Goal: Information Seeking & Learning: Learn about a topic

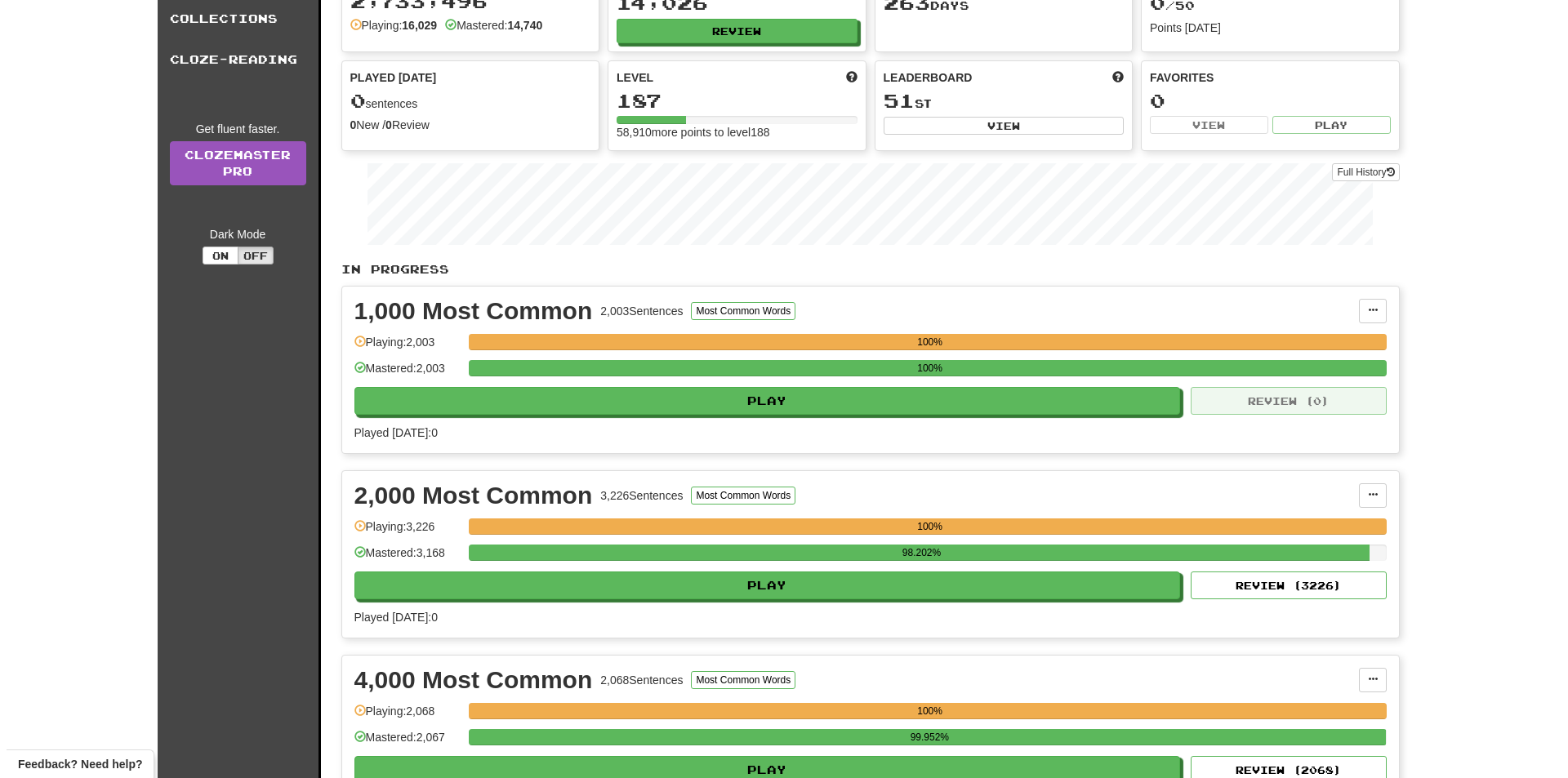
scroll to position [126, 0]
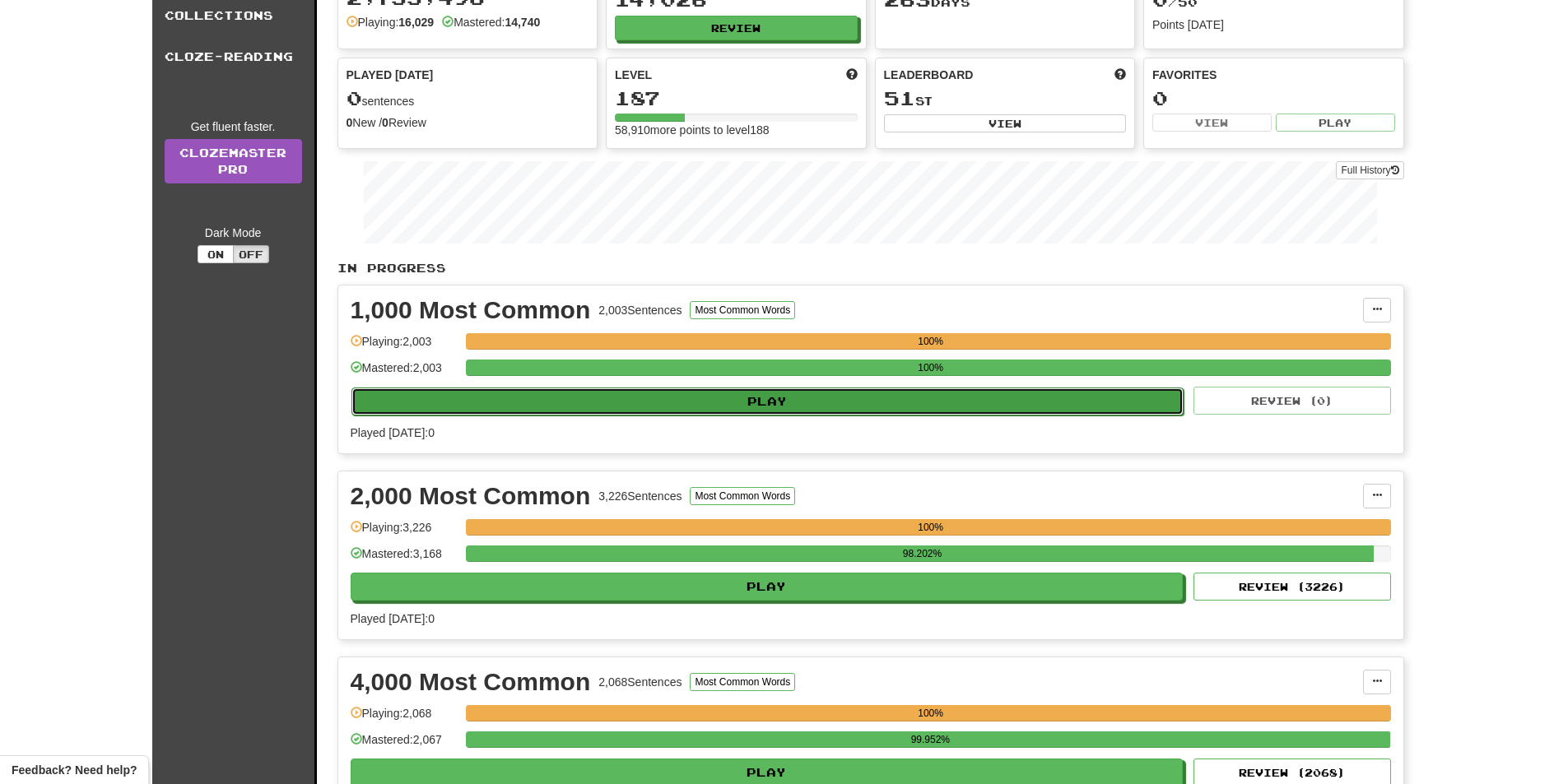
click at [737, 402] on button "Play" at bounding box center [768, 401] width 833 height 28
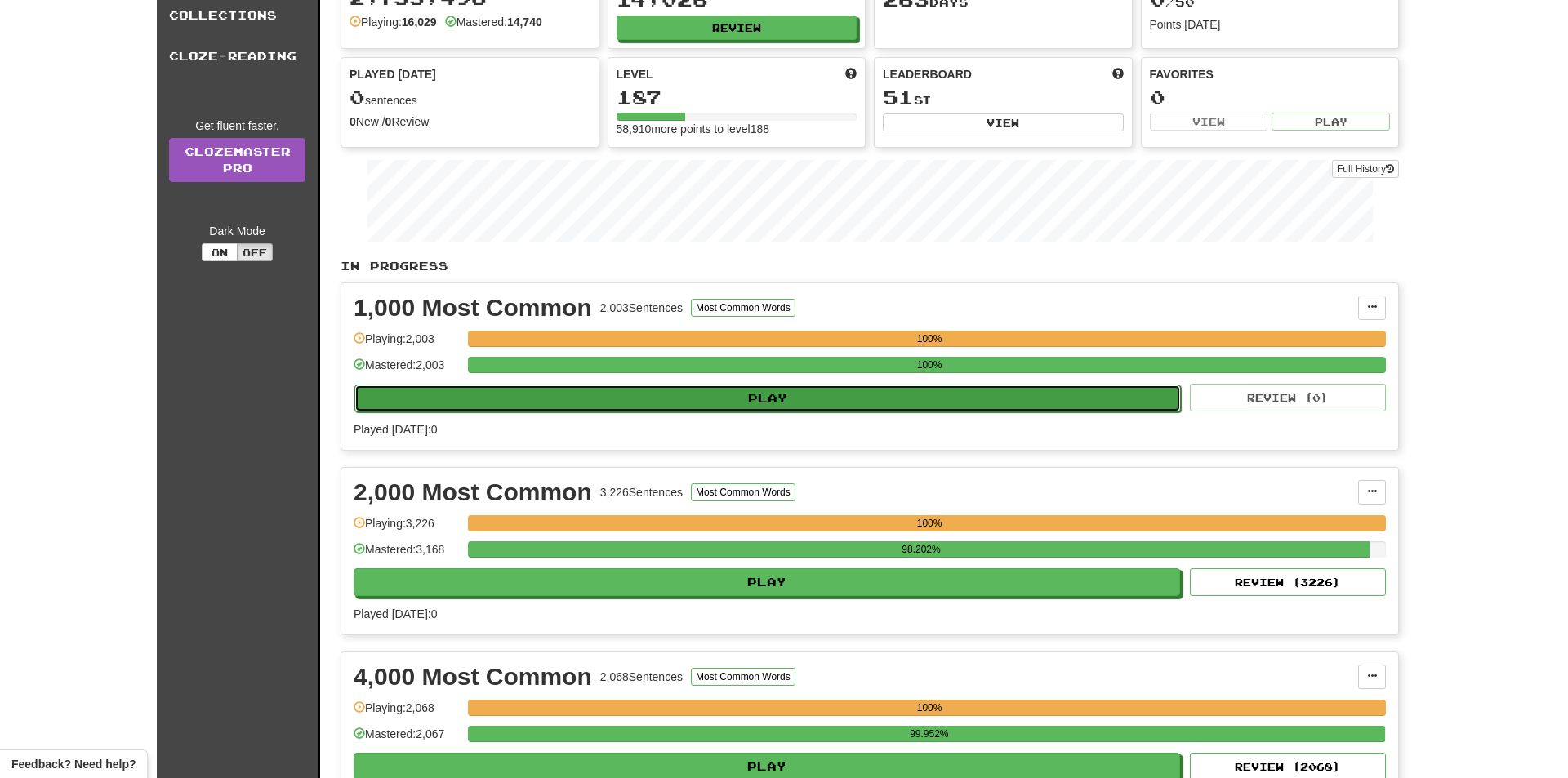
select select "**"
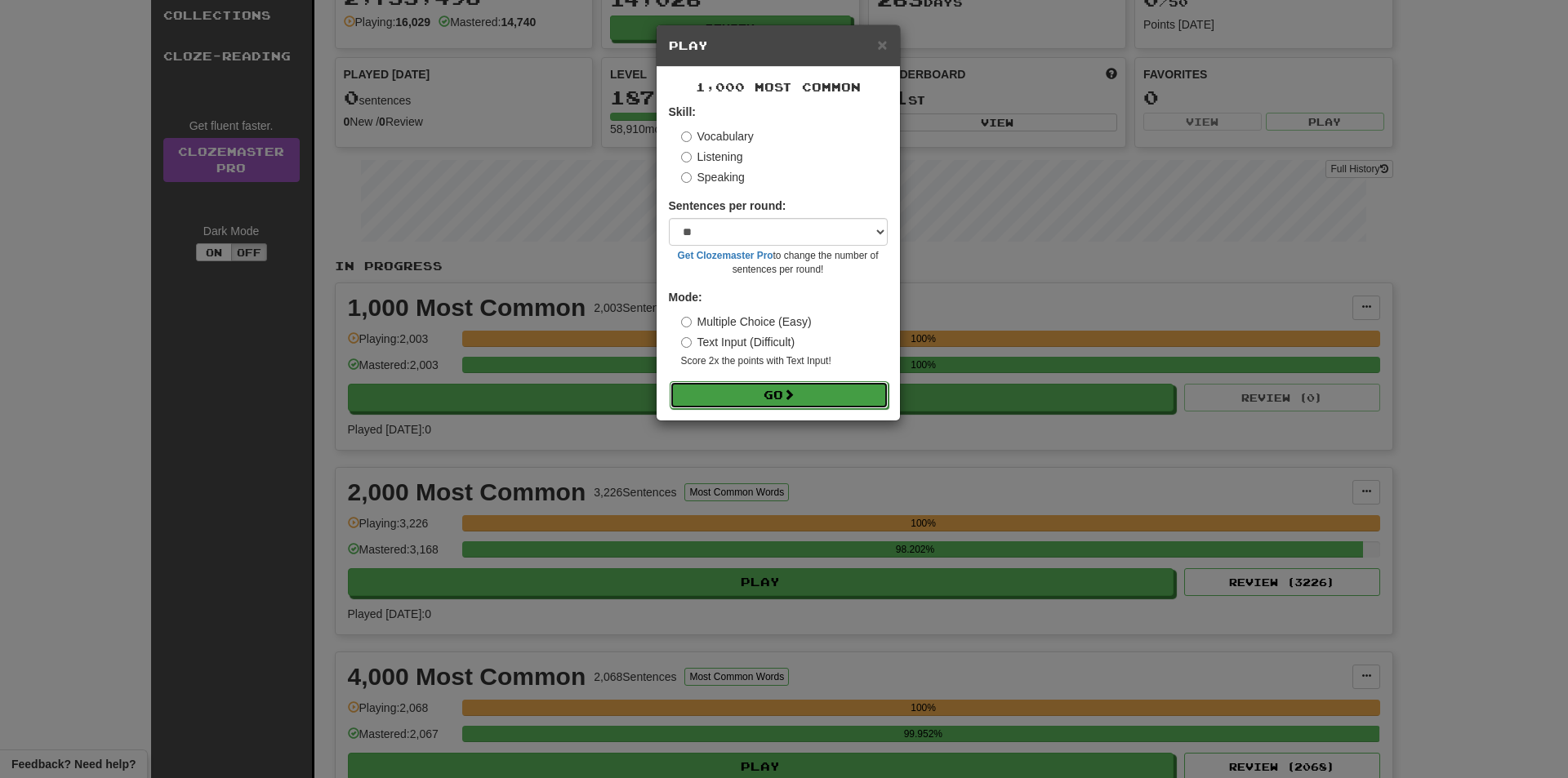
click at [731, 399] on button "Go" at bounding box center [779, 394] width 219 height 28
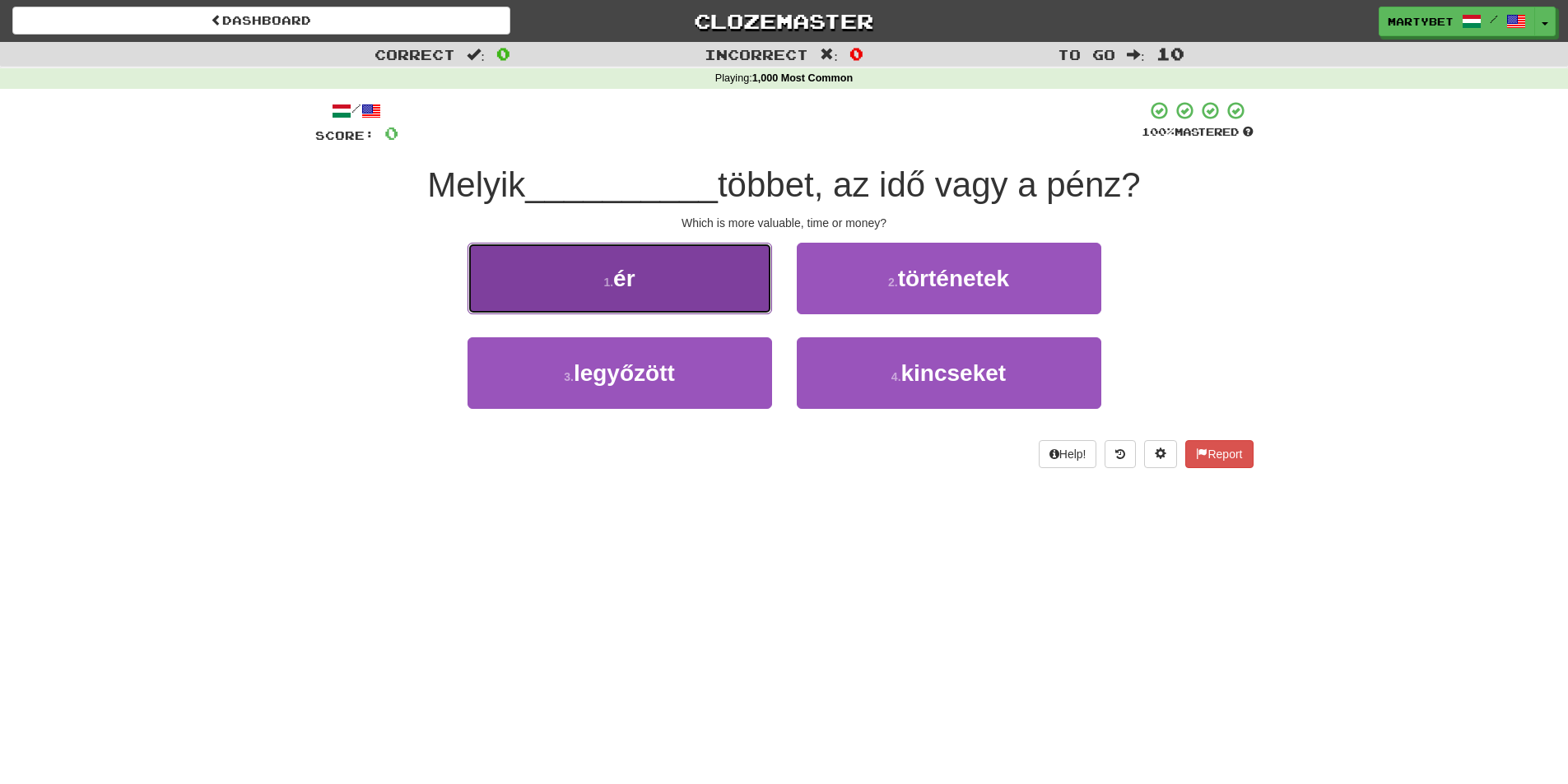
click at [670, 290] on button "1 . ér" at bounding box center [619, 279] width 304 height 72
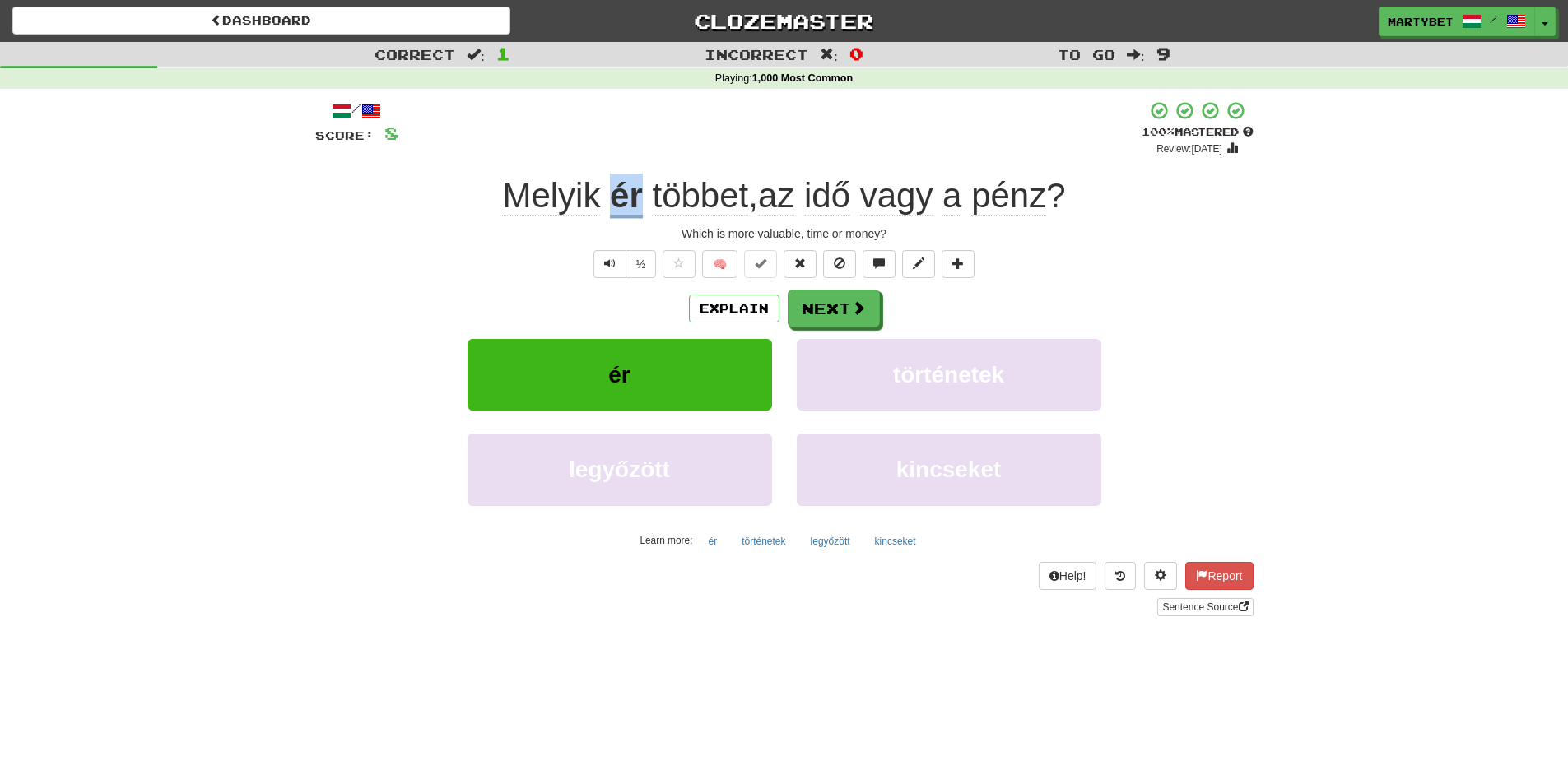
drag, startPoint x: 608, startPoint y: 196, endPoint x: 637, endPoint y: 205, distance: 30.4
click at [637, 205] on div "Melyik ér többet , az idő vagy a pénz ?" at bounding box center [784, 196] width 939 height 45
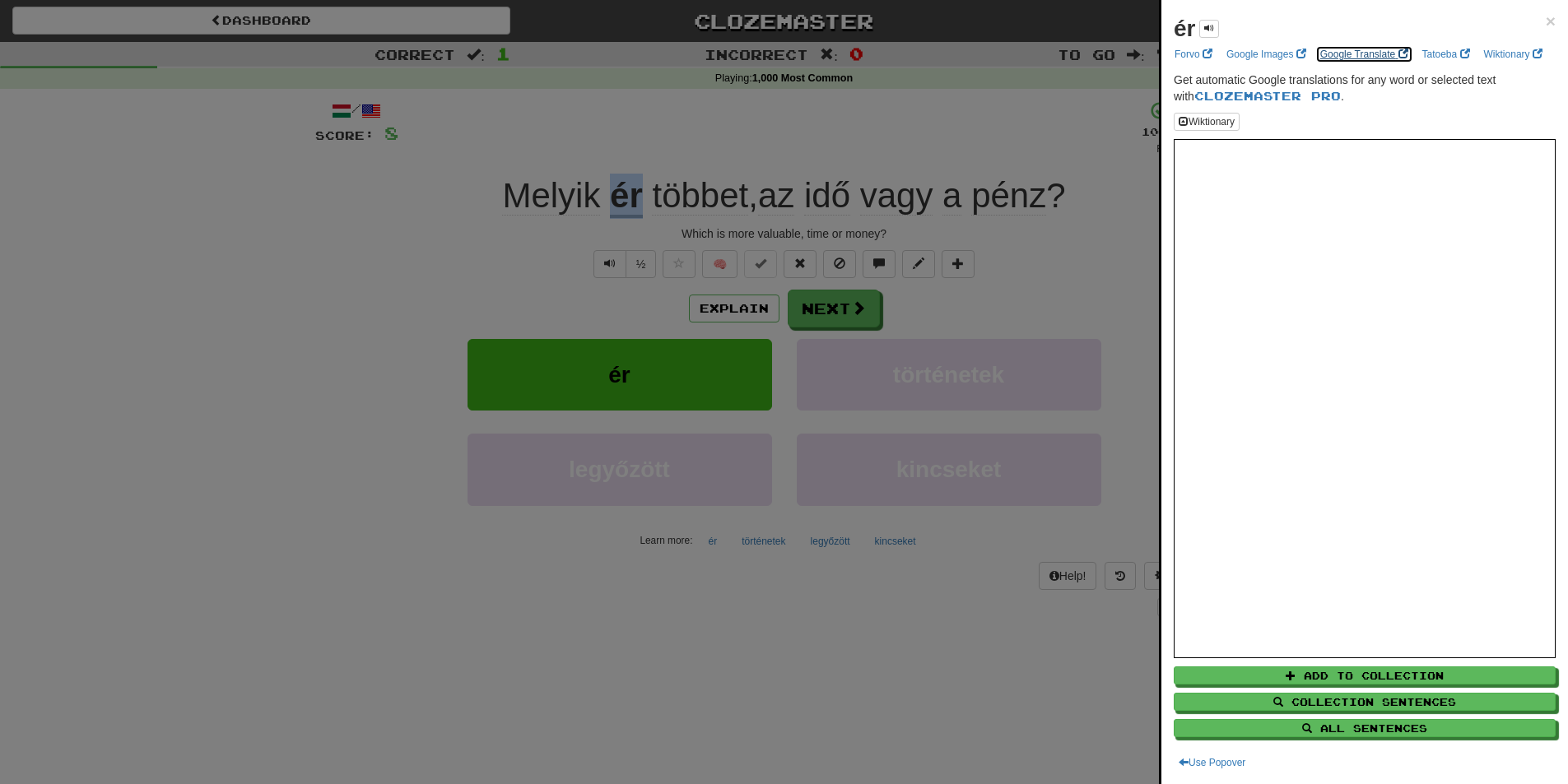
click at [1335, 51] on link "Google Translate" at bounding box center [1364, 54] width 98 height 18
click at [1546, 21] on span "×" at bounding box center [1550, 21] width 10 height 19
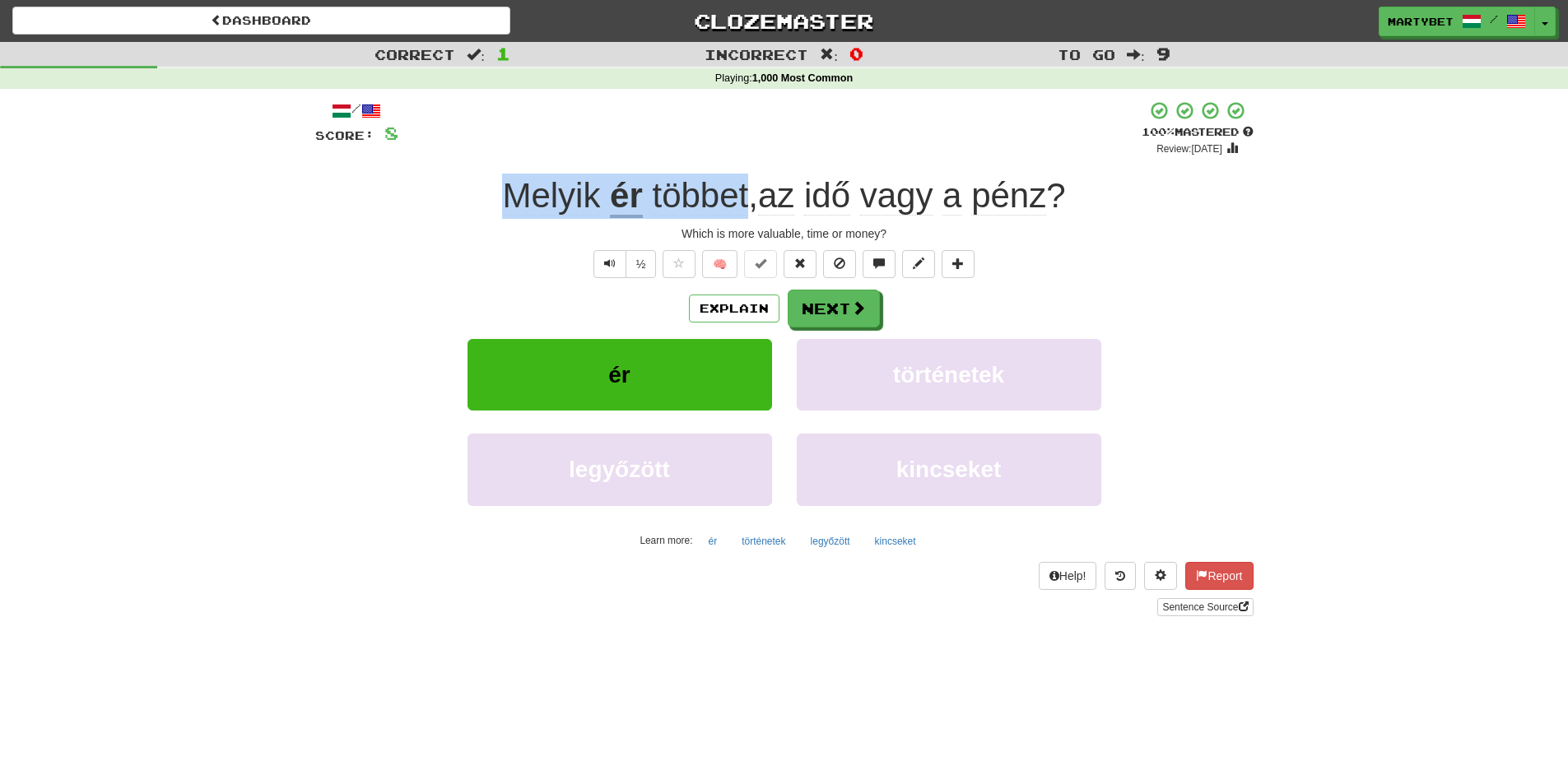
drag, startPoint x: 497, startPoint y: 198, endPoint x: 743, endPoint y: 216, distance: 246.7
click at [743, 216] on div "Melyik ér többet , az idő vagy a pénz ?" at bounding box center [784, 196] width 939 height 45
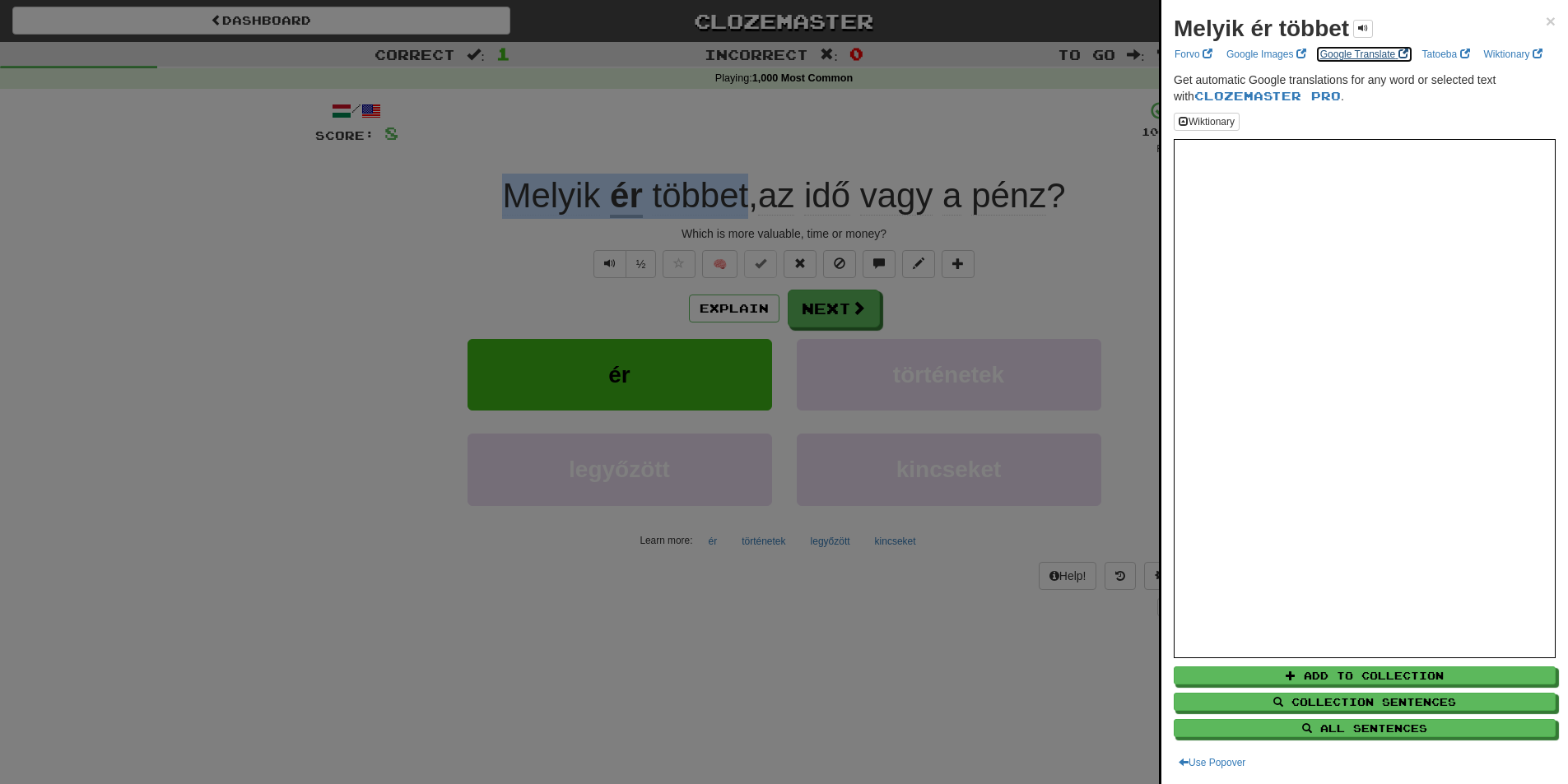
click at [1339, 55] on link "Google Translate" at bounding box center [1364, 54] width 98 height 18
click at [1546, 22] on span "×" at bounding box center [1550, 21] width 10 height 19
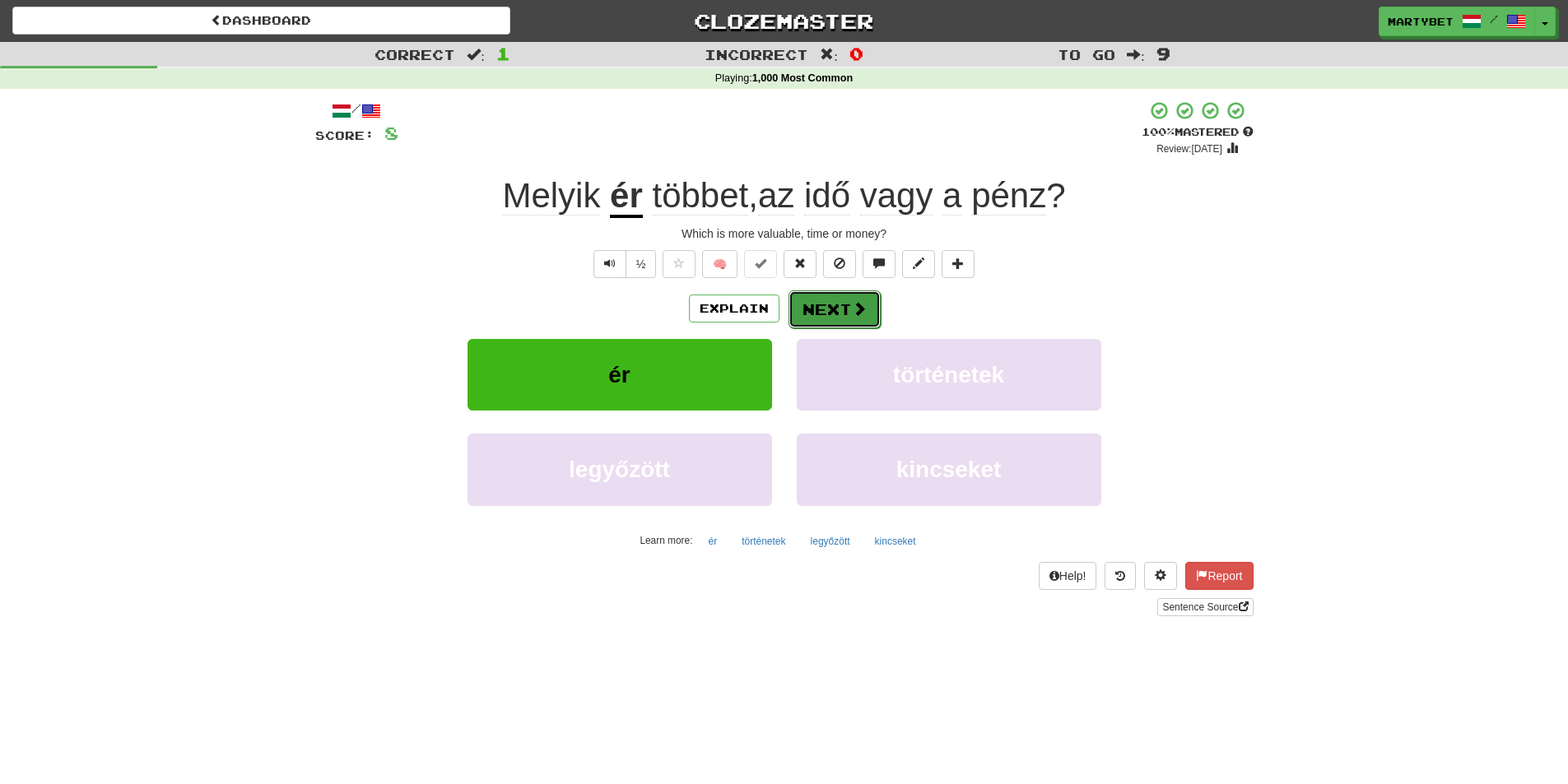
click at [840, 303] on button "Next" at bounding box center [835, 309] width 92 height 38
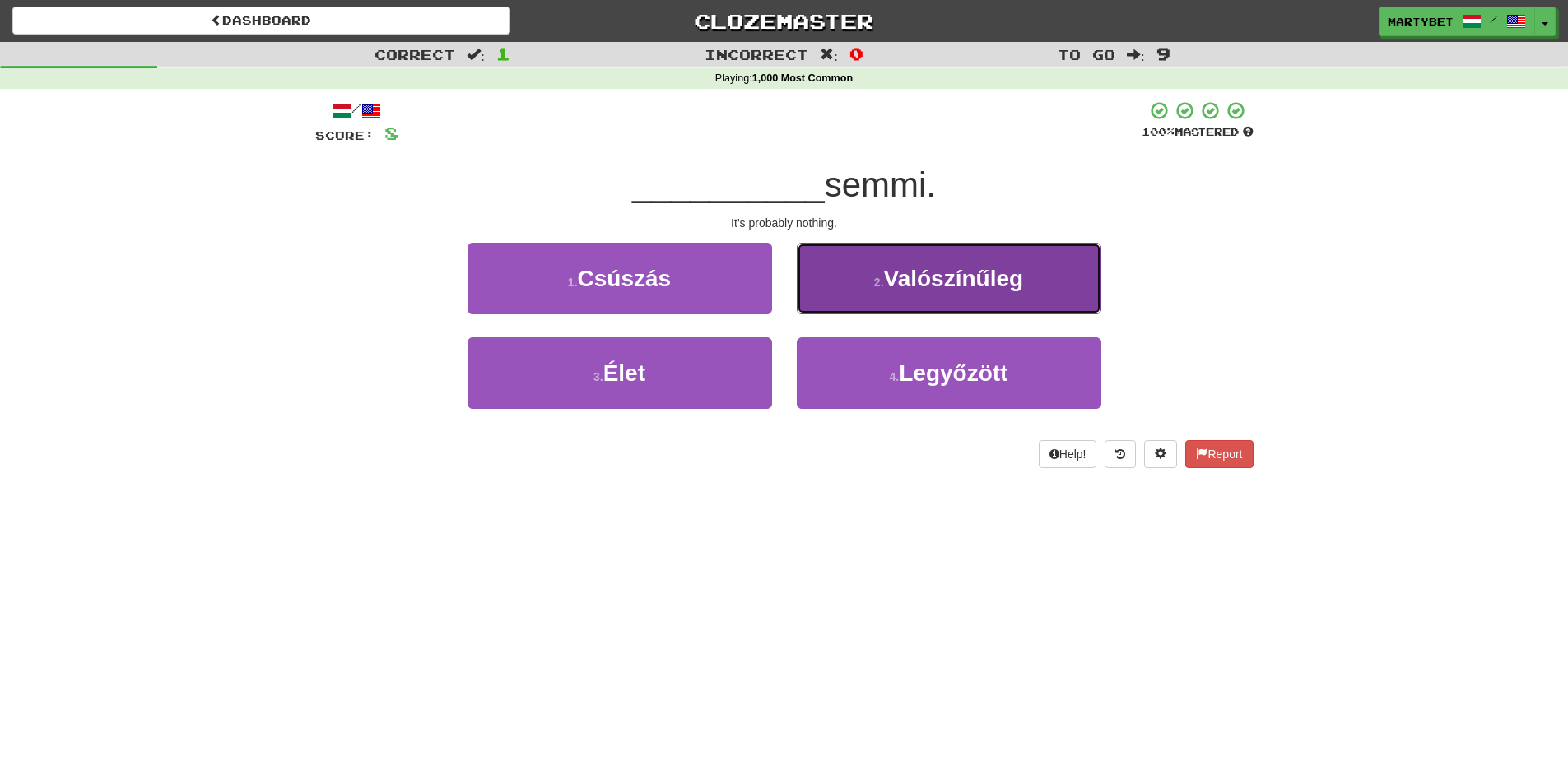
click at [986, 278] on span "Valószínűleg" at bounding box center [954, 278] width 140 height 25
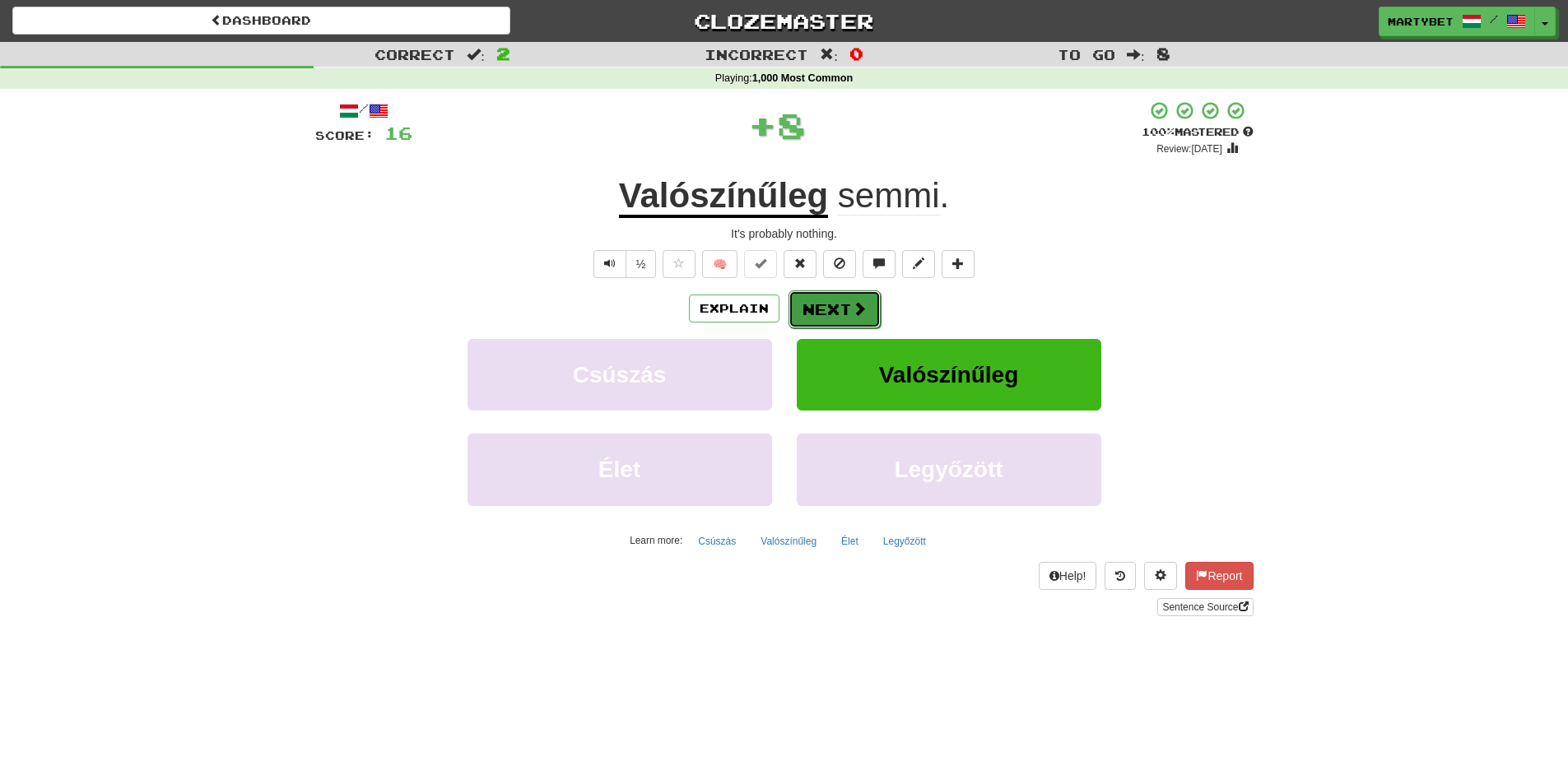
click at [840, 314] on button "Next" at bounding box center [835, 309] width 92 height 38
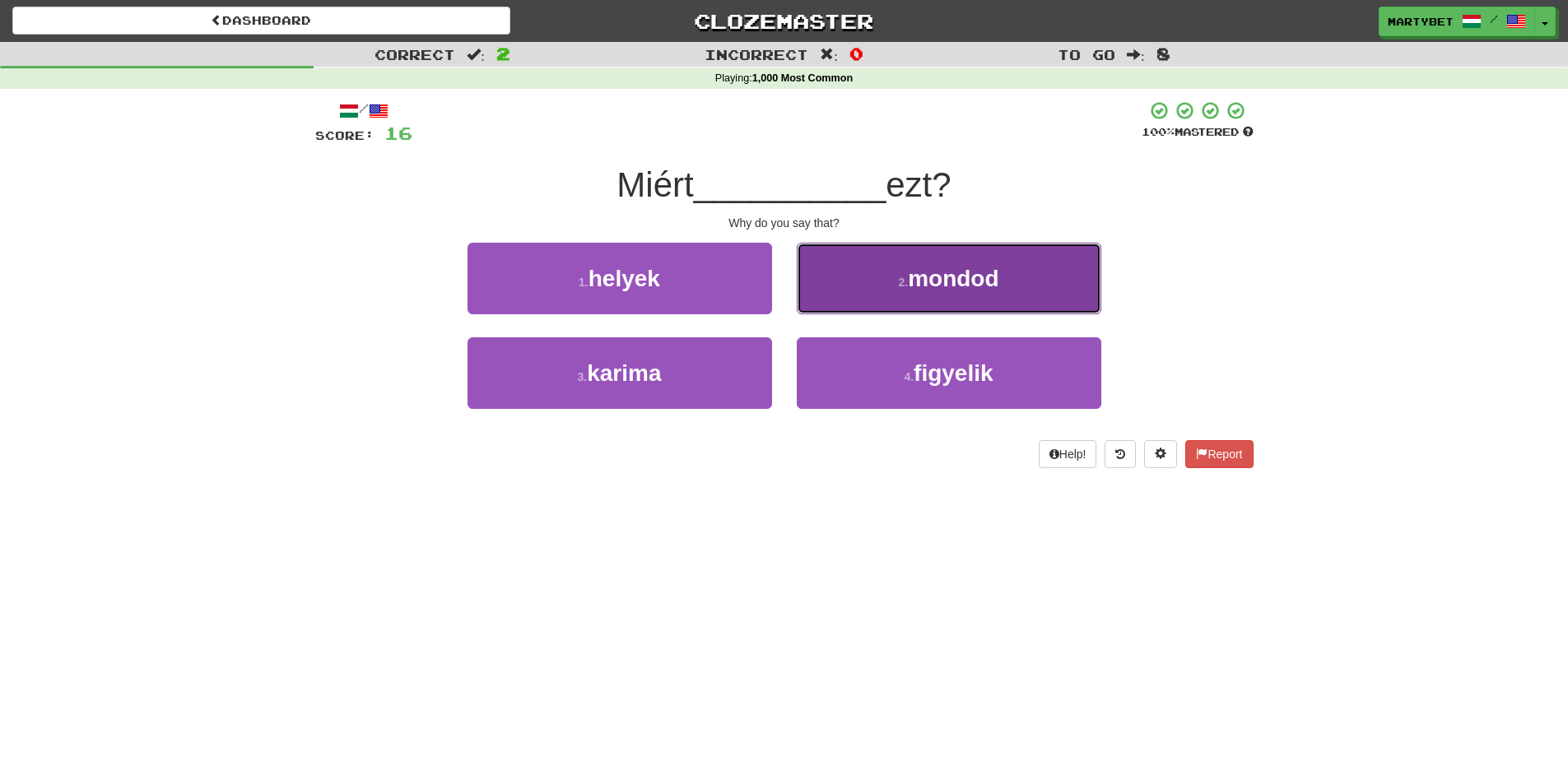
click at [938, 293] on button "2 . mondod" at bounding box center [949, 279] width 304 height 72
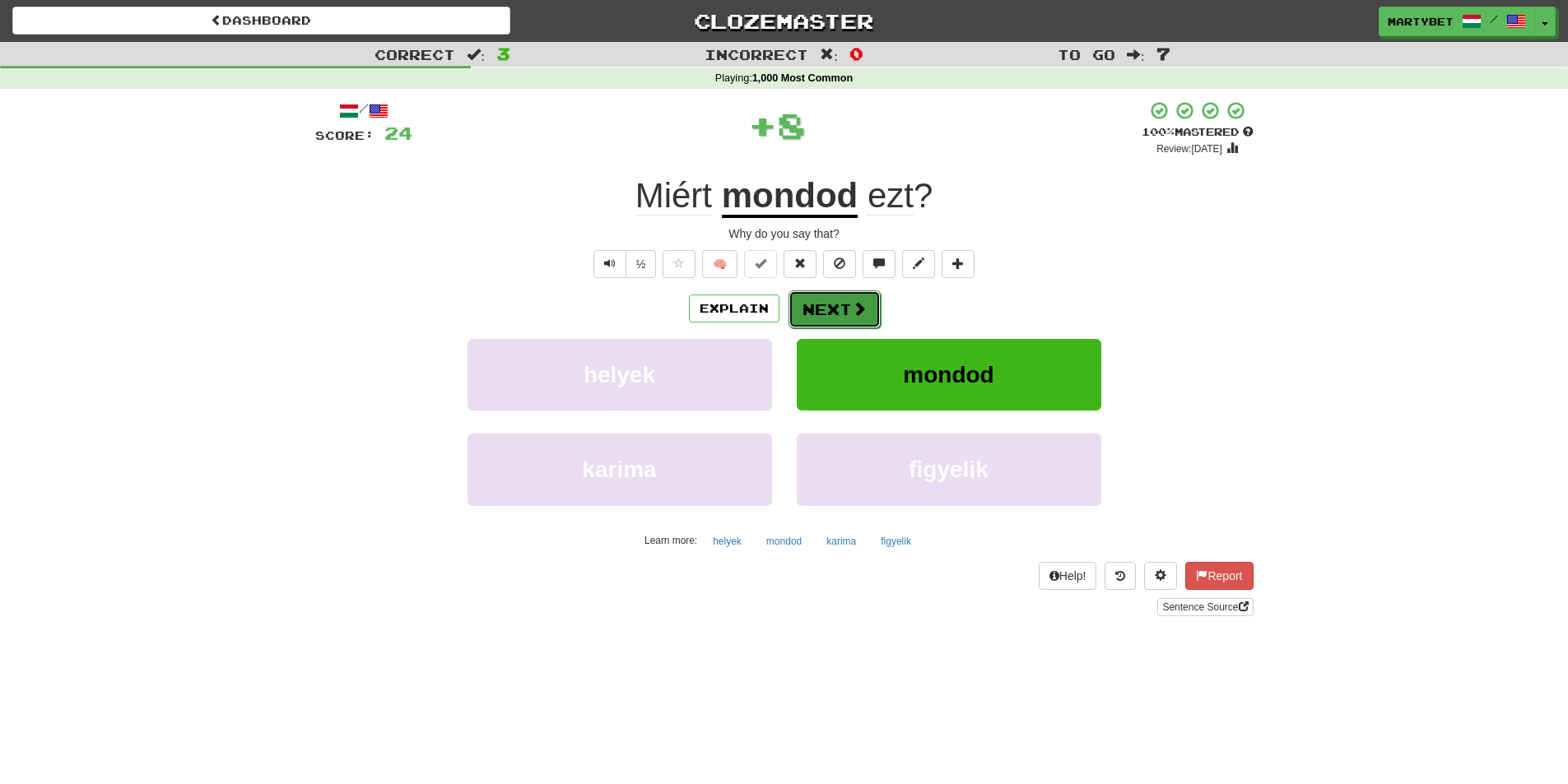
click at [834, 298] on button "Next" at bounding box center [835, 309] width 92 height 38
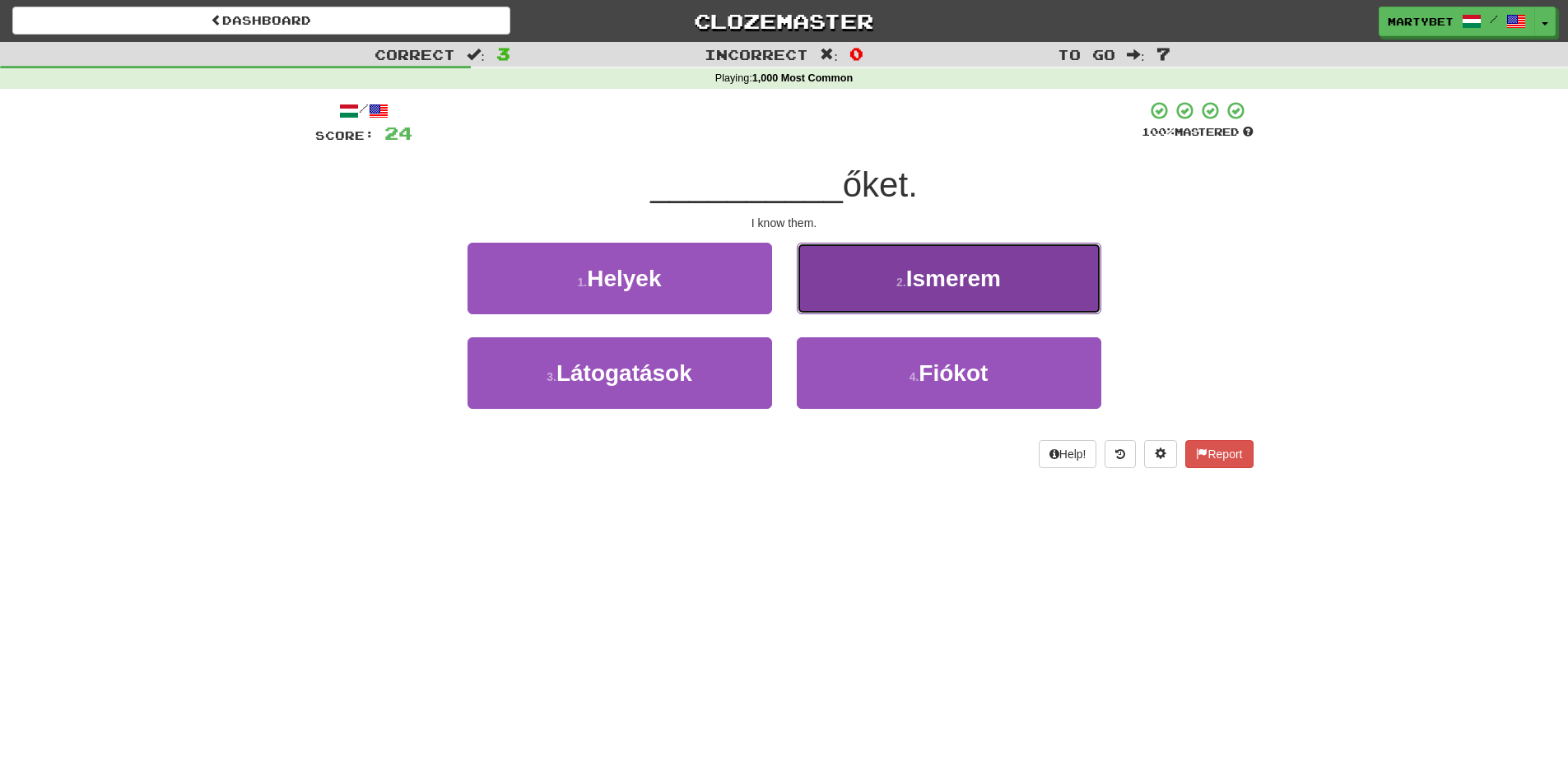
click at [946, 285] on span "Ismerem" at bounding box center [953, 278] width 94 height 25
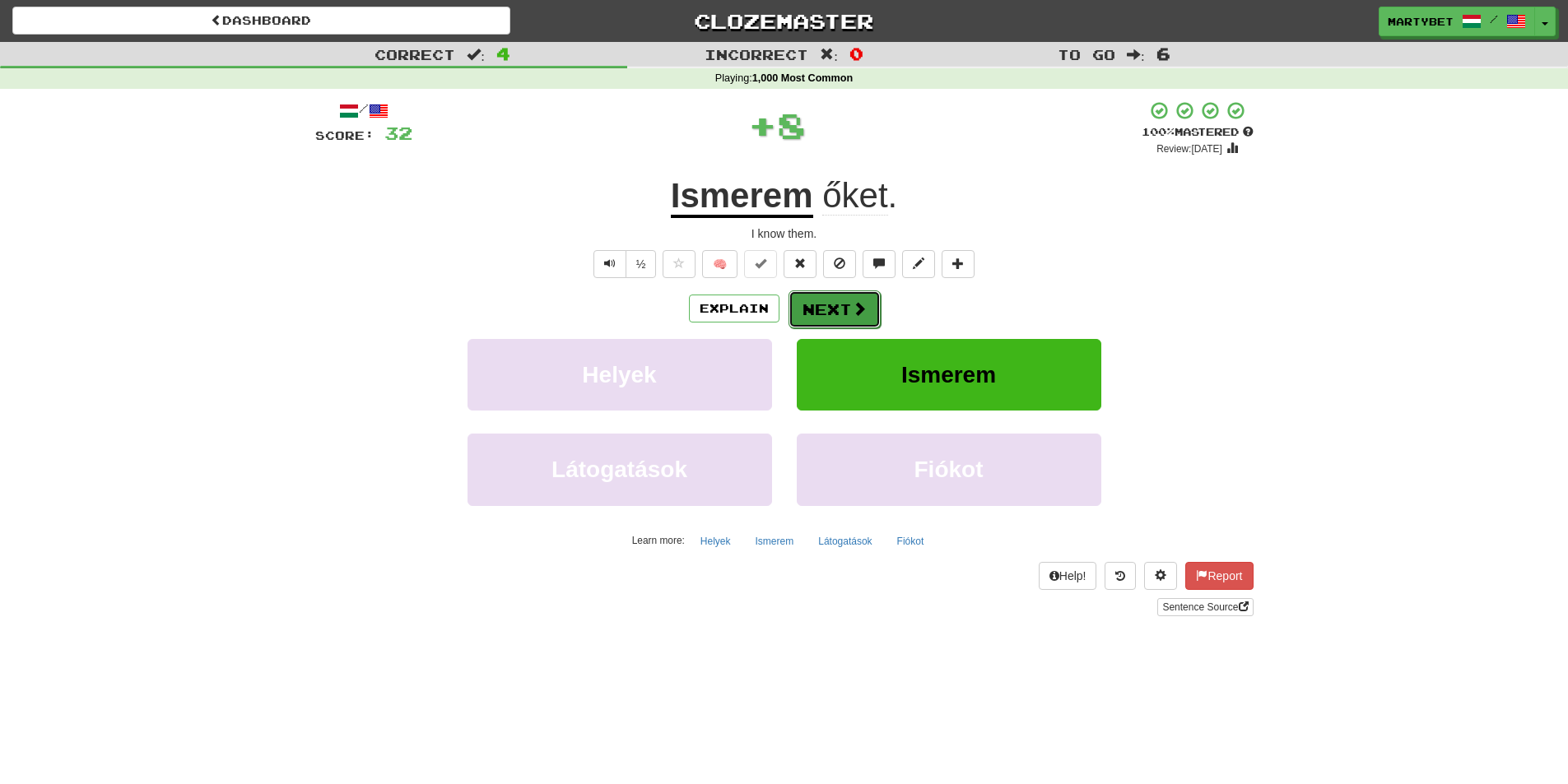
click at [836, 313] on button "Next" at bounding box center [835, 309] width 92 height 38
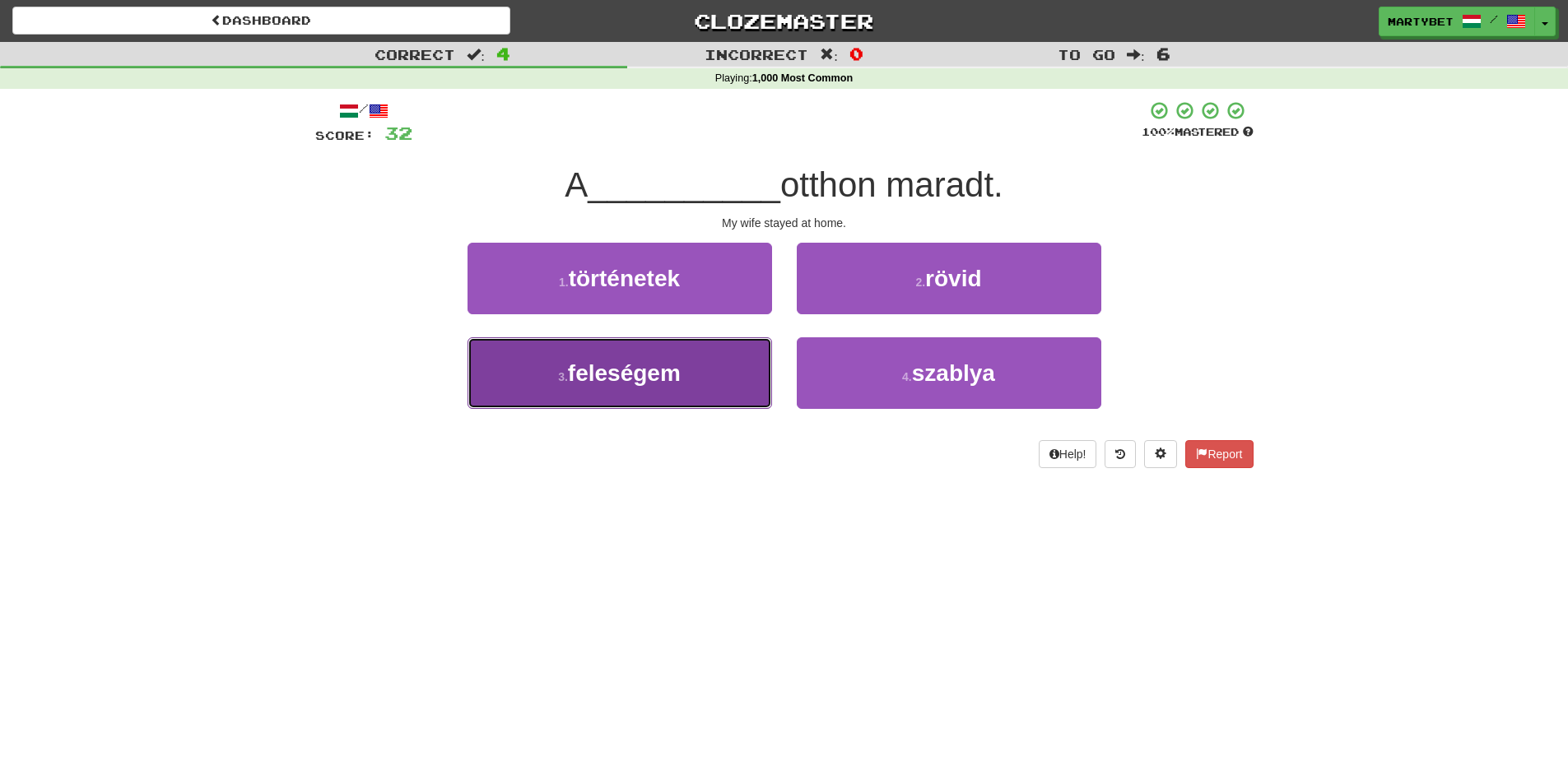
click at [618, 382] on span "feleségem" at bounding box center [625, 373] width 113 height 25
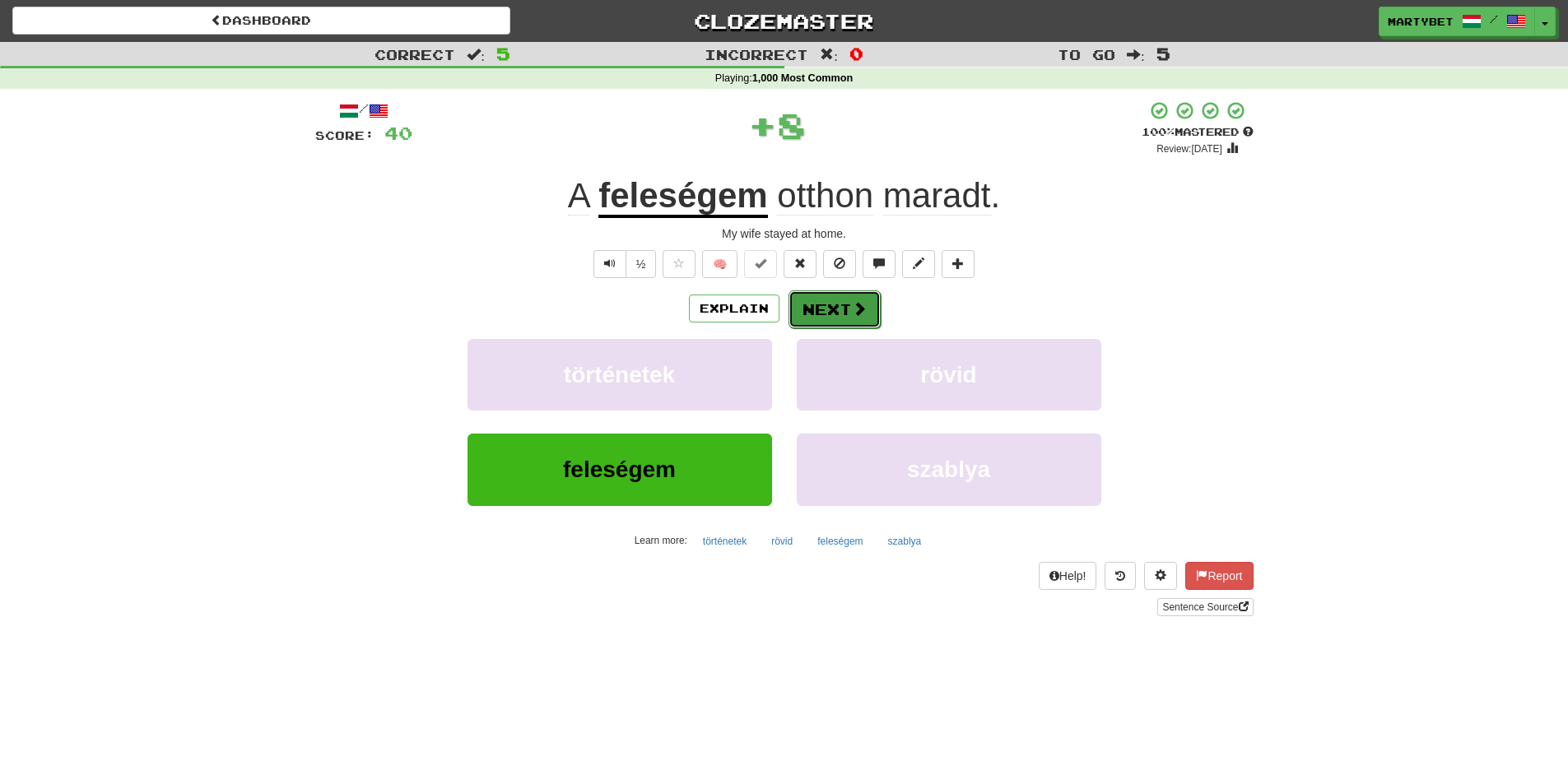
click at [830, 307] on button "Next" at bounding box center [835, 309] width 92 height 38
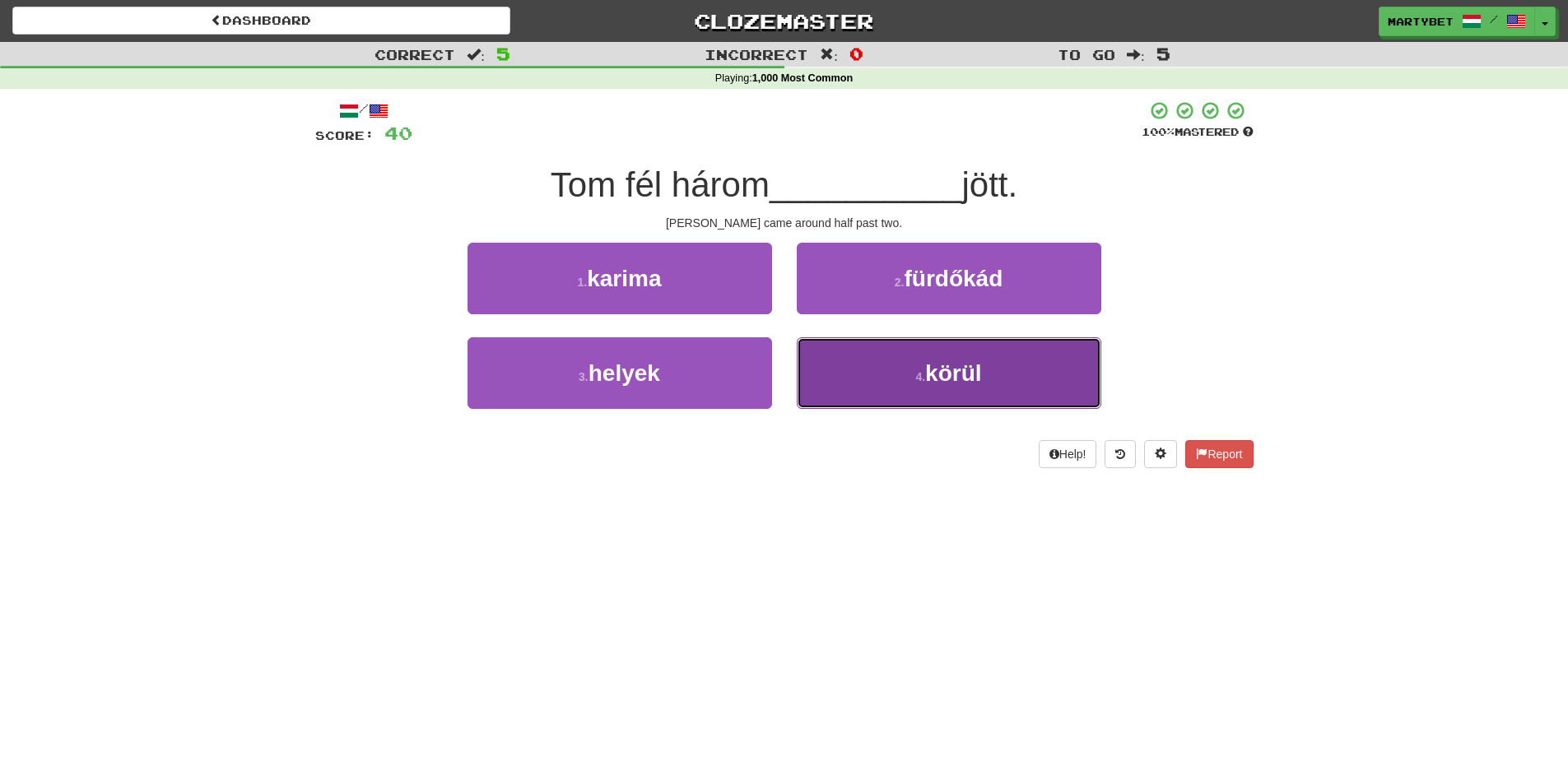
click at [951, 370] on span "körül" at bounding box center [953, 373] width 56 height 25
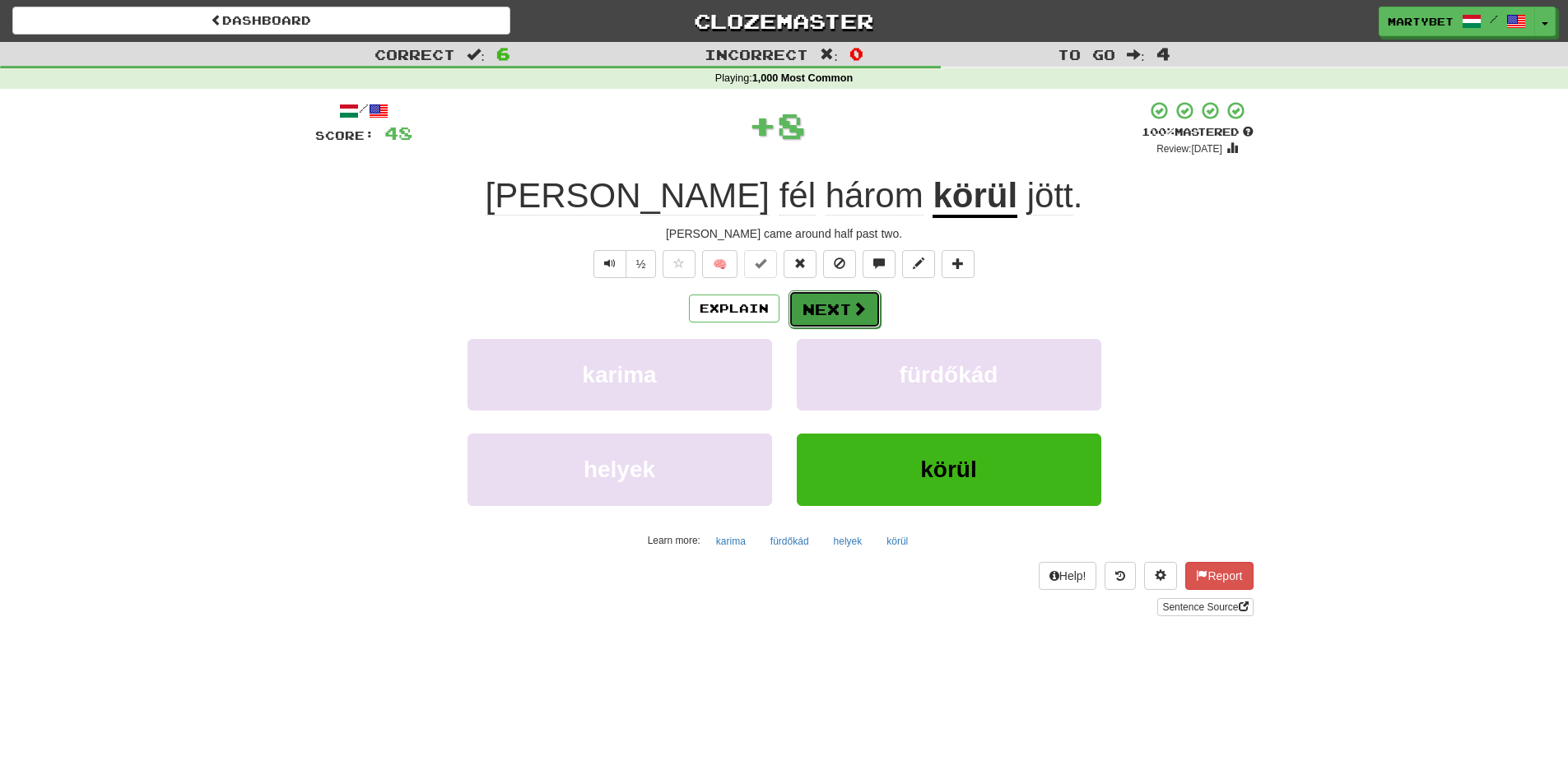
click at [833, 303] on button "Next" at bounding box center [835, 309] width 92 height 38
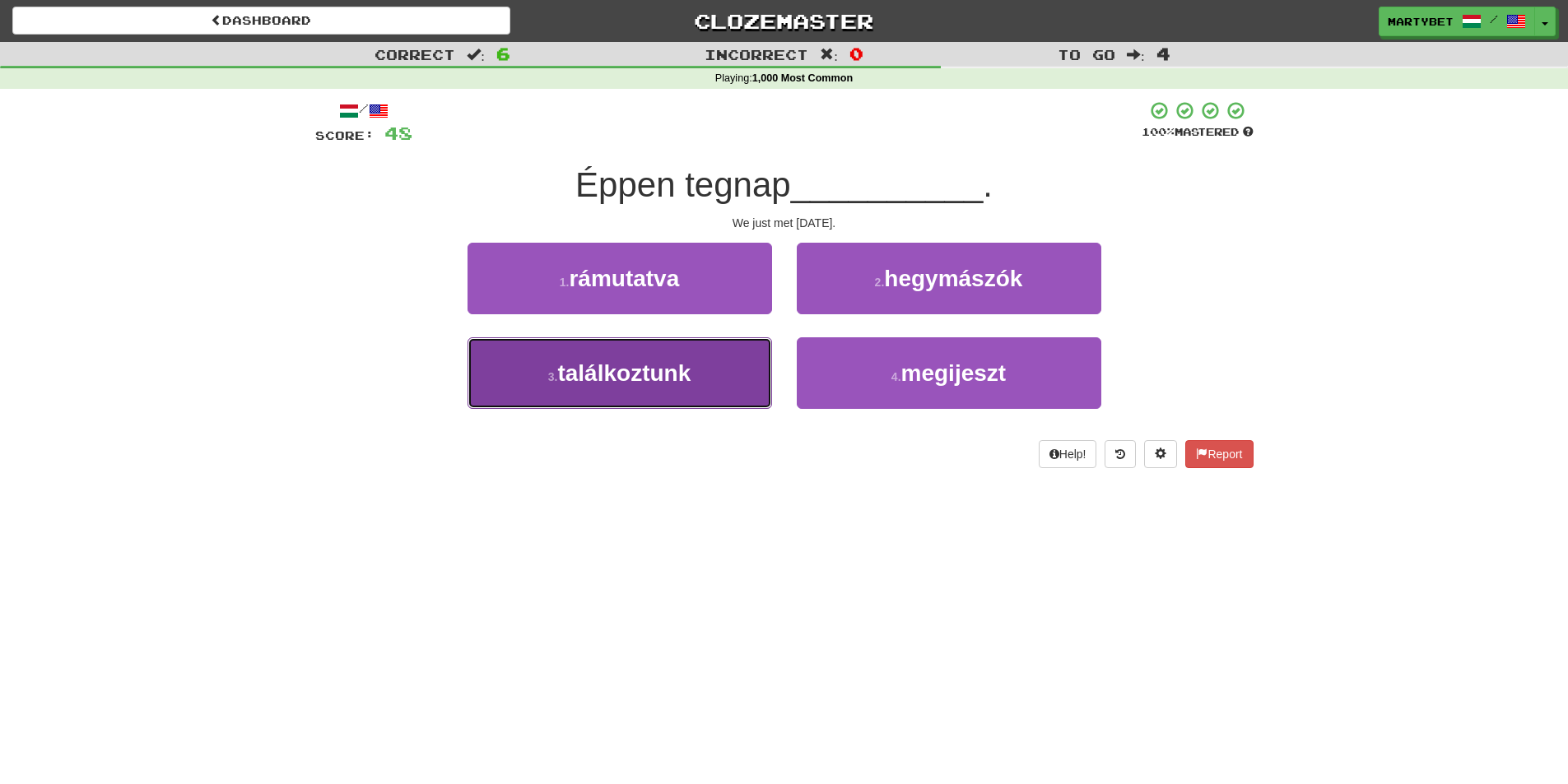
click at [651, 366] on span "találkoztunk" at bounding box center [624, 373] width 134 height 25
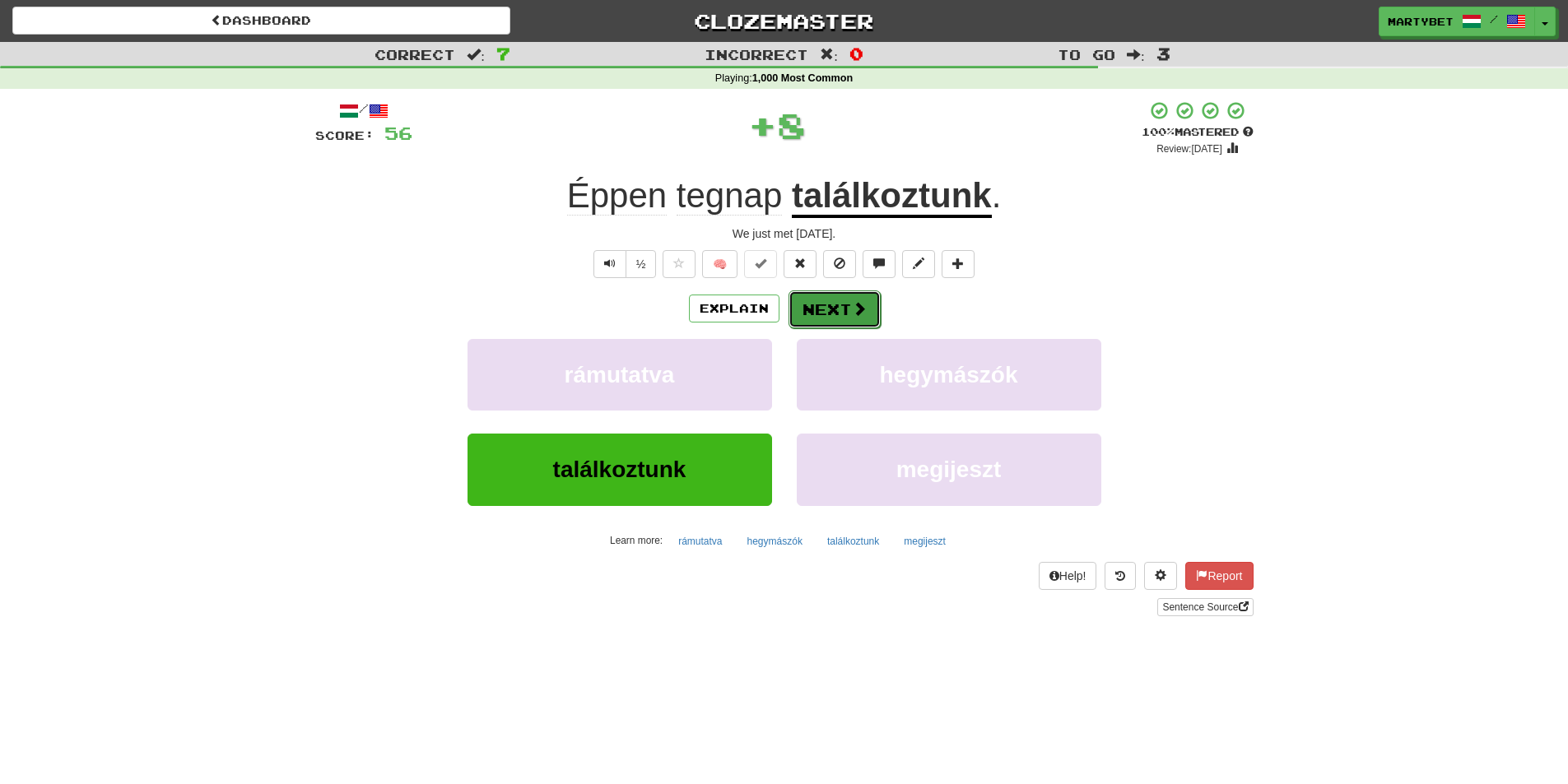
click at [837, 303] on button "Next" at bounding box center [835, 309] width 92 height 38
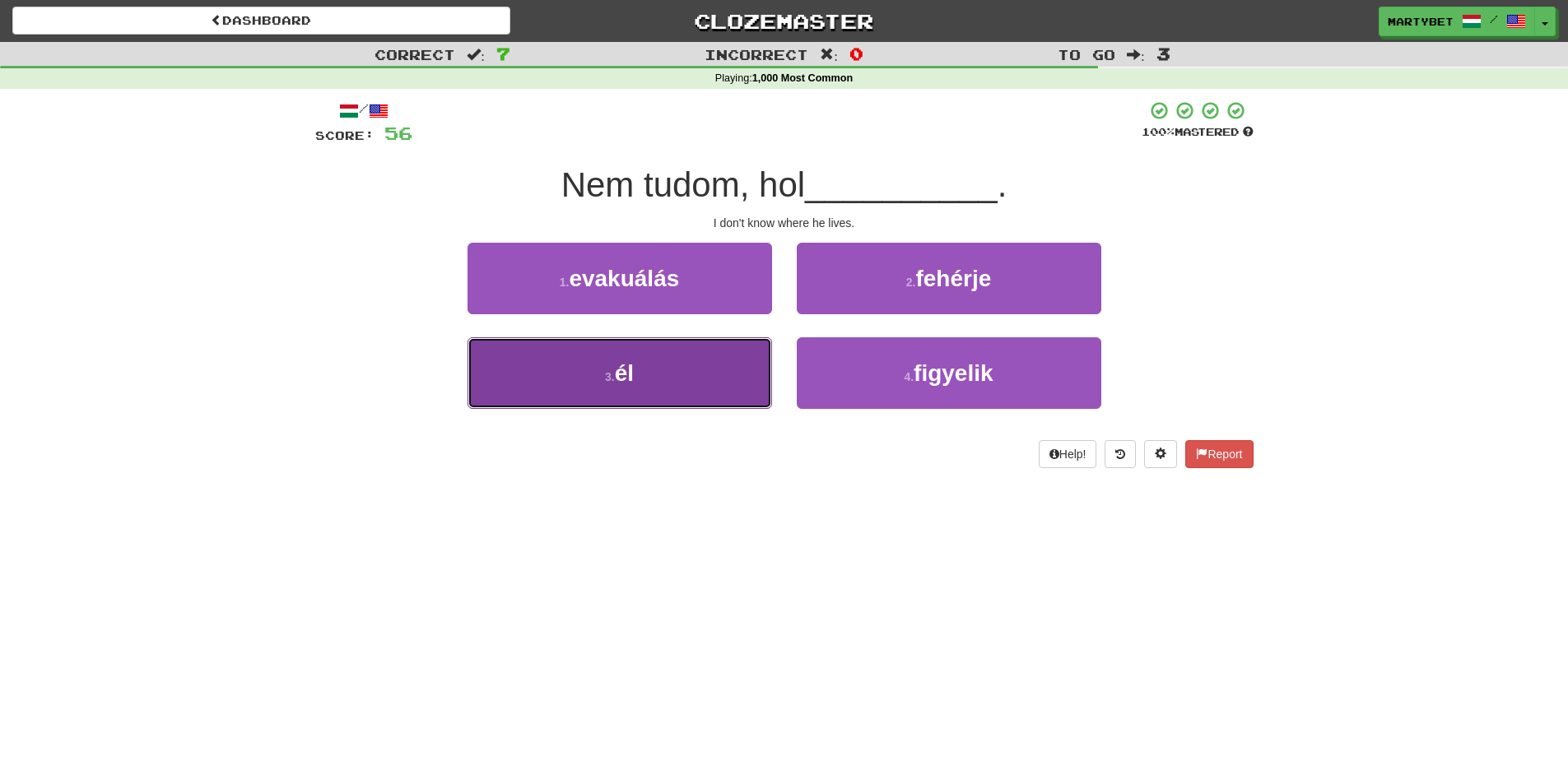
click at [634, 379] on span "él" at bounding box center [624, 373] width 19 height 25
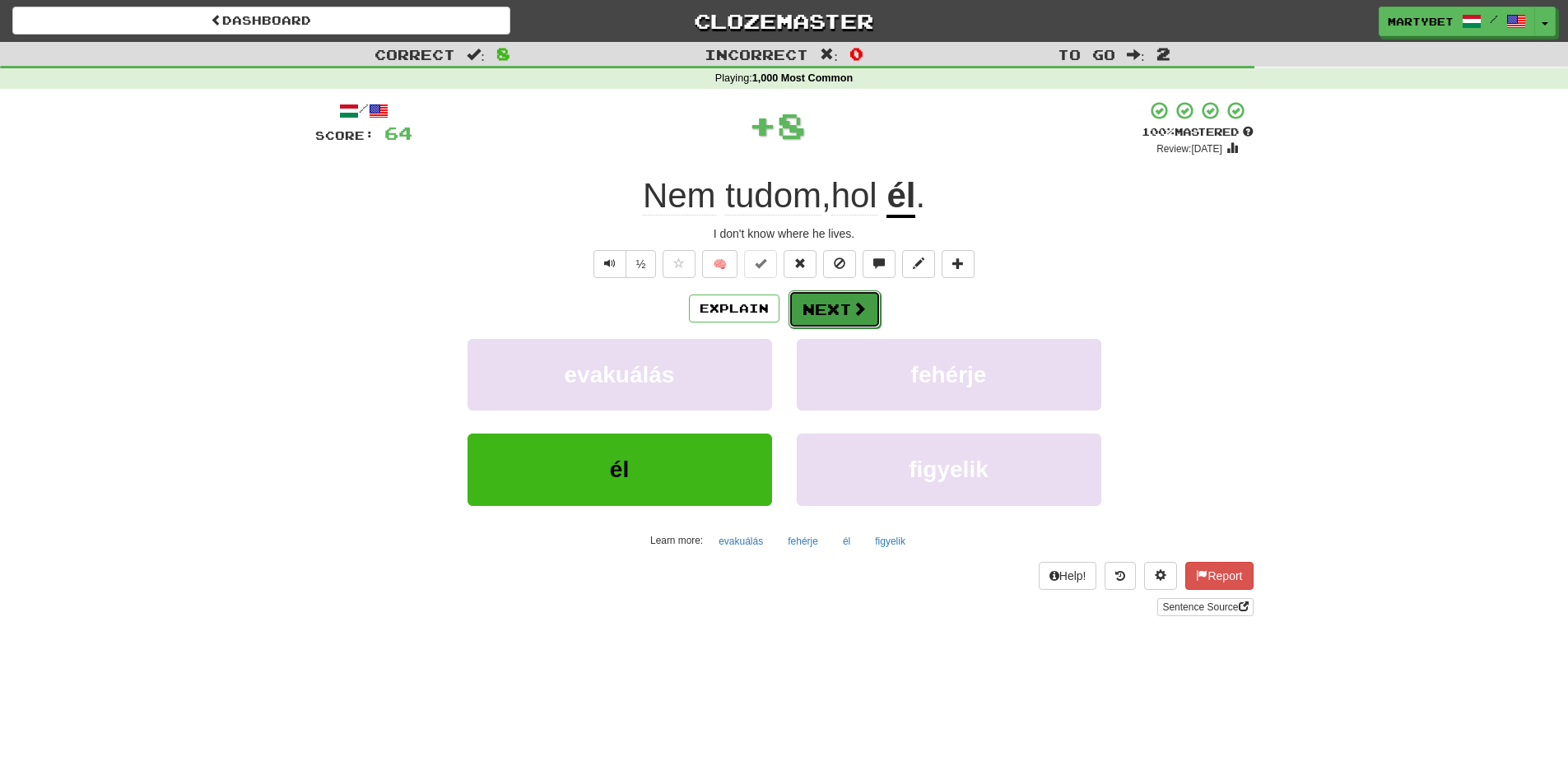
click at [838, 313] on button "Next" at bounding box center [835, 309] width 92 height 38
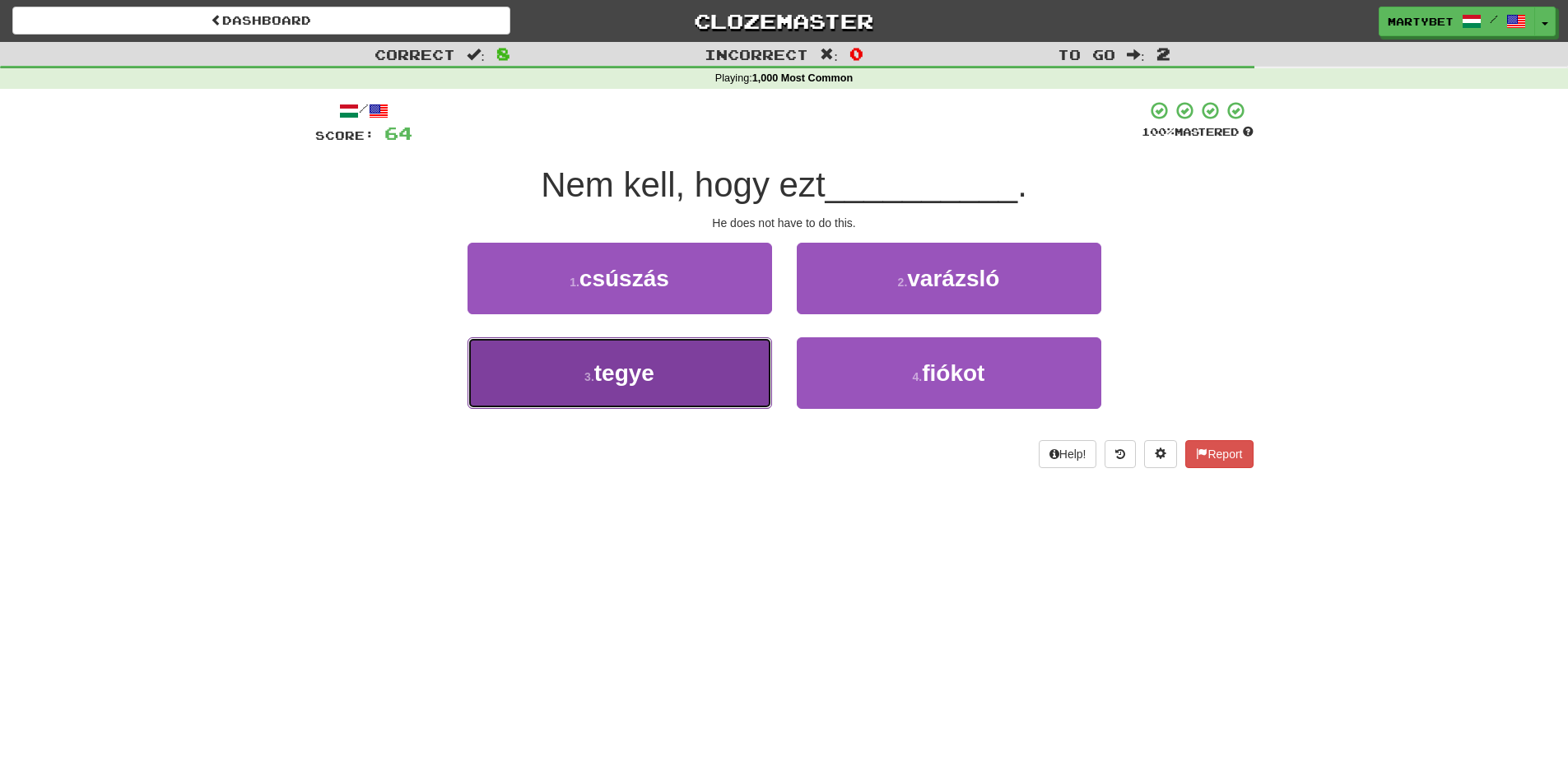
click at [639, 388] on button "3 . tegye" at bounding box center [619, 373] width 304 height 72
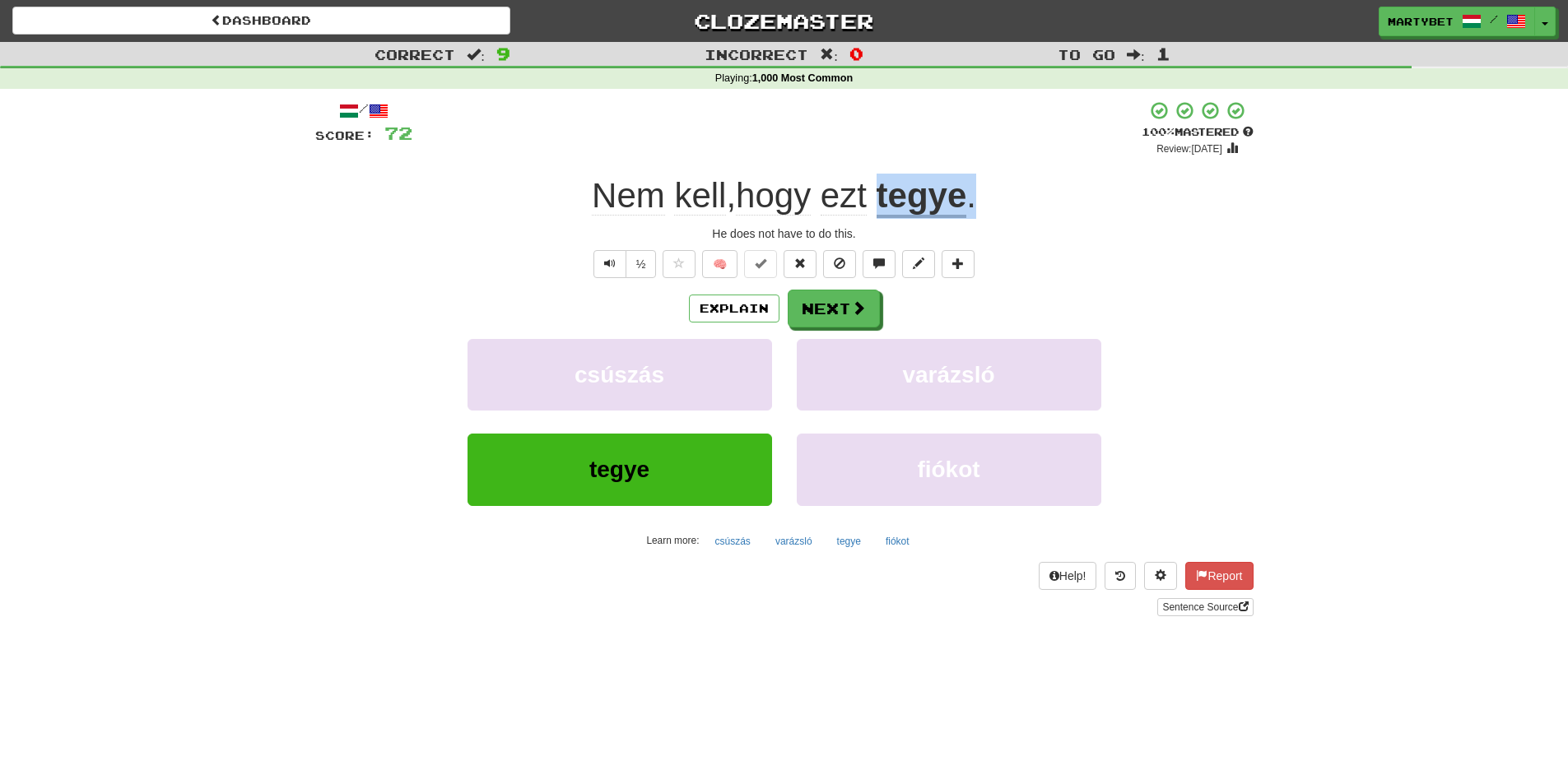
drag, startPoint x: 881, startPoint y: 192, endPoint x: 980, endPoint y: 200, distance: 99.3
click at [980, 200] on div "Nem kell , hogy ezt tegye ." at bounding box center [784, 196] width 939 height 45
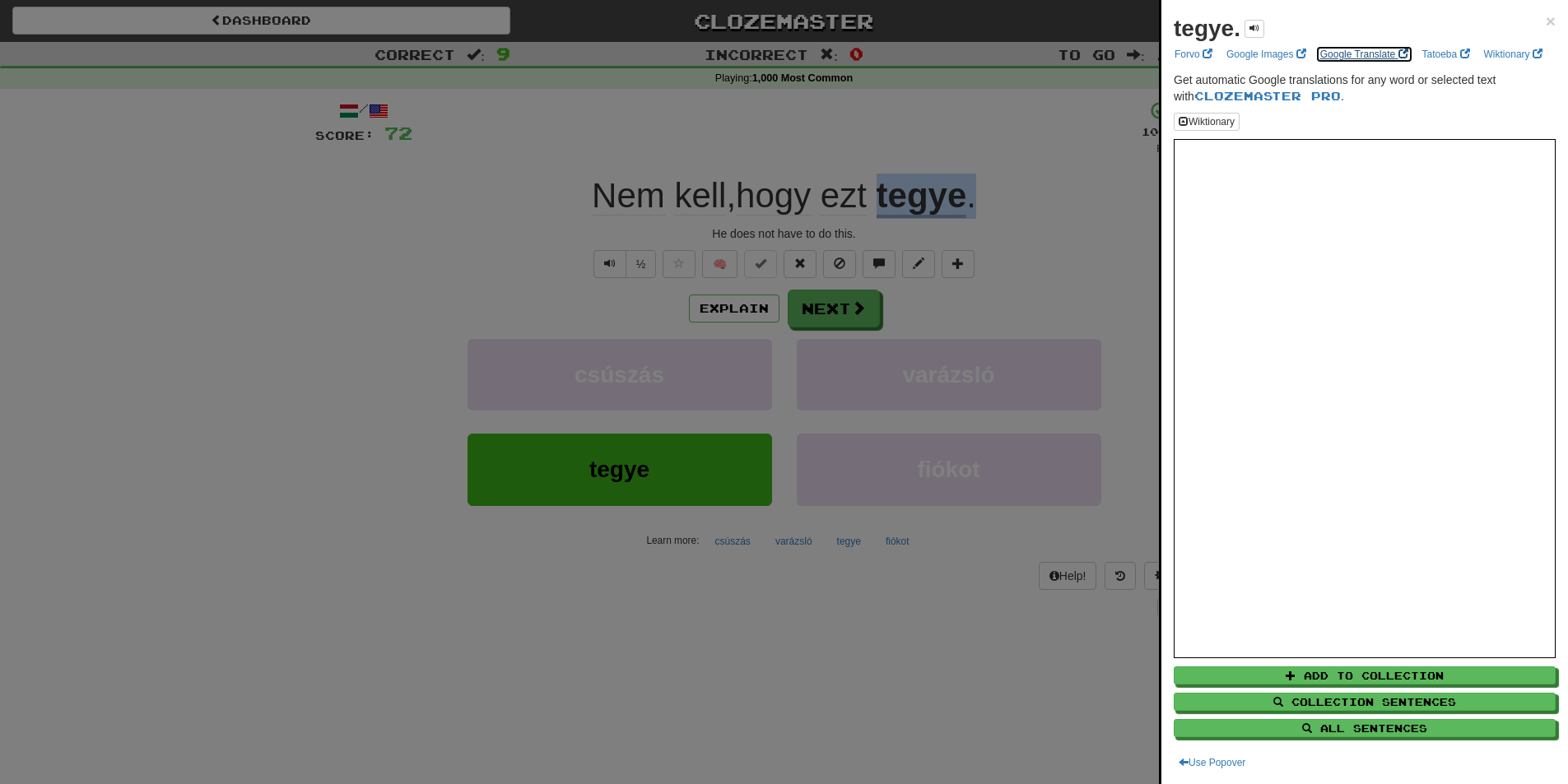
click at [1352, 51] on link "Google Translate" at bounding box center [1364, 54] width 98 height 18
click at [1546, 27] on span "×" at bounding box center [1550, 21] width 10 height 19
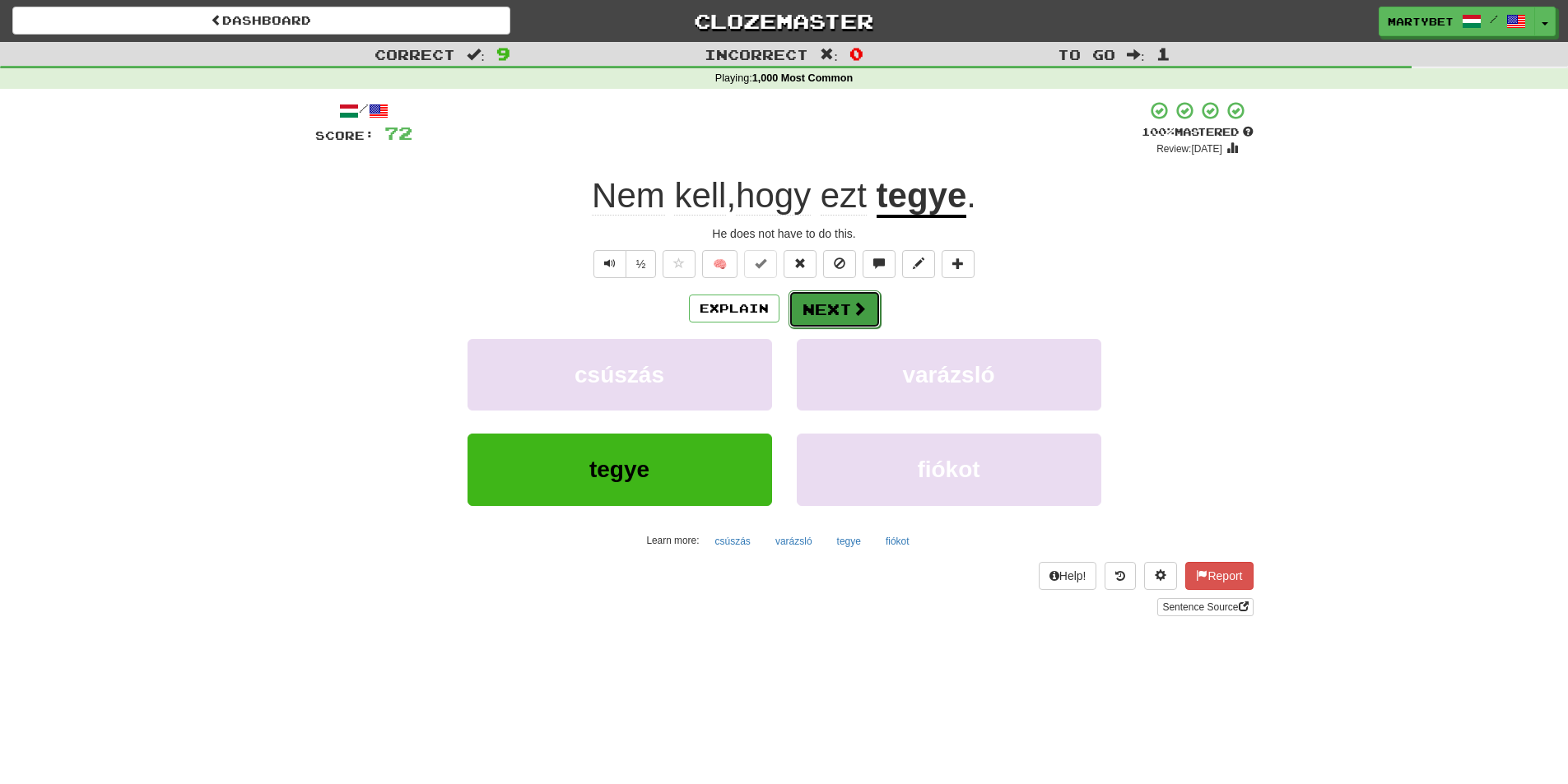
click at [837, 312] on button "Next" at bounding box center [835, 309] width 92 height 38
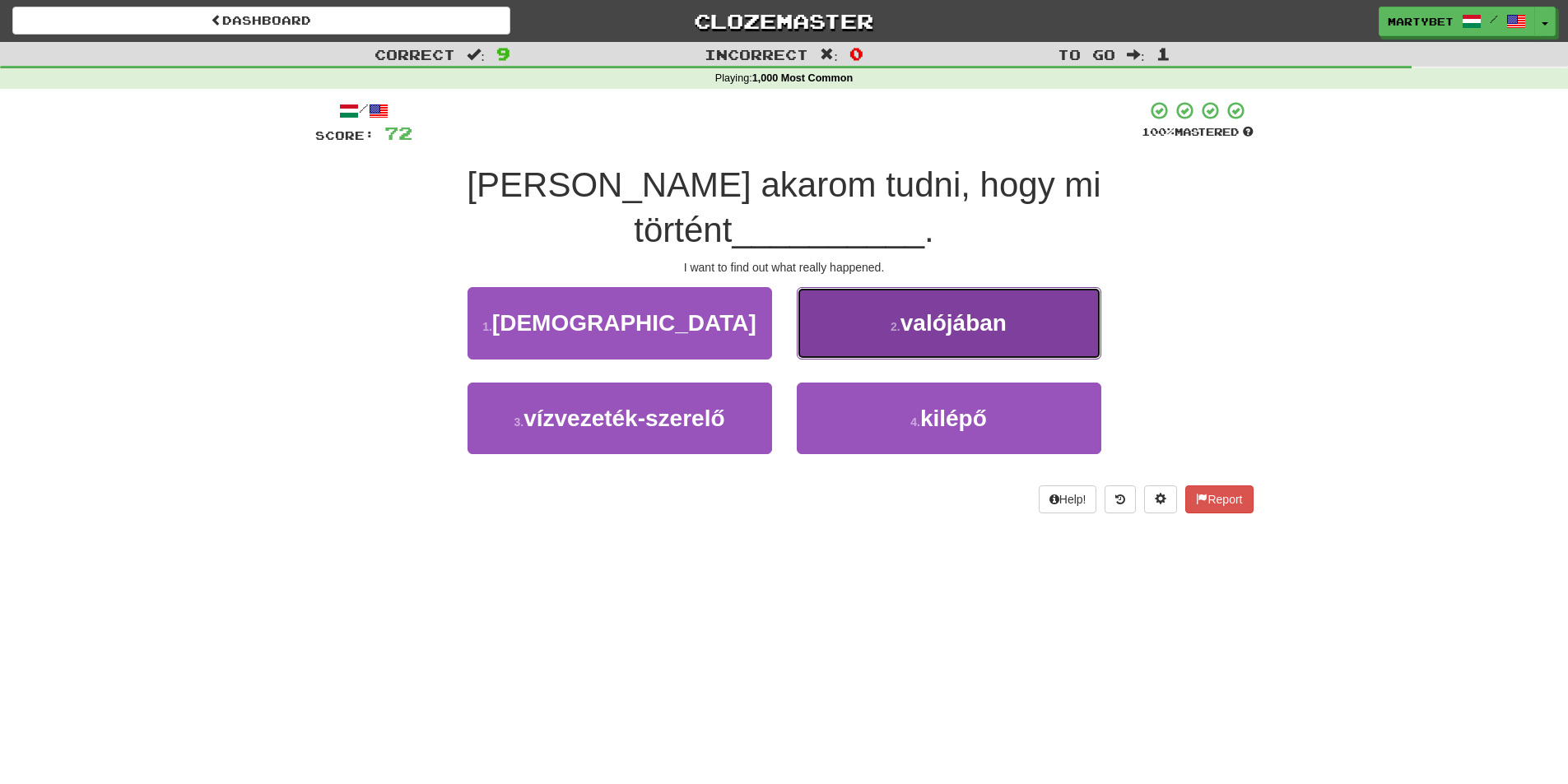
click at [969, 294] on button "2 . valójában" at bounding box center [949, 323] width 304 height 72
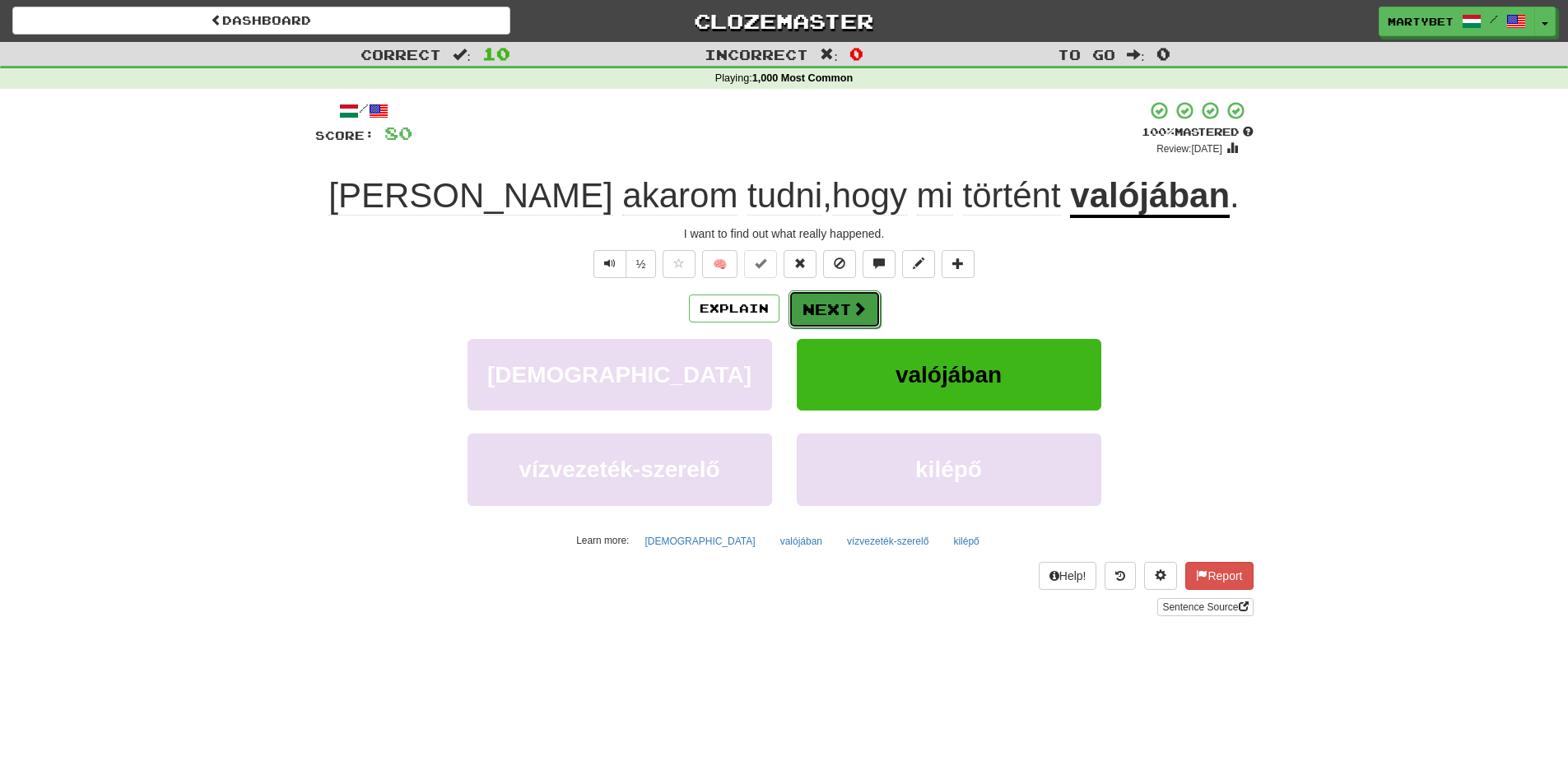
click at [833, 317] on button "Next" at bounding box center [835, 309] width 92 height 38
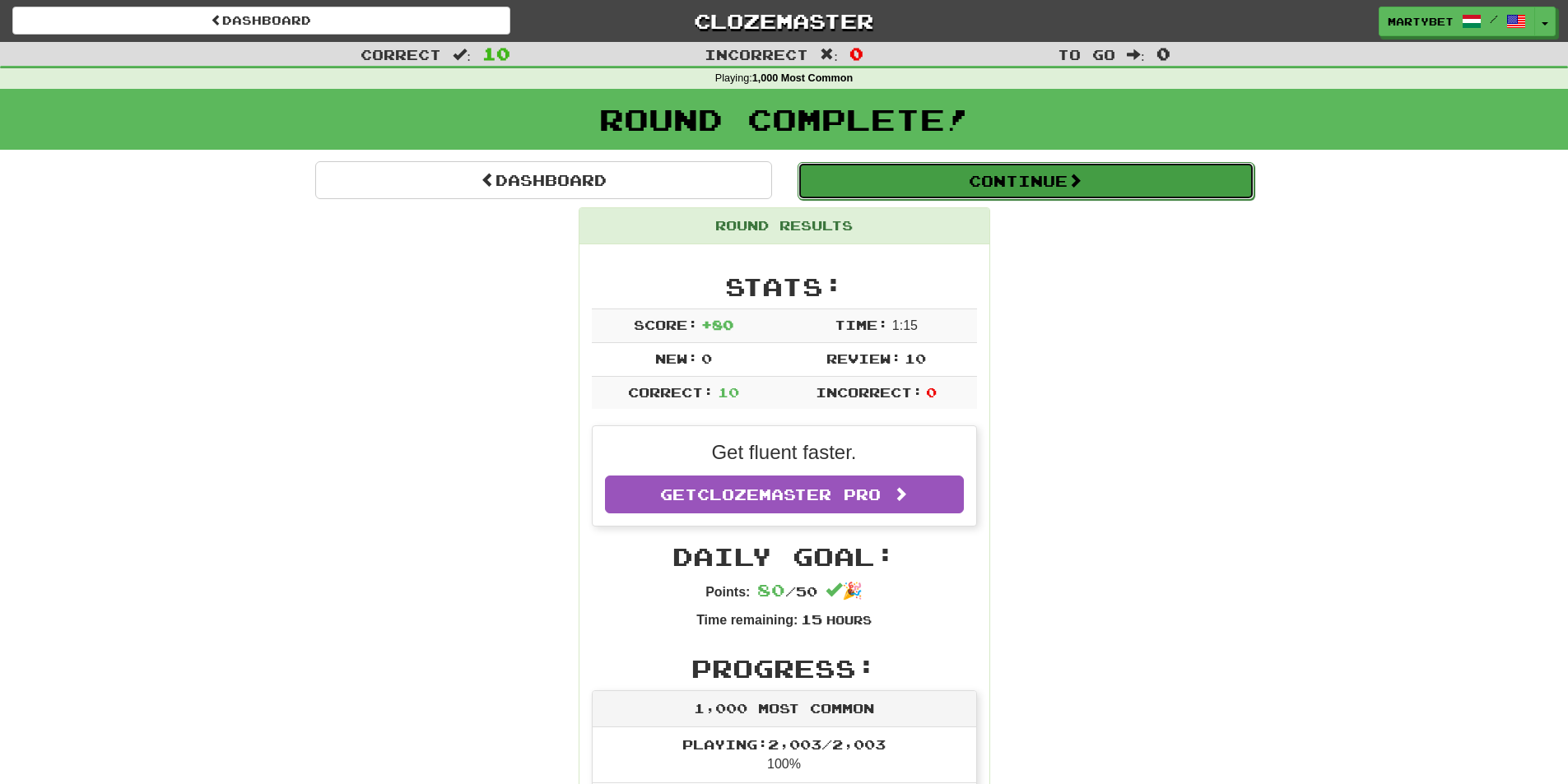
click at [994, 190] on button "Continue" at bounding box center [1026, 181] width 457 height 38
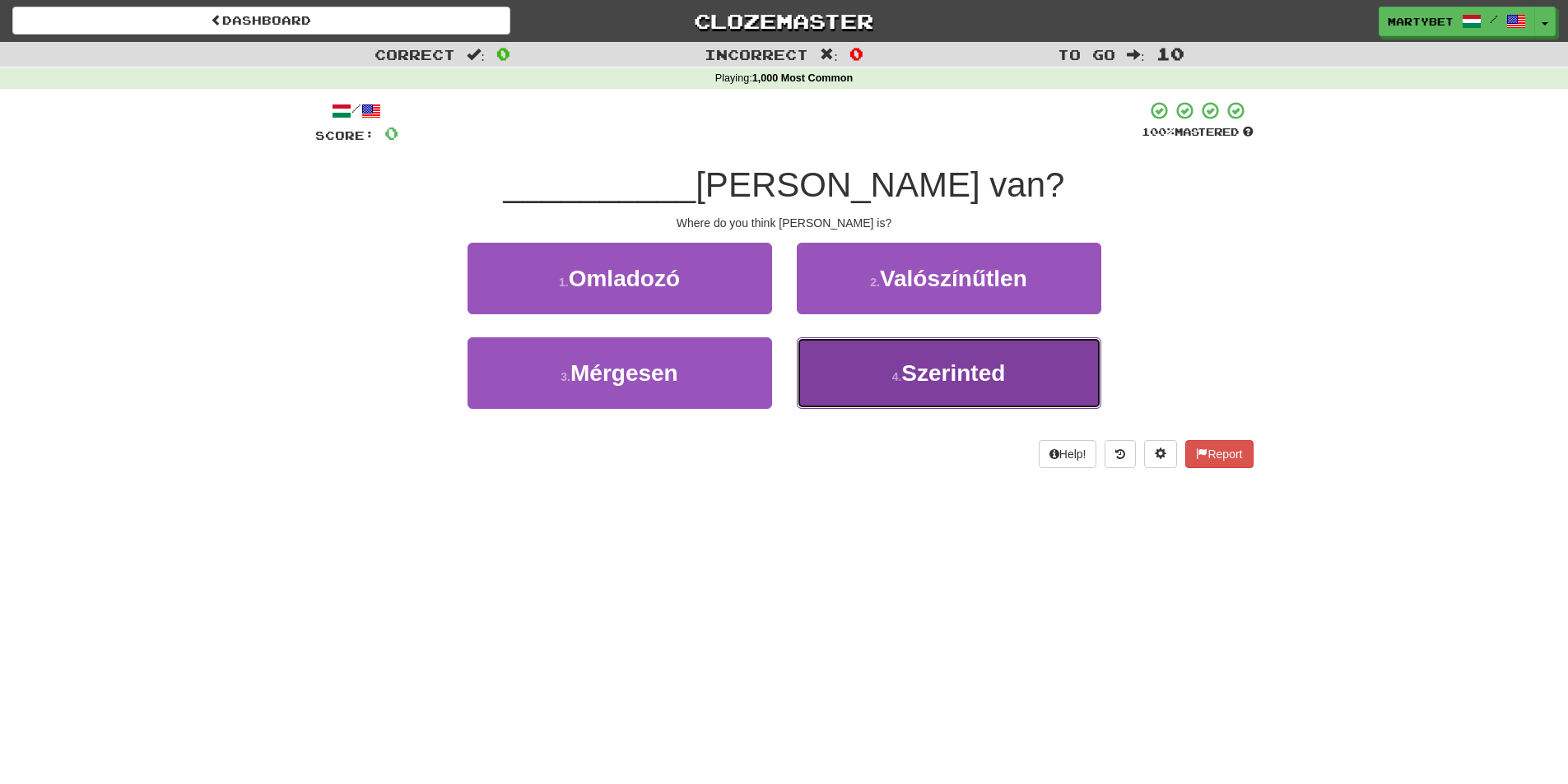
click at [947, 364] on span "Szerinted" at bounding box center [953, 373] width 104 height 25
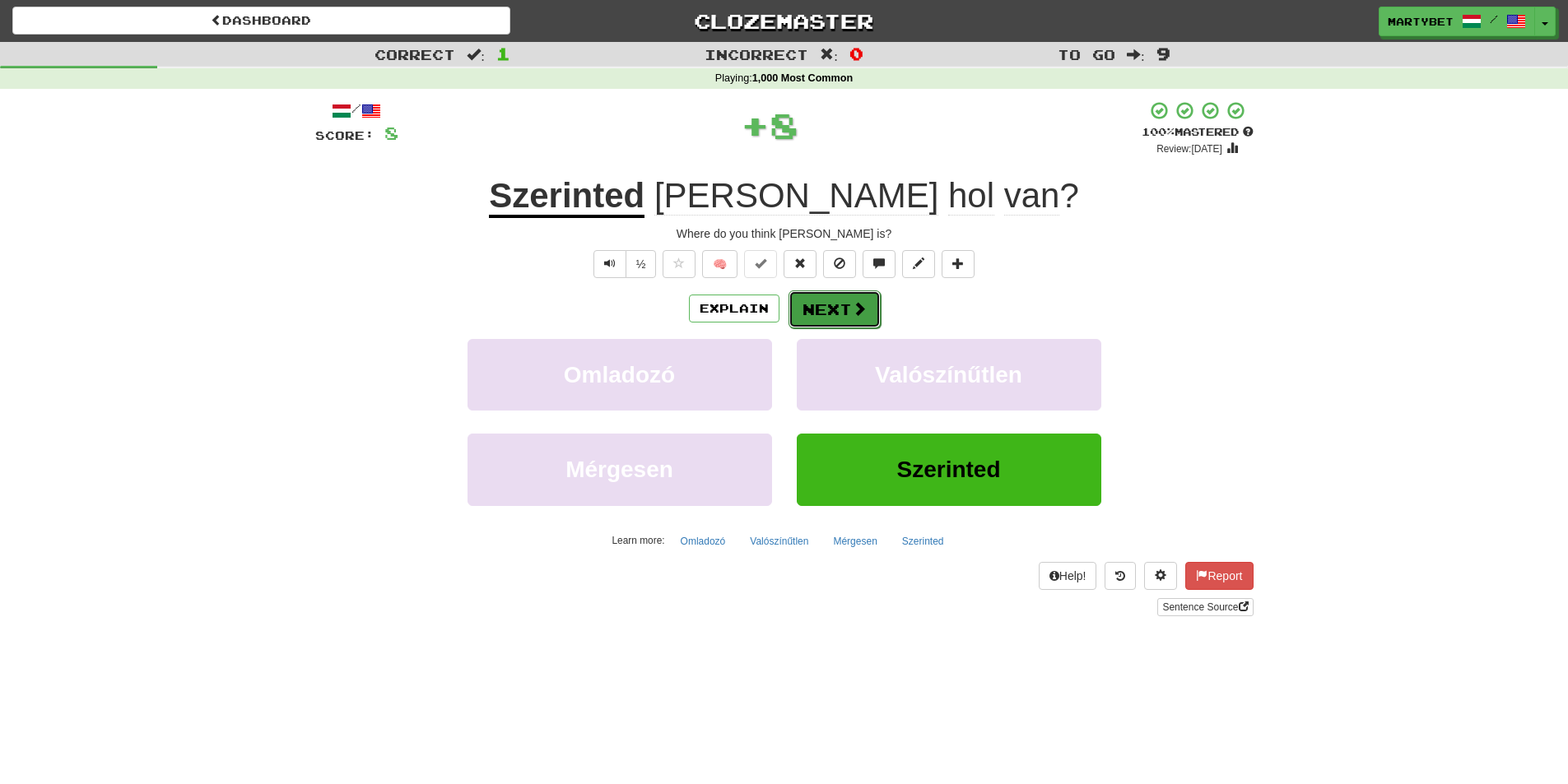
click at [814, 306] on button "Next" at bounding box center [835, 309] width 92 height 38
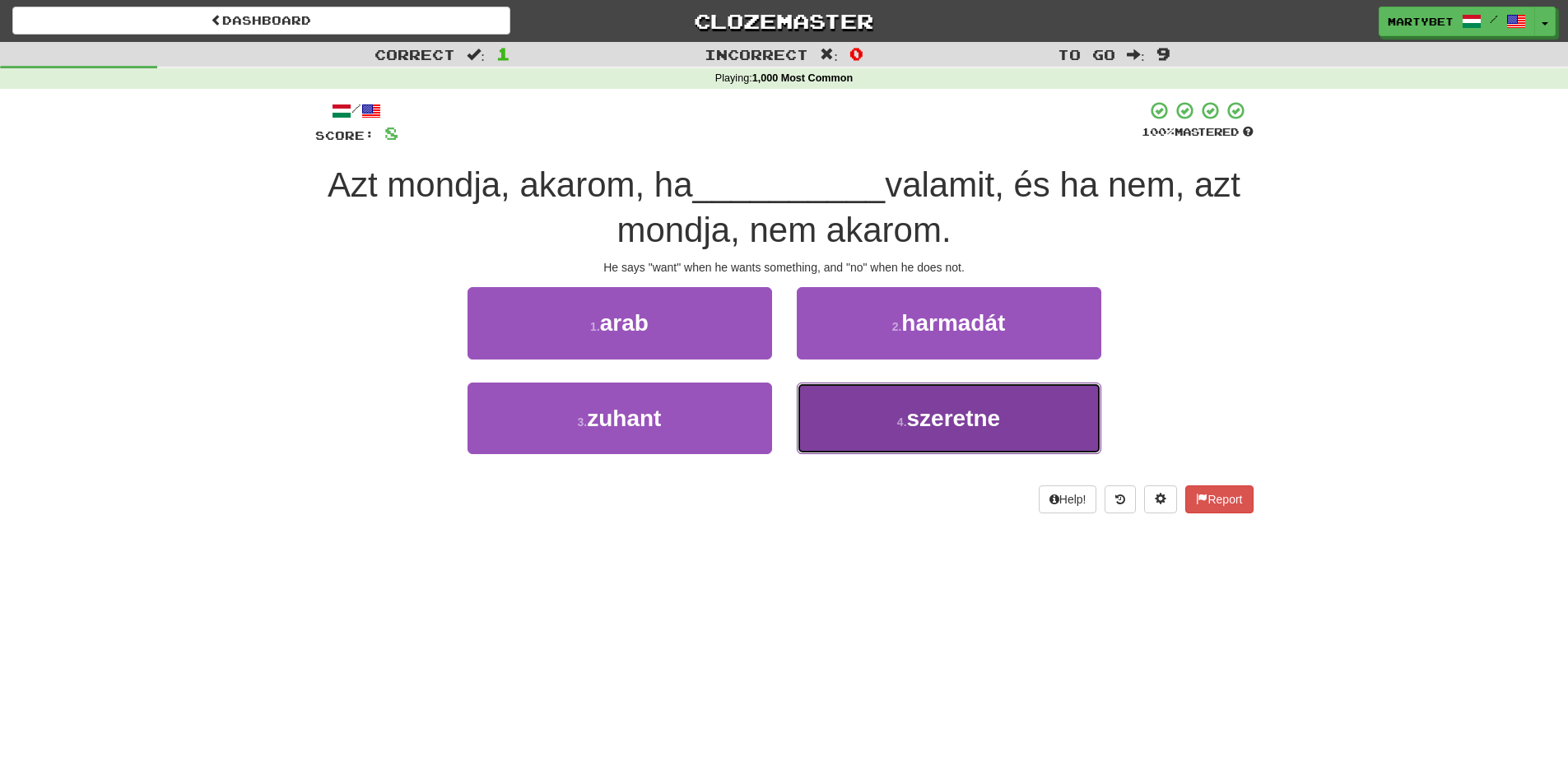
click at [940, 430] on span "szeretne" at bounding box center [954, 418] width 94 height 25
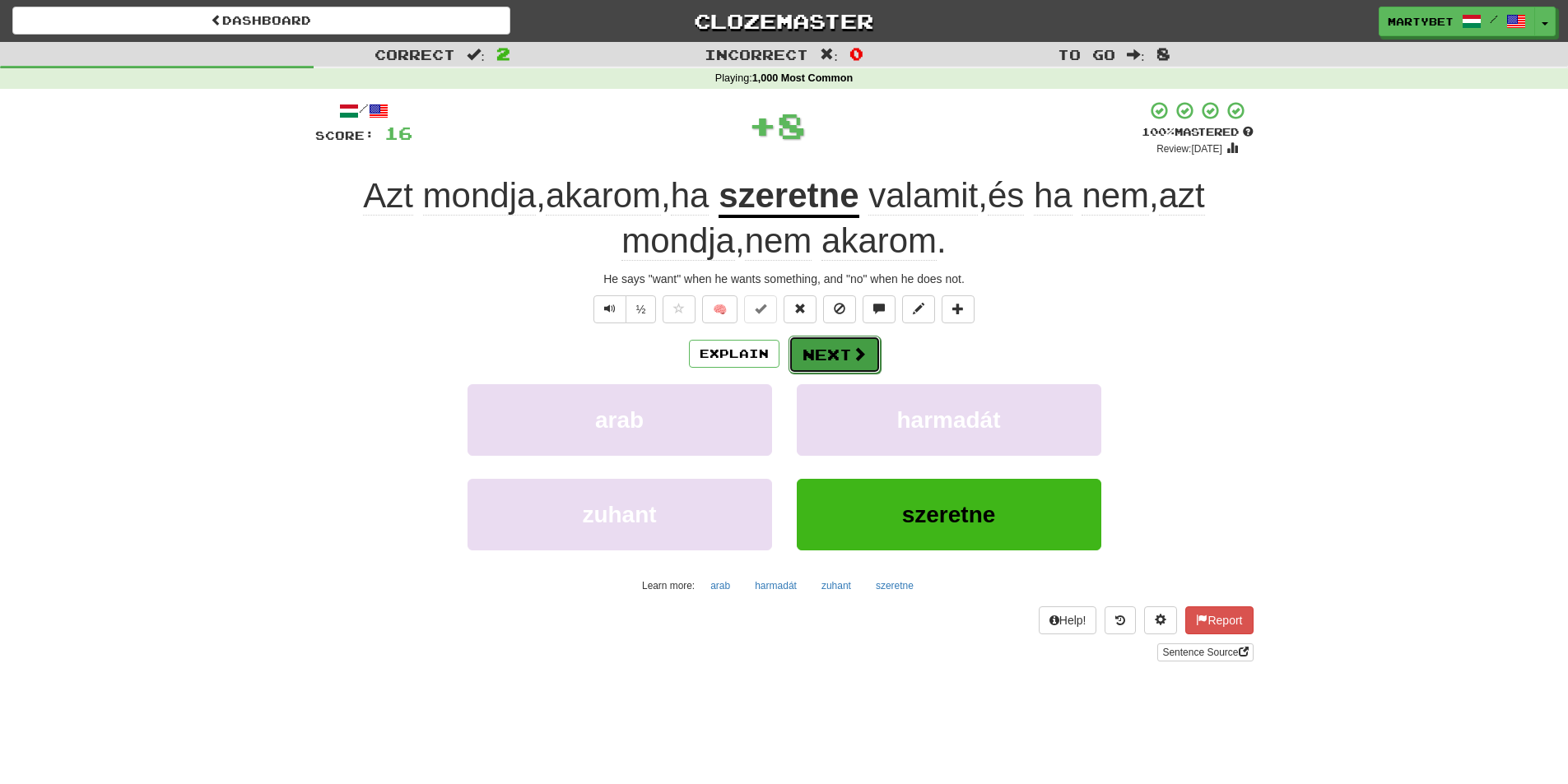
click at [827, 344] on button "Next" at bounding box center [835, 354] width 92 height 38
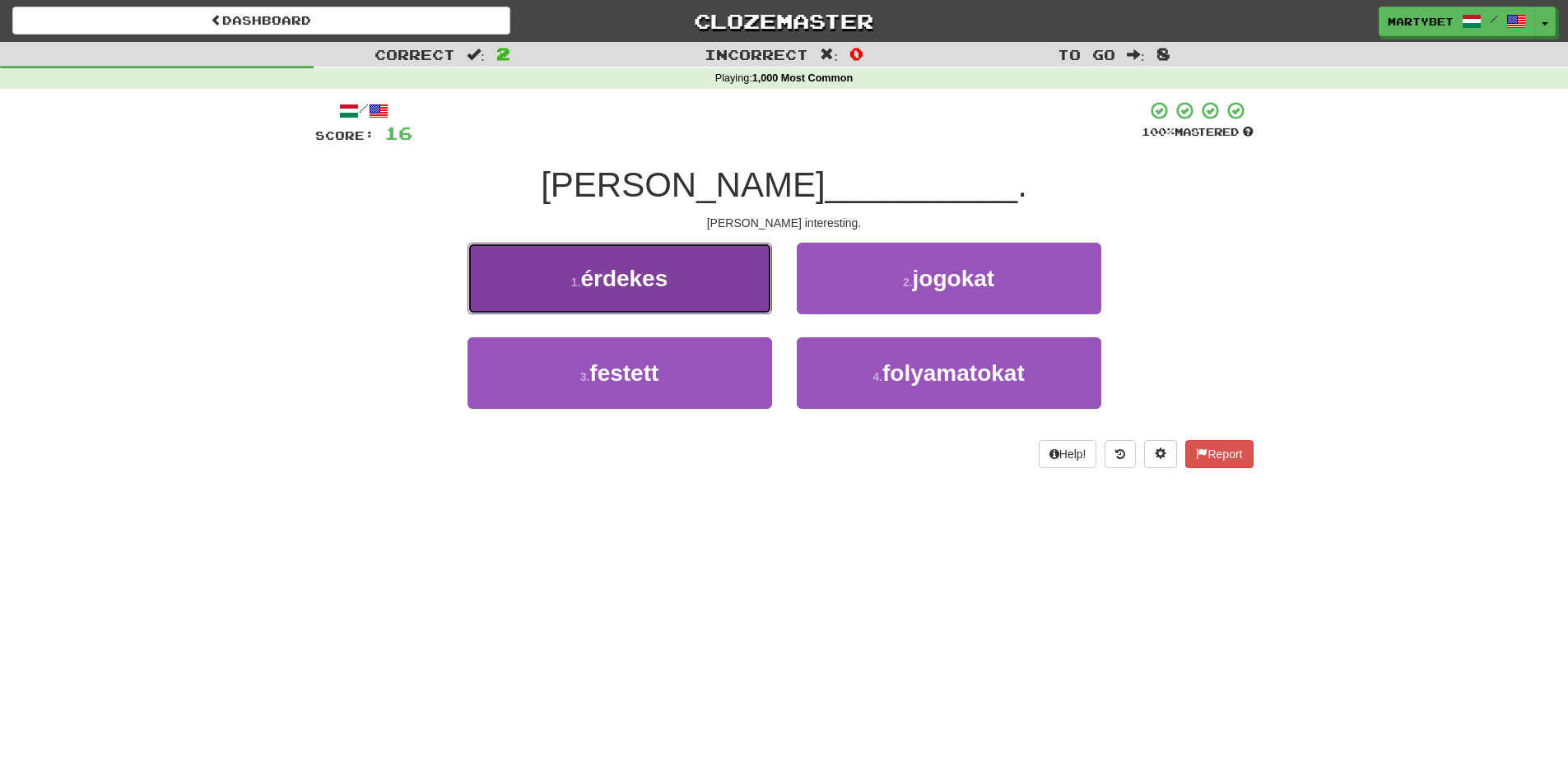
click at [610, 292] on button "1 . érdekes" at bounding box center [619, 279] width 304 height 72
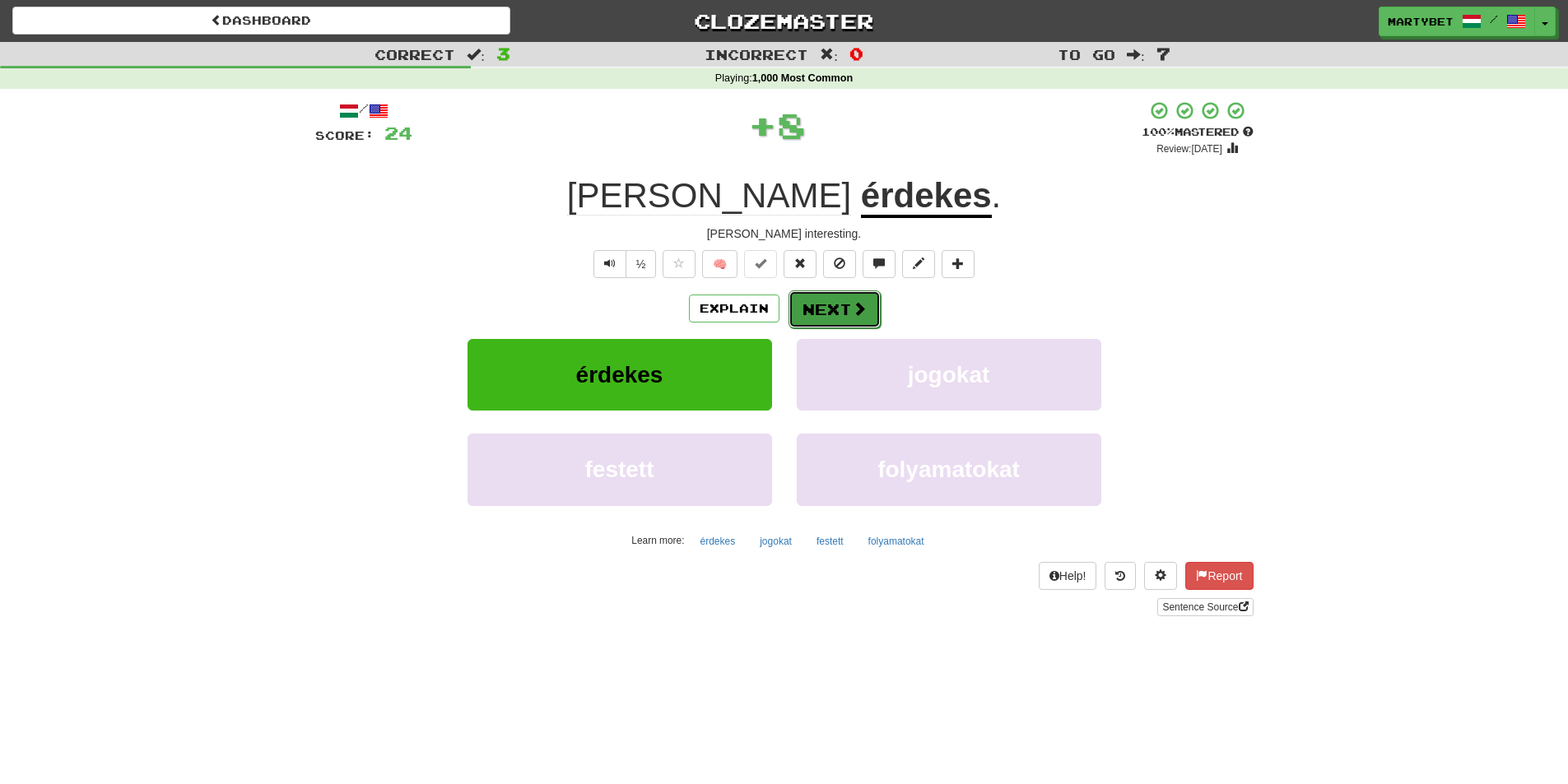
click at [830, 310] on button "Next" at bounding box center [835, 309] width 92 height 38
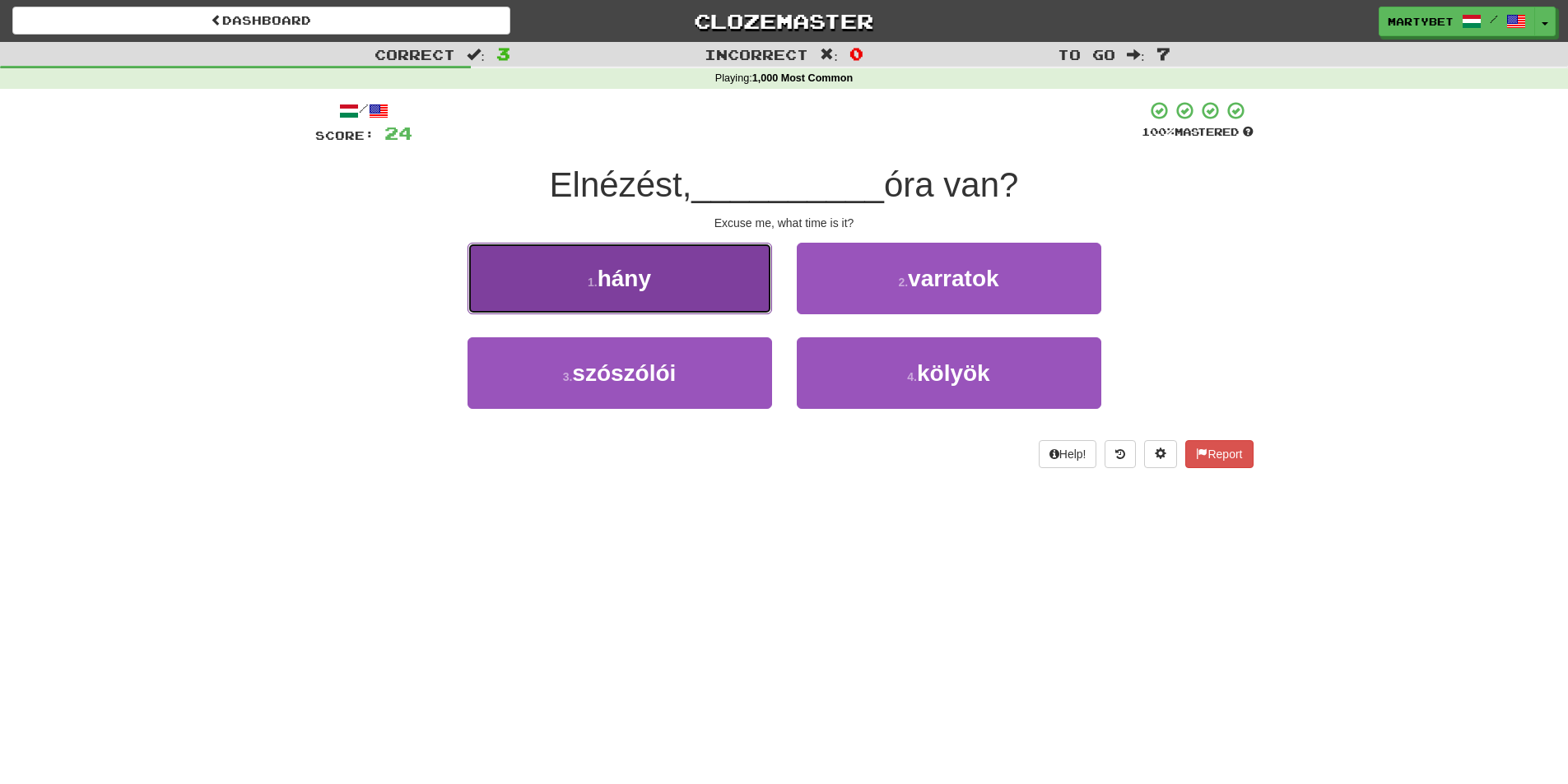
click at [625, 299] on button "1 . hány" at bounding box center [619, 279] width 304 height 72
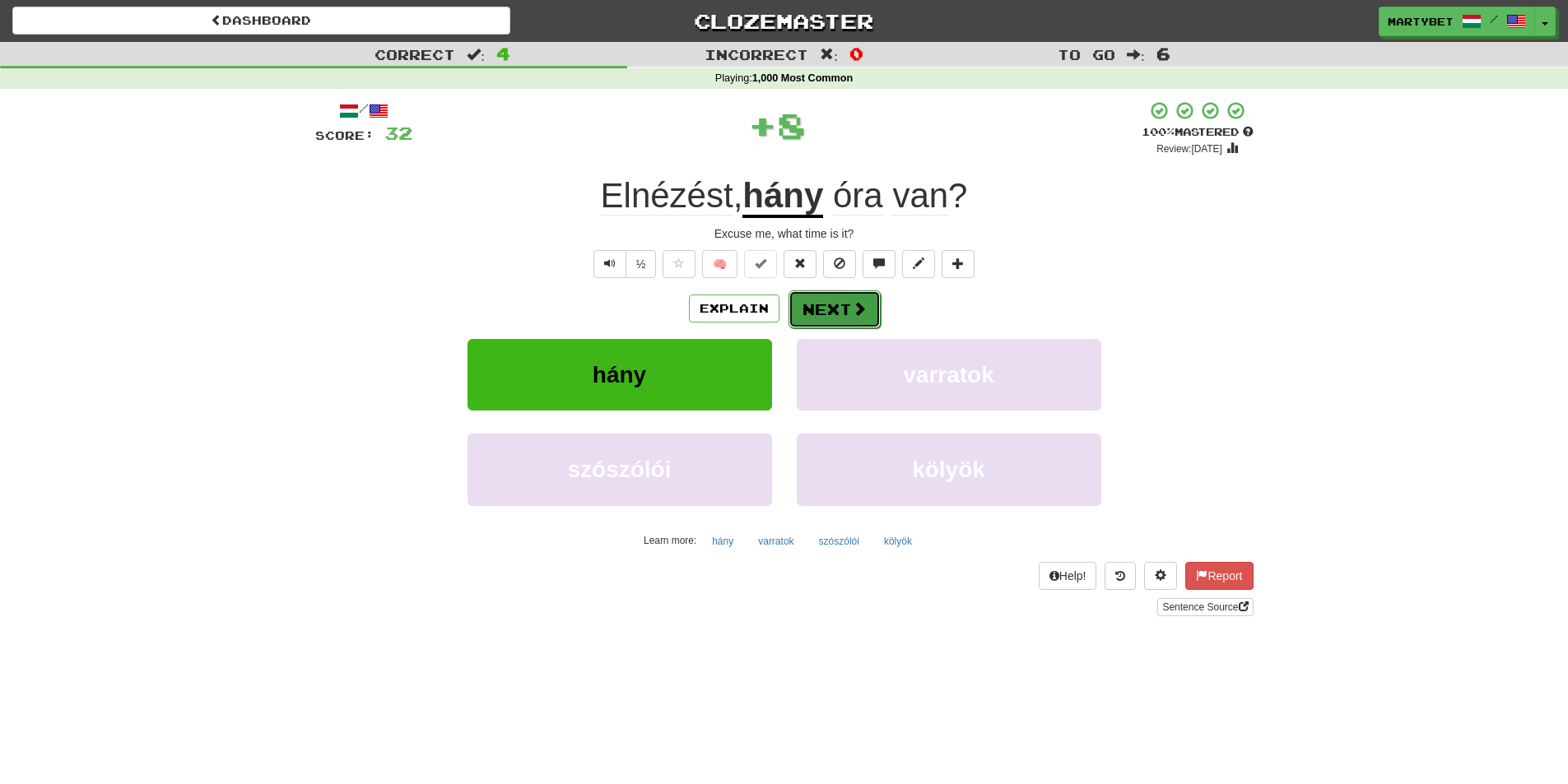
click at [819, 315] on button "Next" at bounding box center [835, 309] width 92 height 38
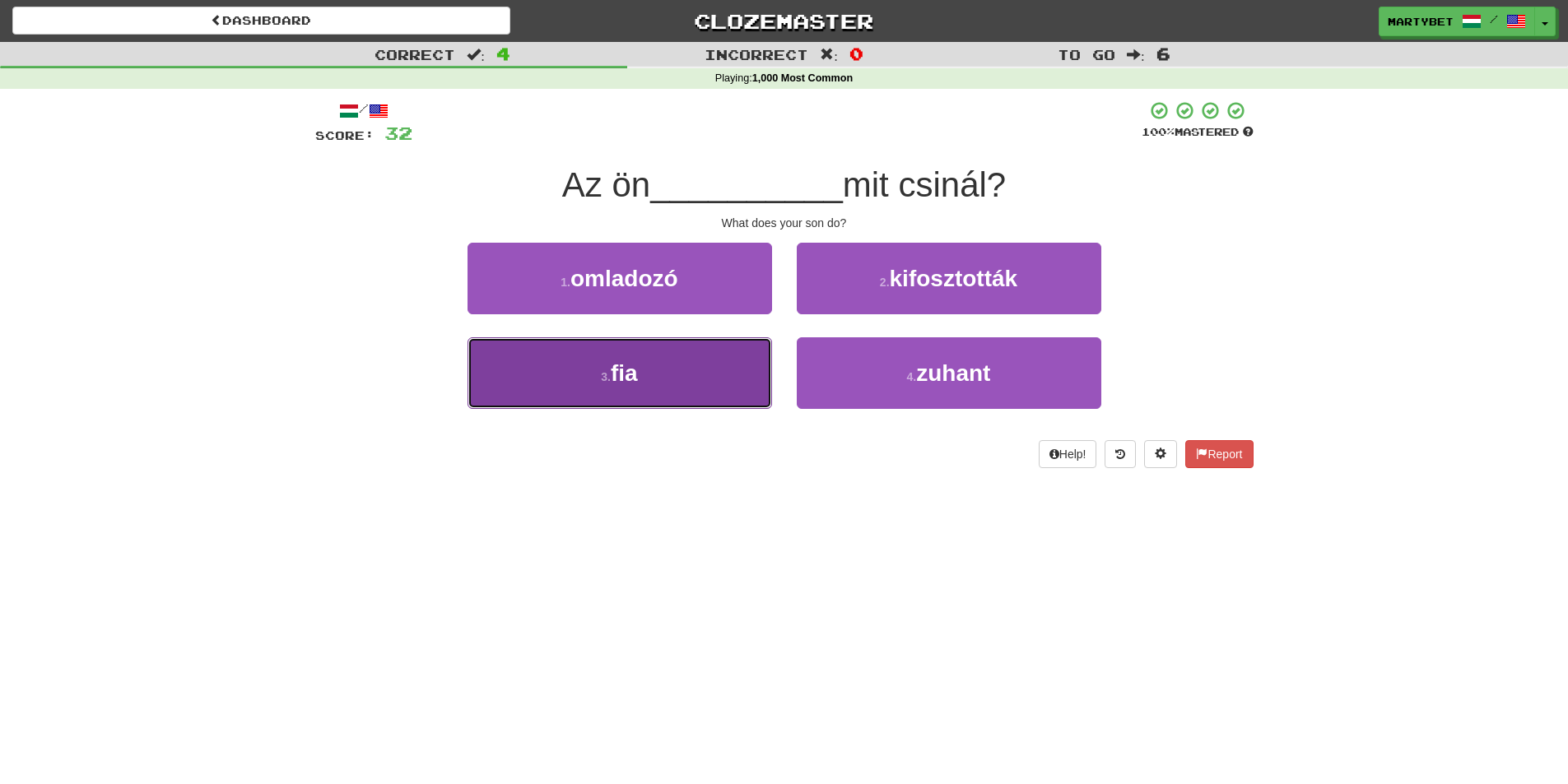
click at [638, 369] on span "fia" at bounding box center [625, 373] width 27 height 25
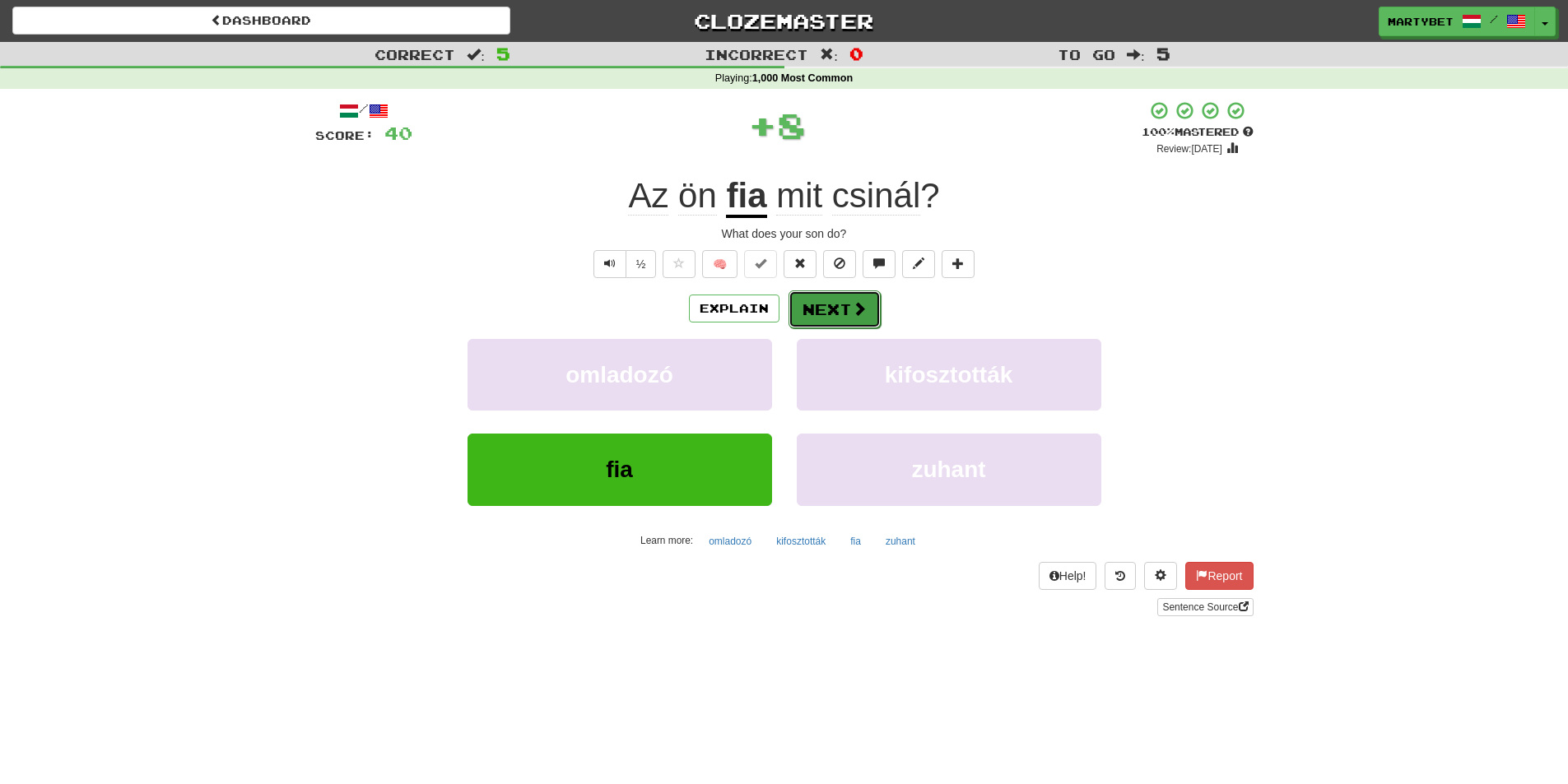
click at [812, 301] on button "Next" at bounding box center [835, 309] width 92 height 38
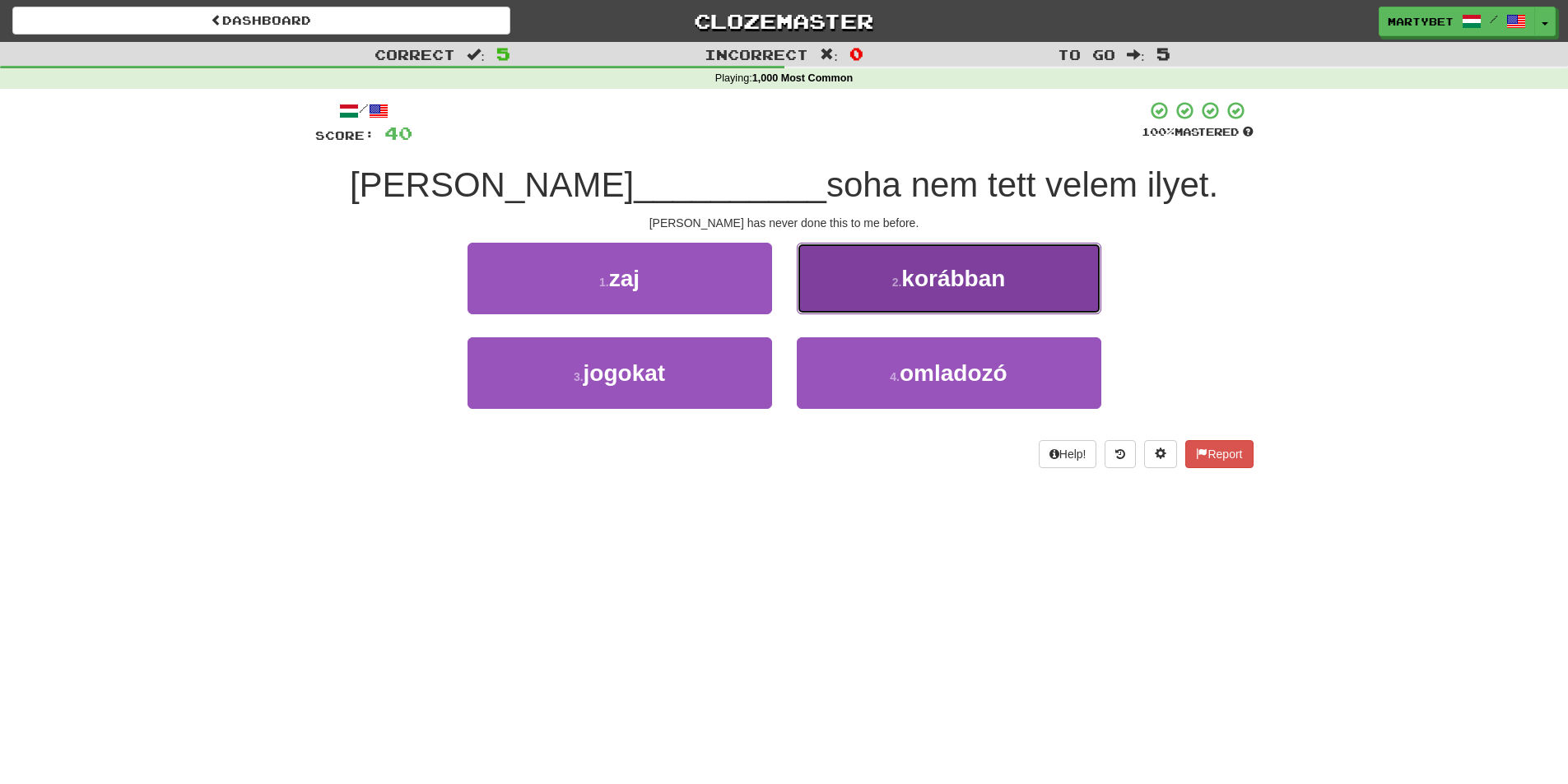
click at [954, 279] on span "korábban" at bounding box center [953, 278] width 104 height 25
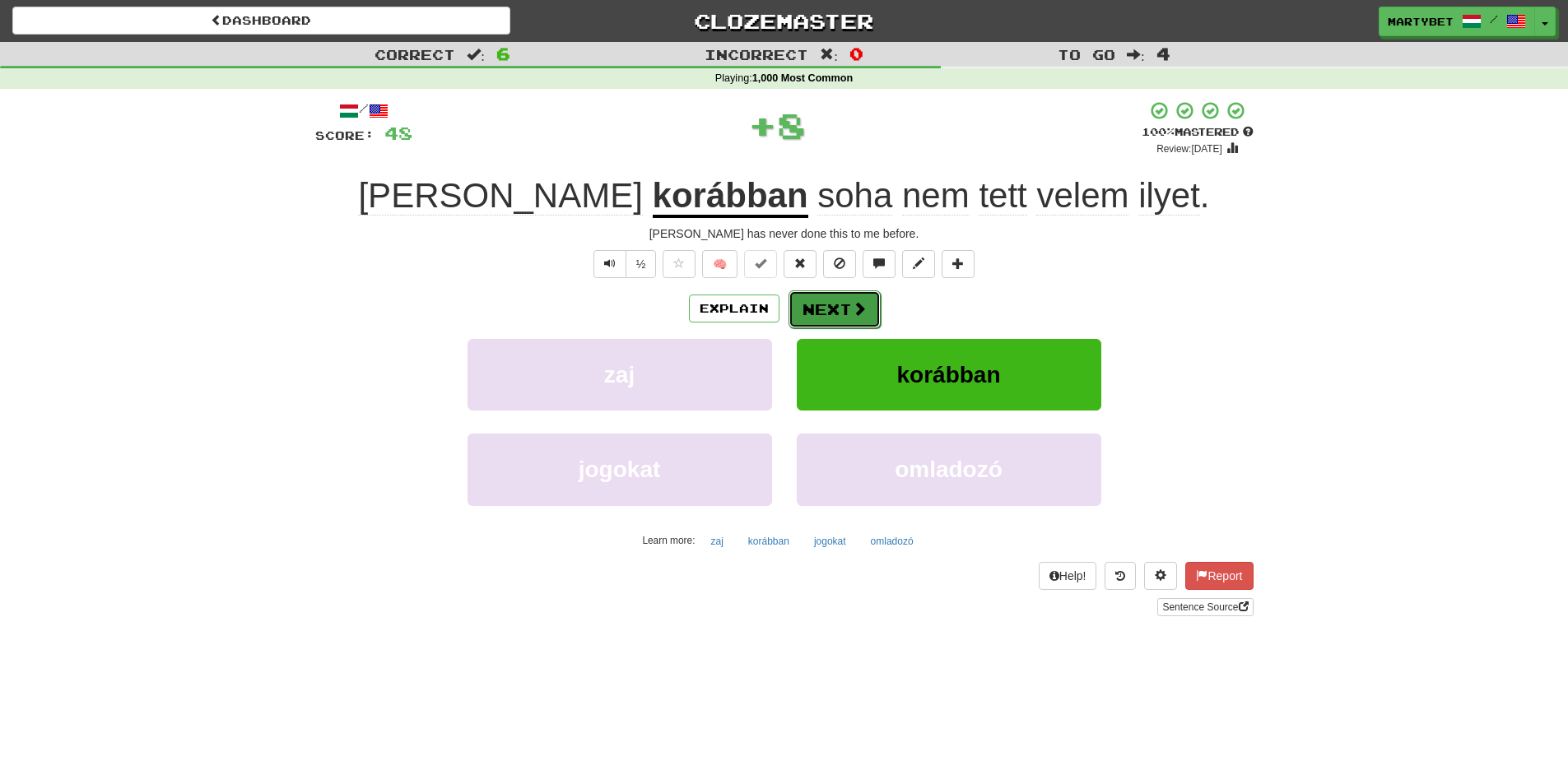
click at [838, 306] on button "Next" at bounding box center [835, 309] width 92 height 38
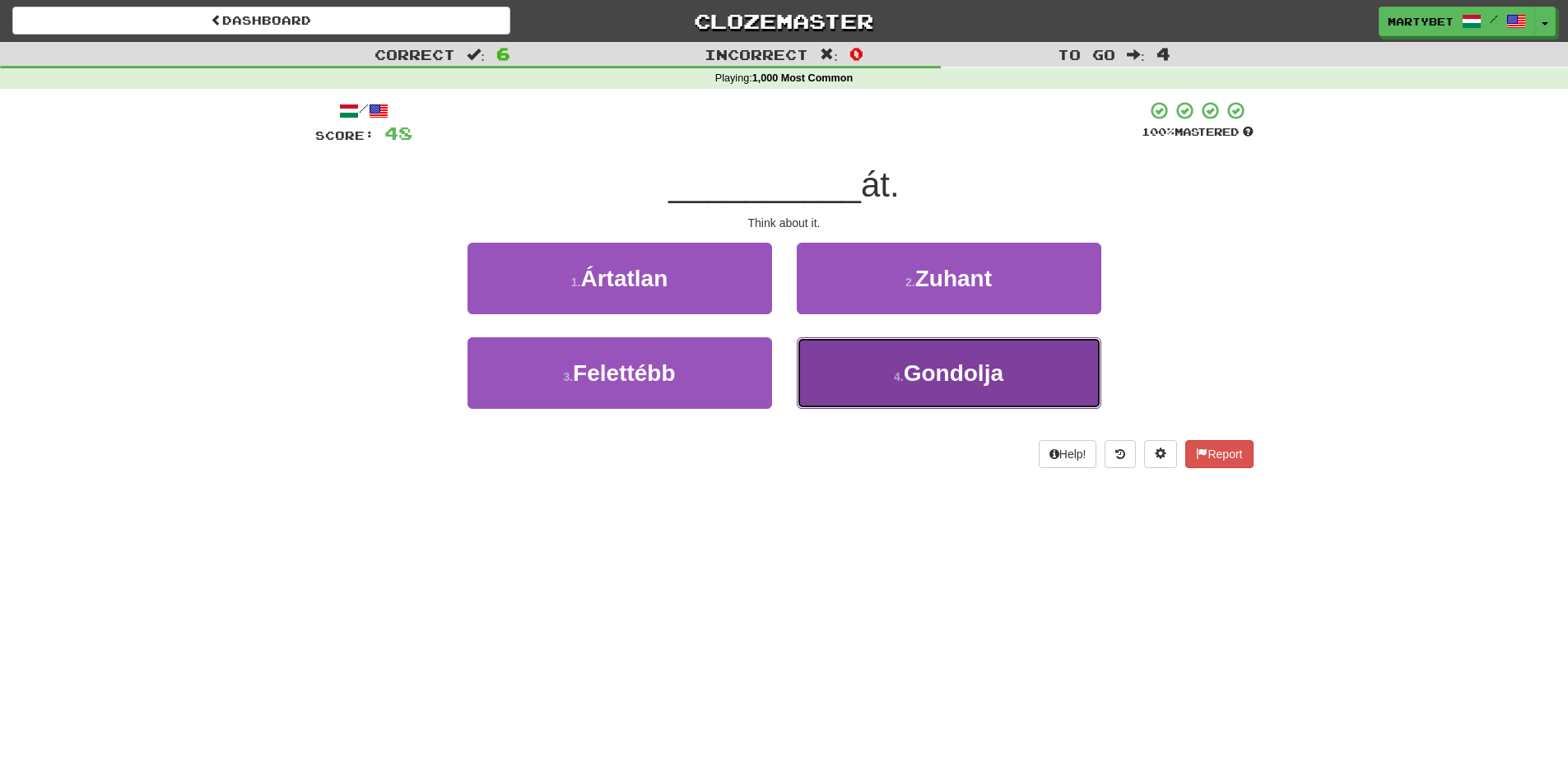
click at [949, 370] on span "Gondolja" at bounding box center [953, 373] width 100 height 25
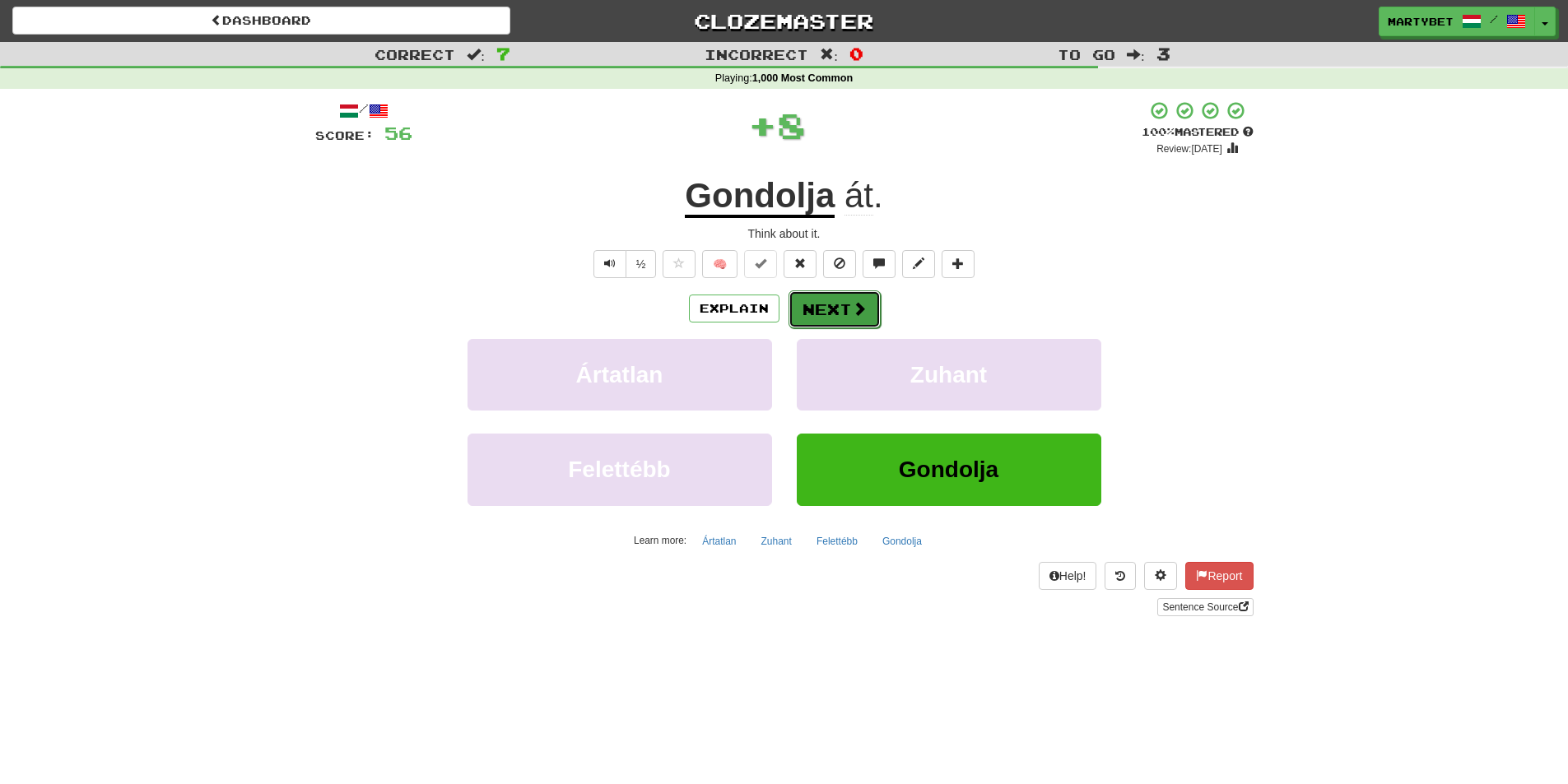
click at [823, 313] on button "Next" at bounding box center [835, 309] width 92 height 38
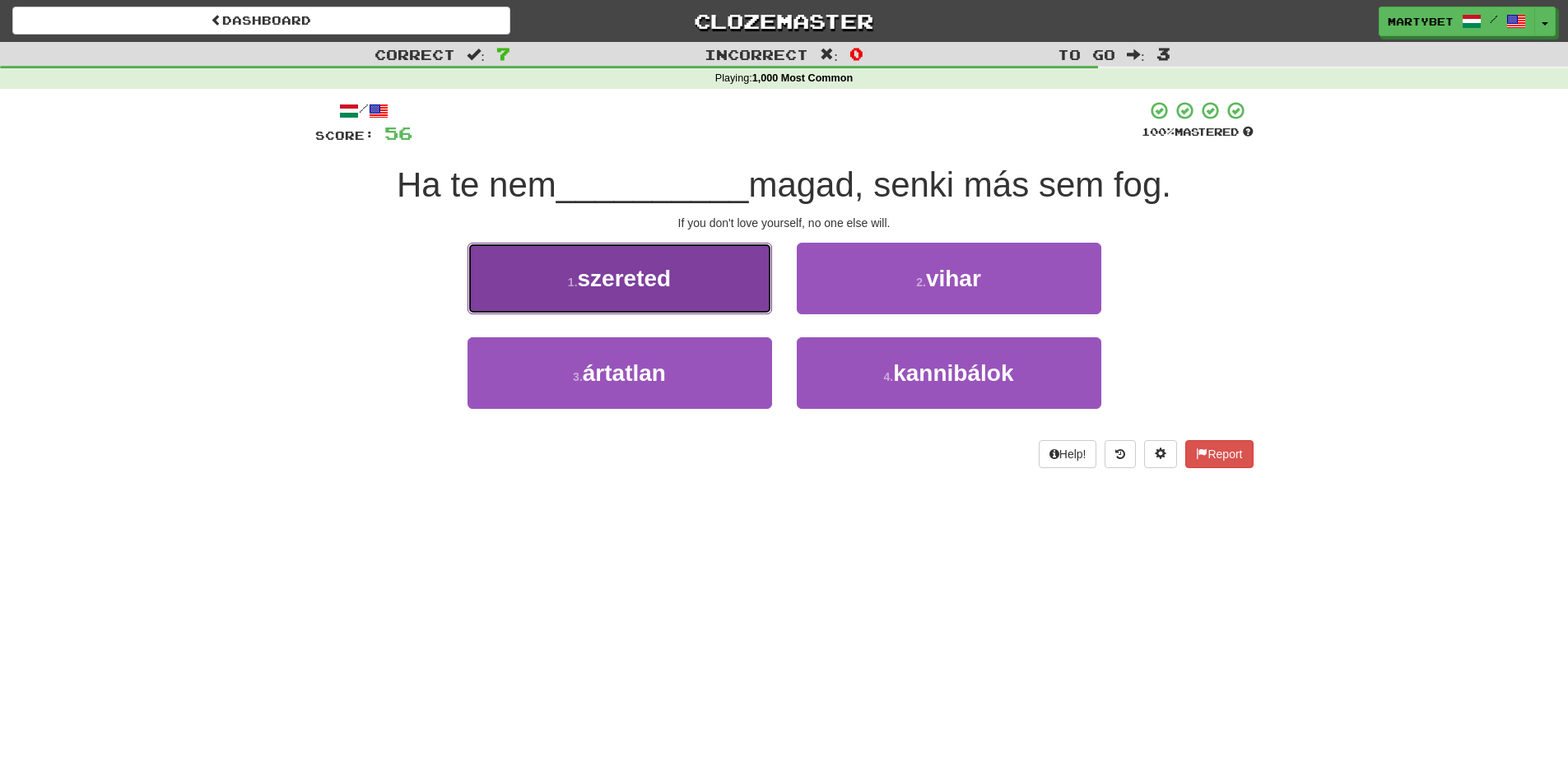
click at [632, 286] on span "szereted" at bounding box center [625, 278] width 94 height 25
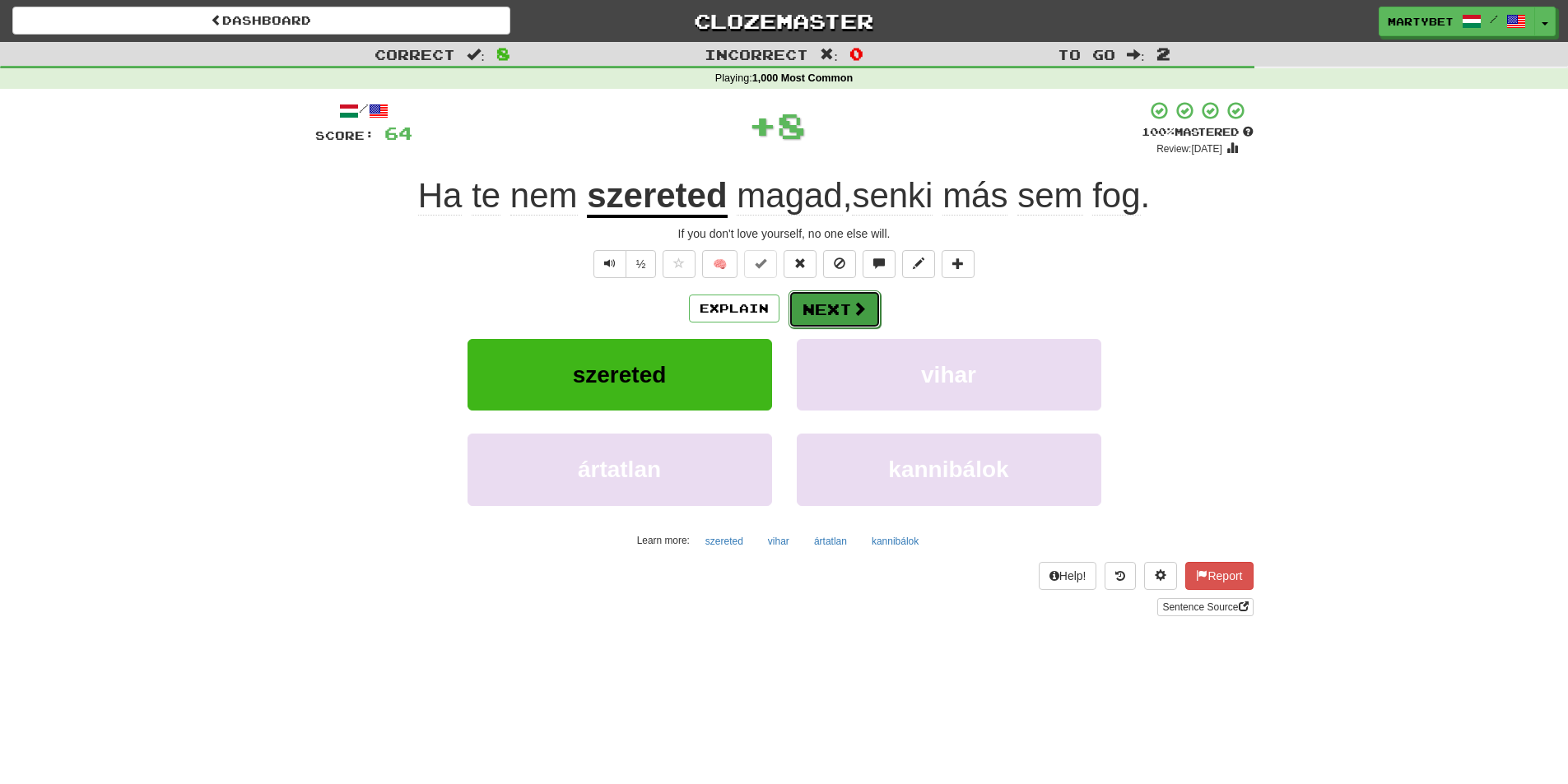
click at [816, 299] on button "Next" at bounding box center [835, 309] width 92 height 38
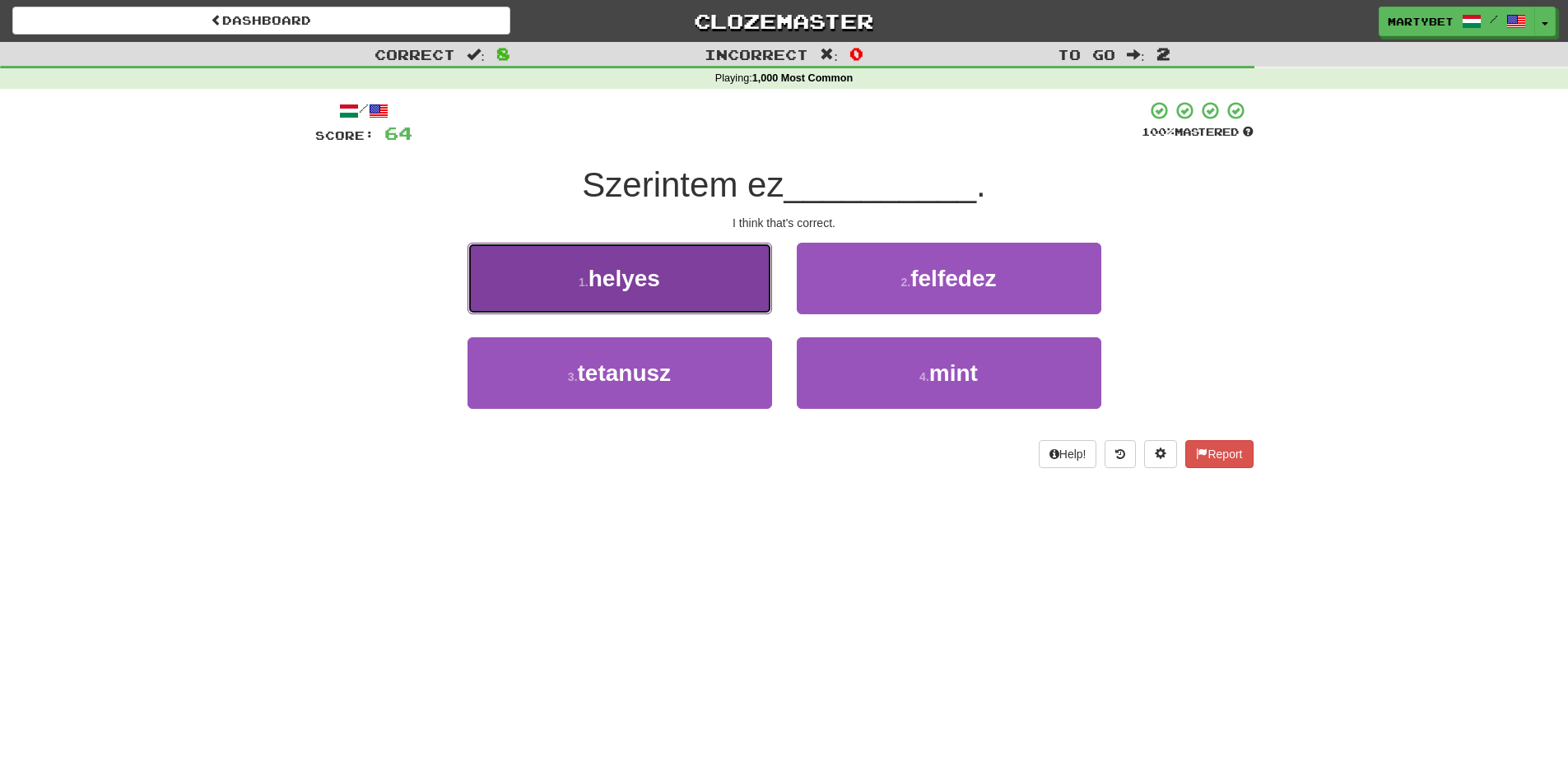
click at [632, 297] on button "1 . helyes" at bounding box center [619, 279] width 304 height 72
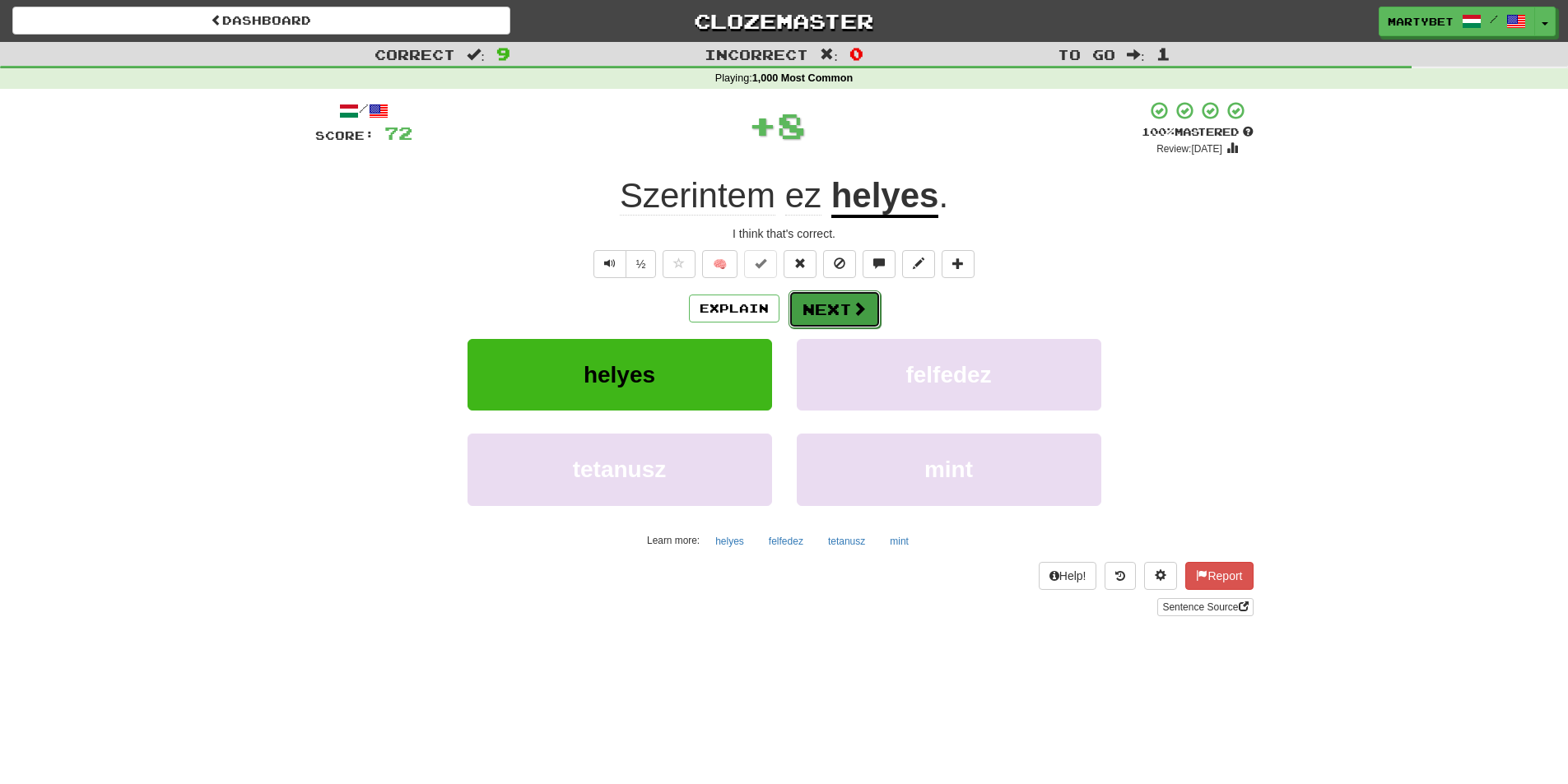
click at [819, 305] on button "Next" at bounding box center [835, 309] width 92 height 38
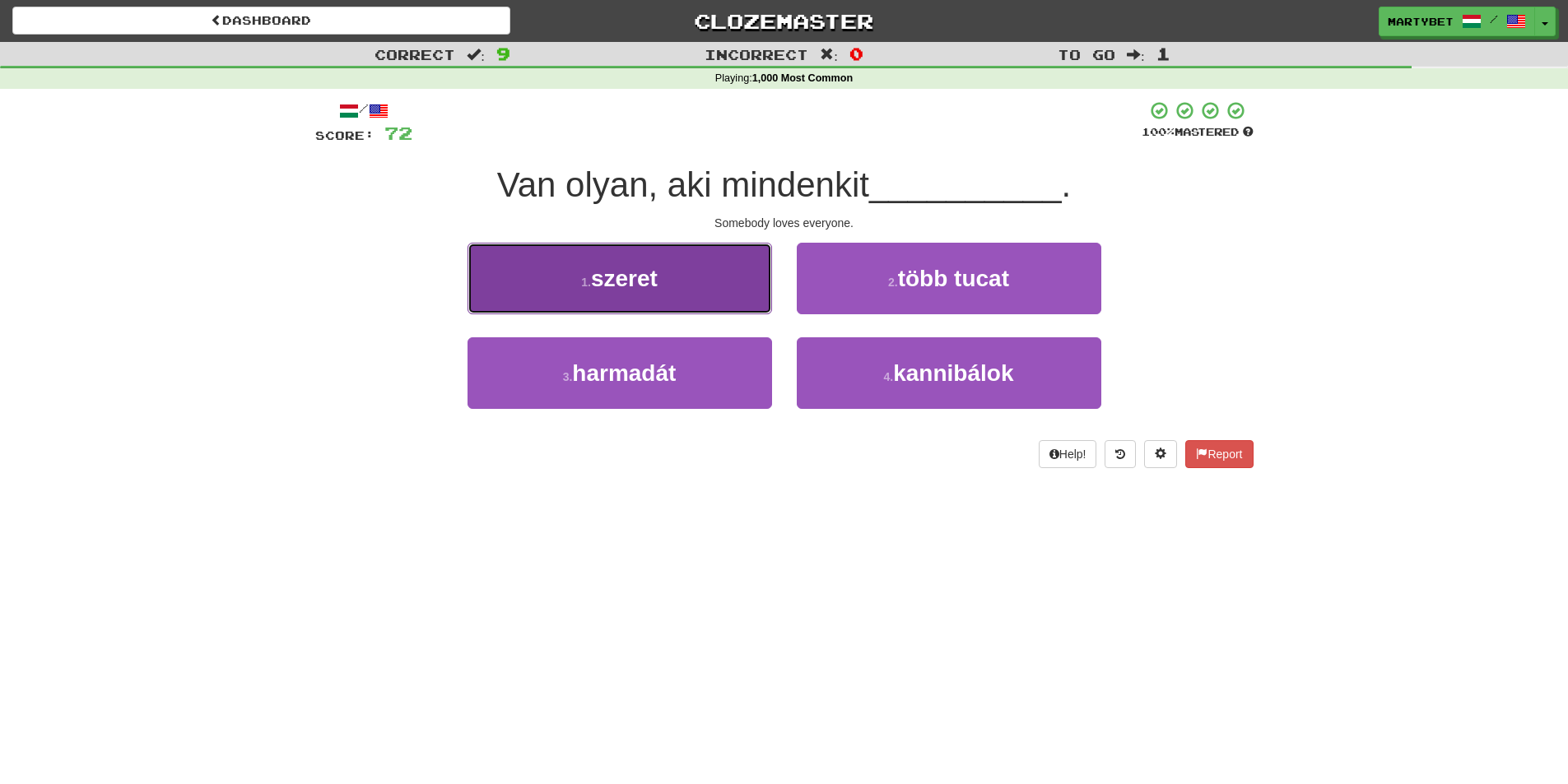
click at [657, 292] on button "1 . szeret" at bounding box center [619, 279] width 304 height 72
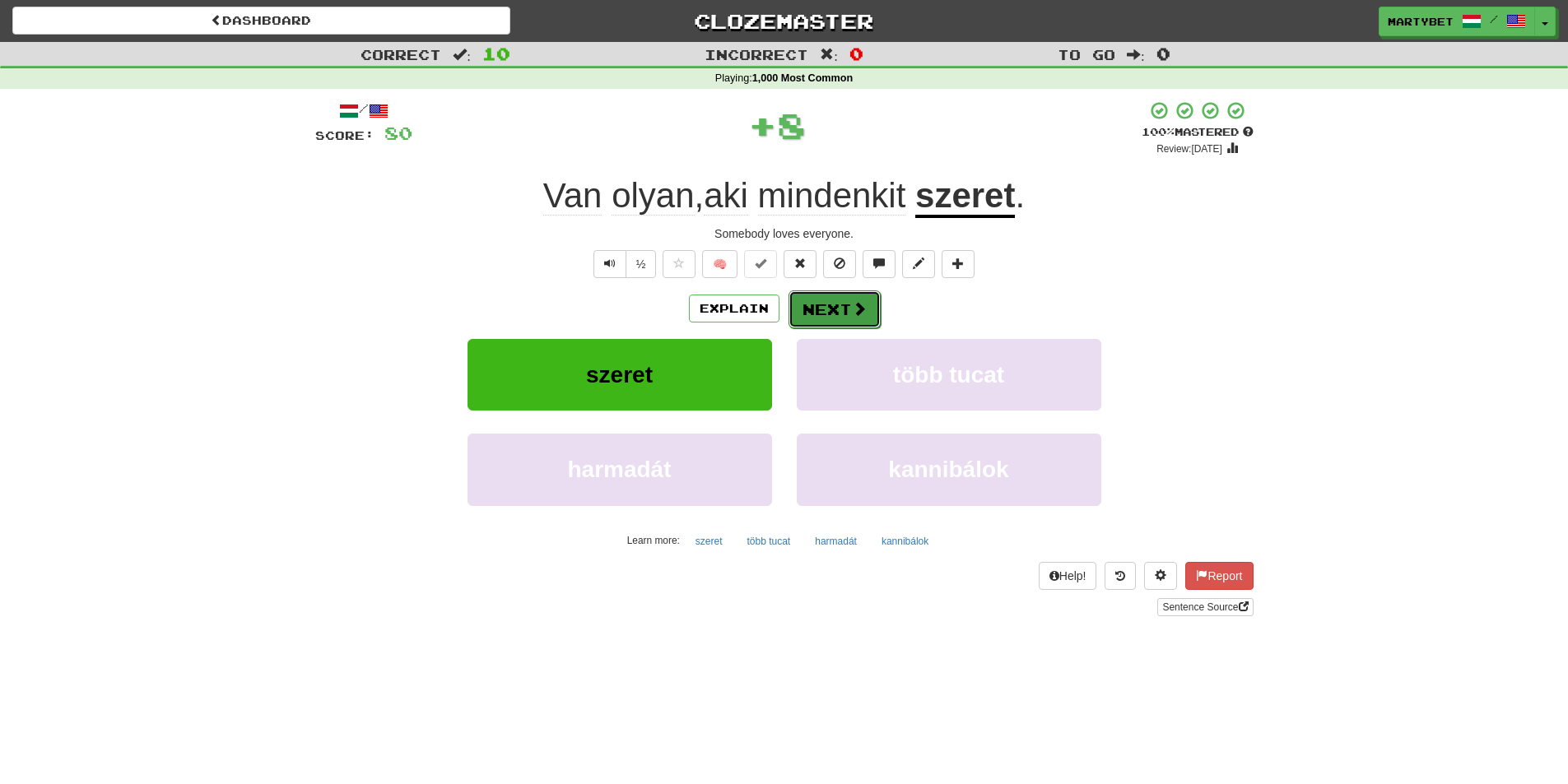
click at [855, 295] on button "Next" at bounding box center [835, 309] width 92 height 38
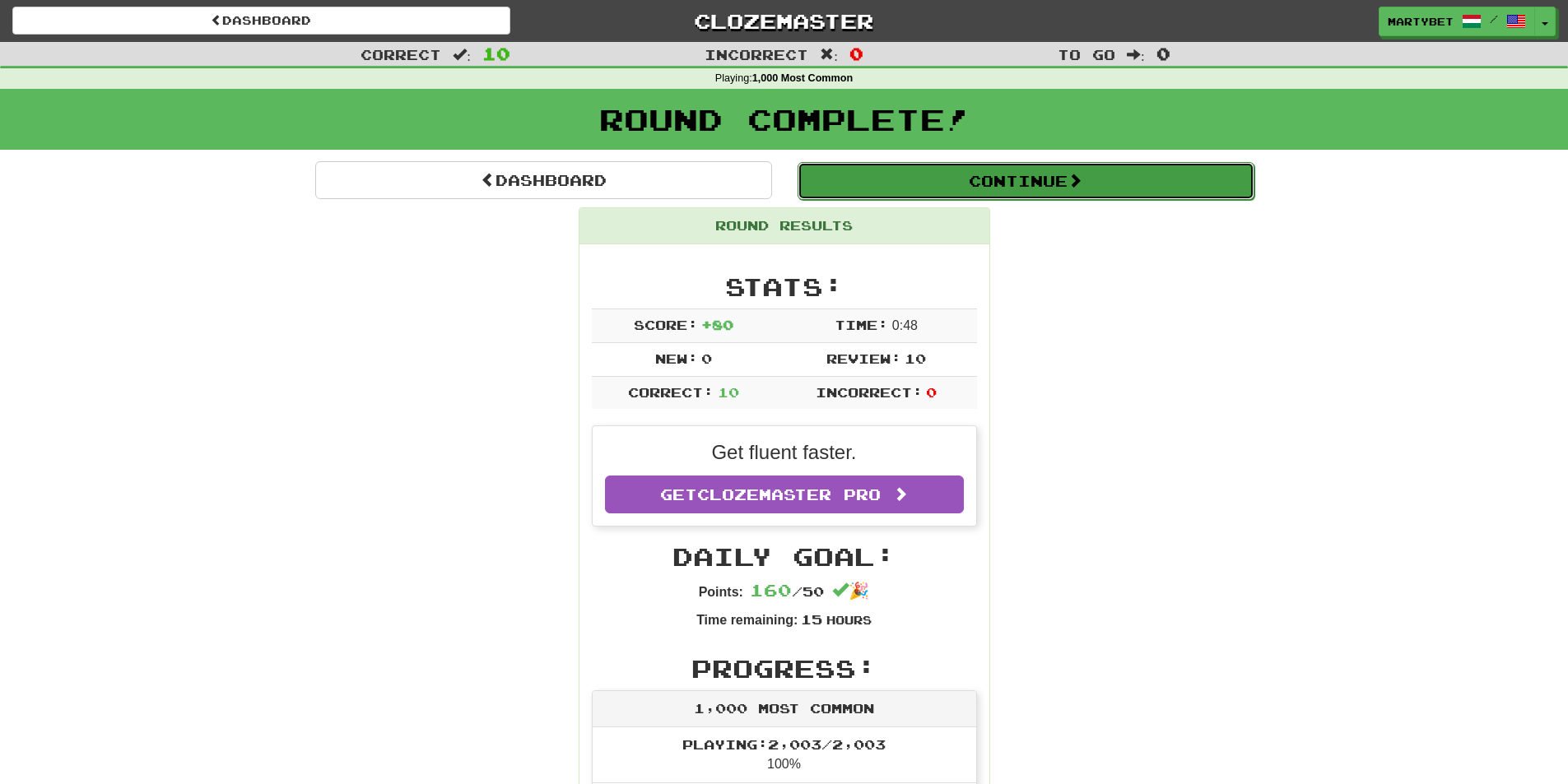
click at [996, 192] on button "Continue" at bounding box center [1026, 181] width 457 height 38
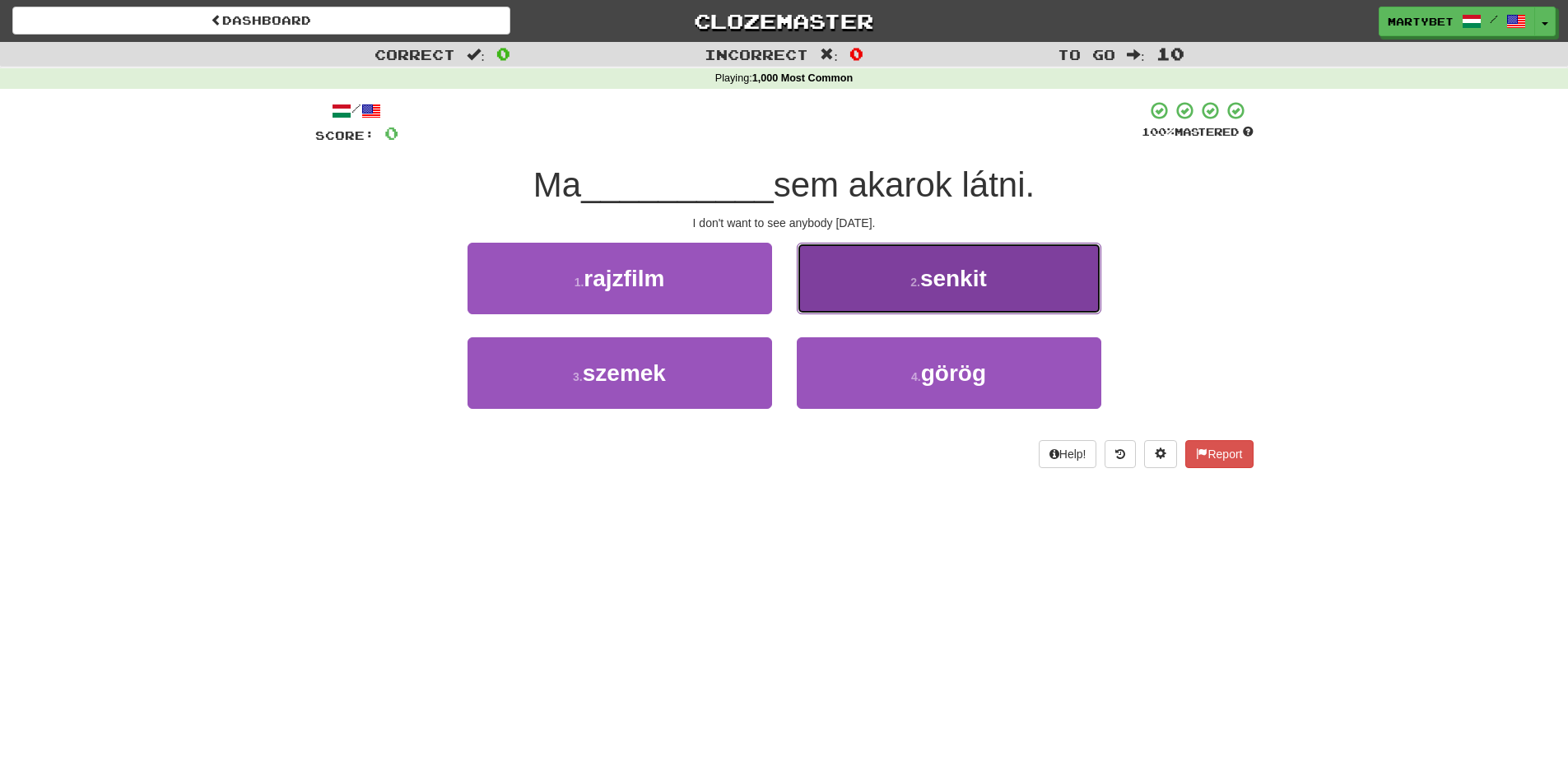
click at [947, 278] on span "senkit" at bounding box center [953, 278] width 66 height 25
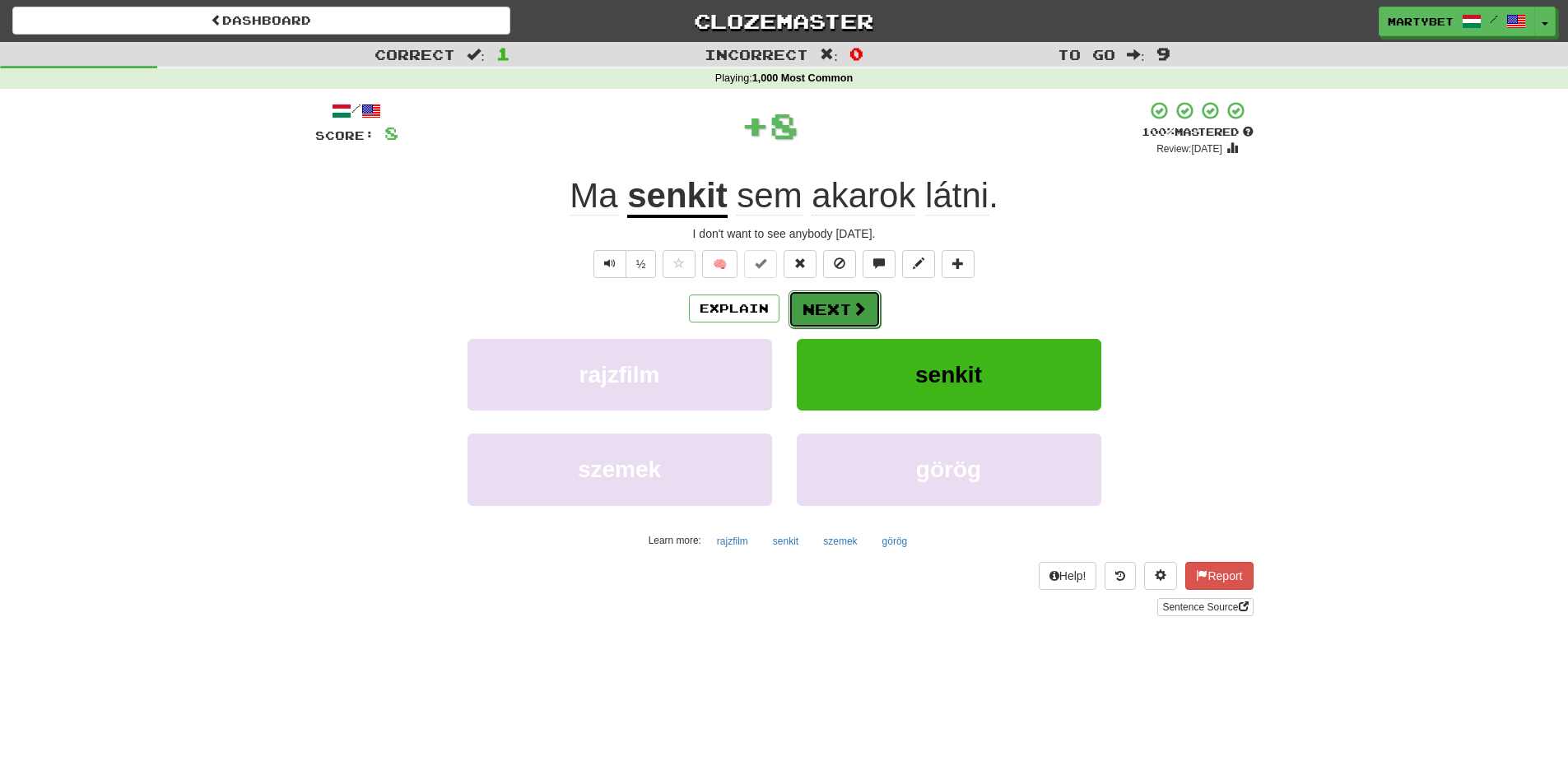
click at [830, 307] on button "Next" at bounding box center [835, 309] width 92 height 38
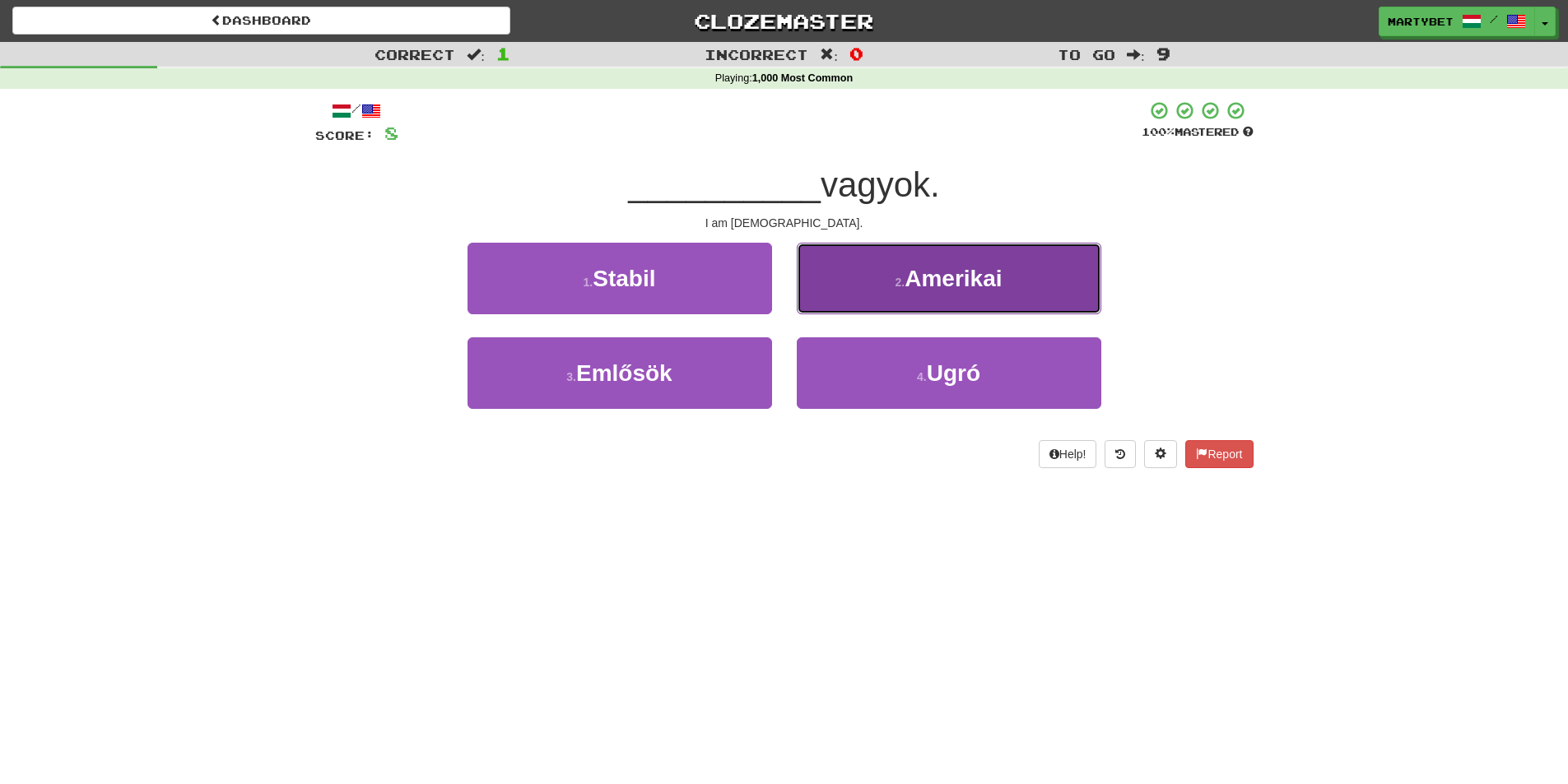
click at [986, 295] on button "2 . Amerikai" at bounding box center [949, 279] width 304 height 72
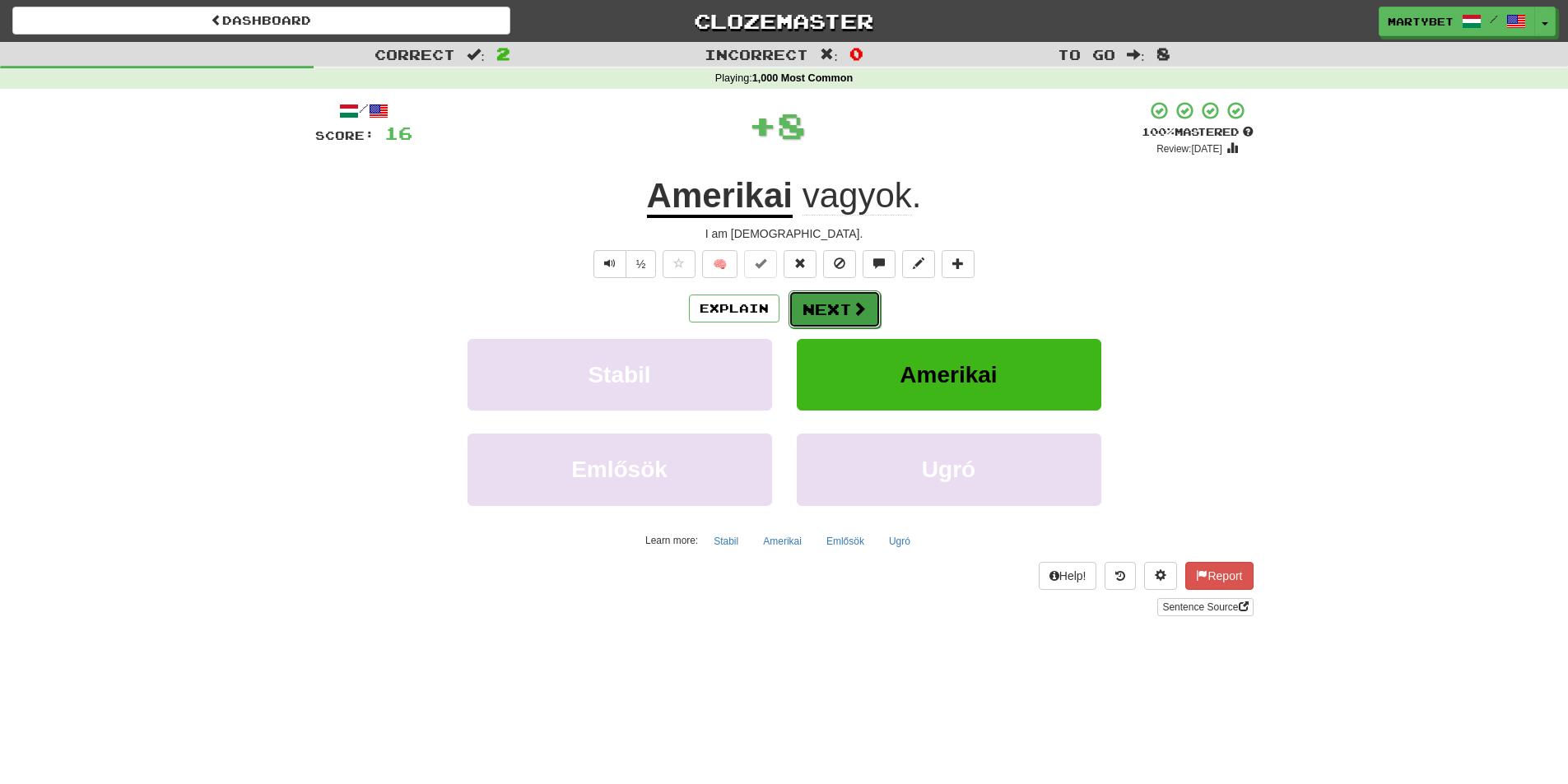
click at [817, 310] on button "Next" at bounding box center [835, 309] width 92 height 38
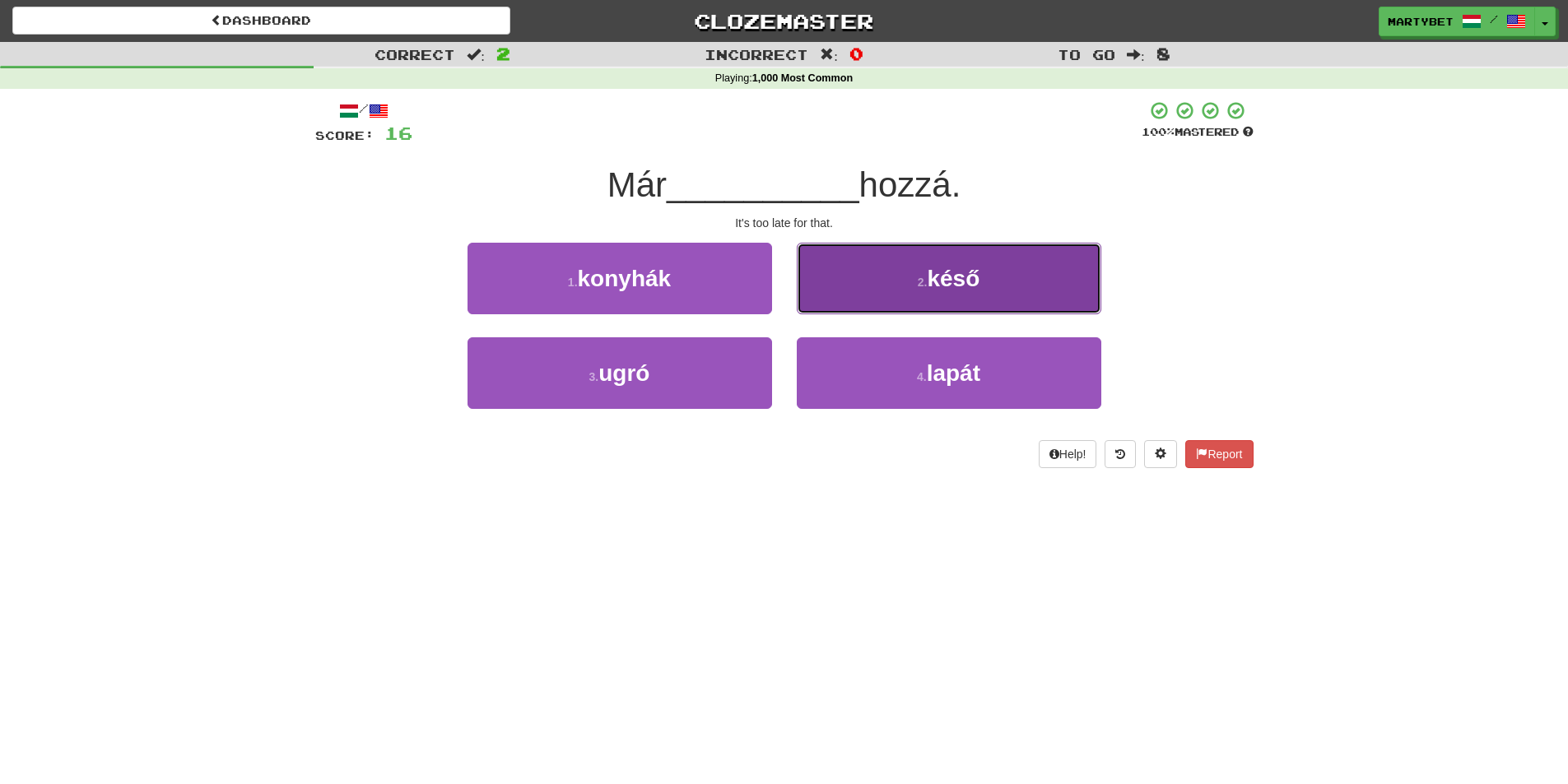
click at [958, 284] on span "késő" at bounding box center [953, 278] width 53 height 25
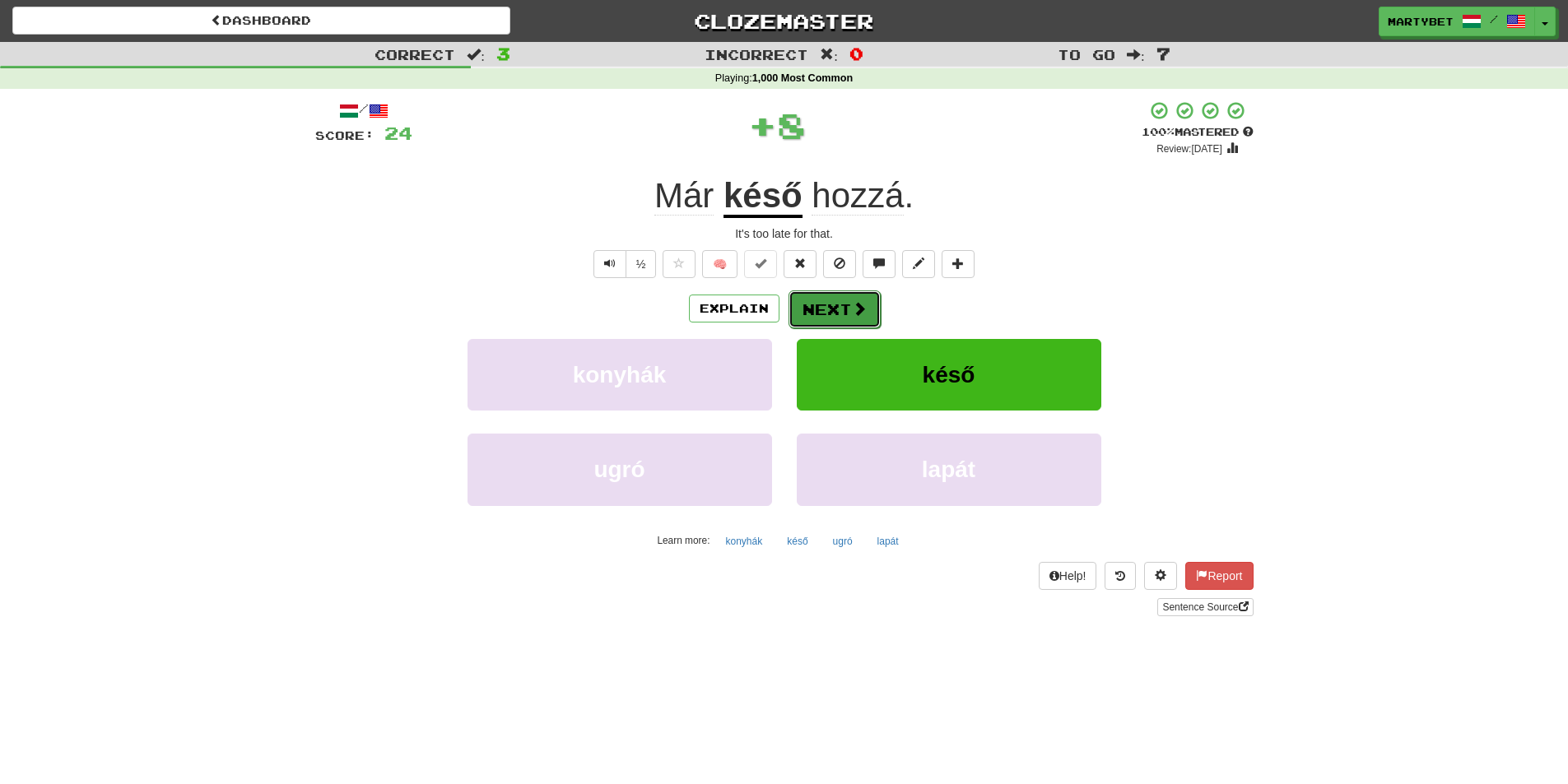
click at [825, 311] on button "Next" at bounding box center [835, 309] width 92 height 38
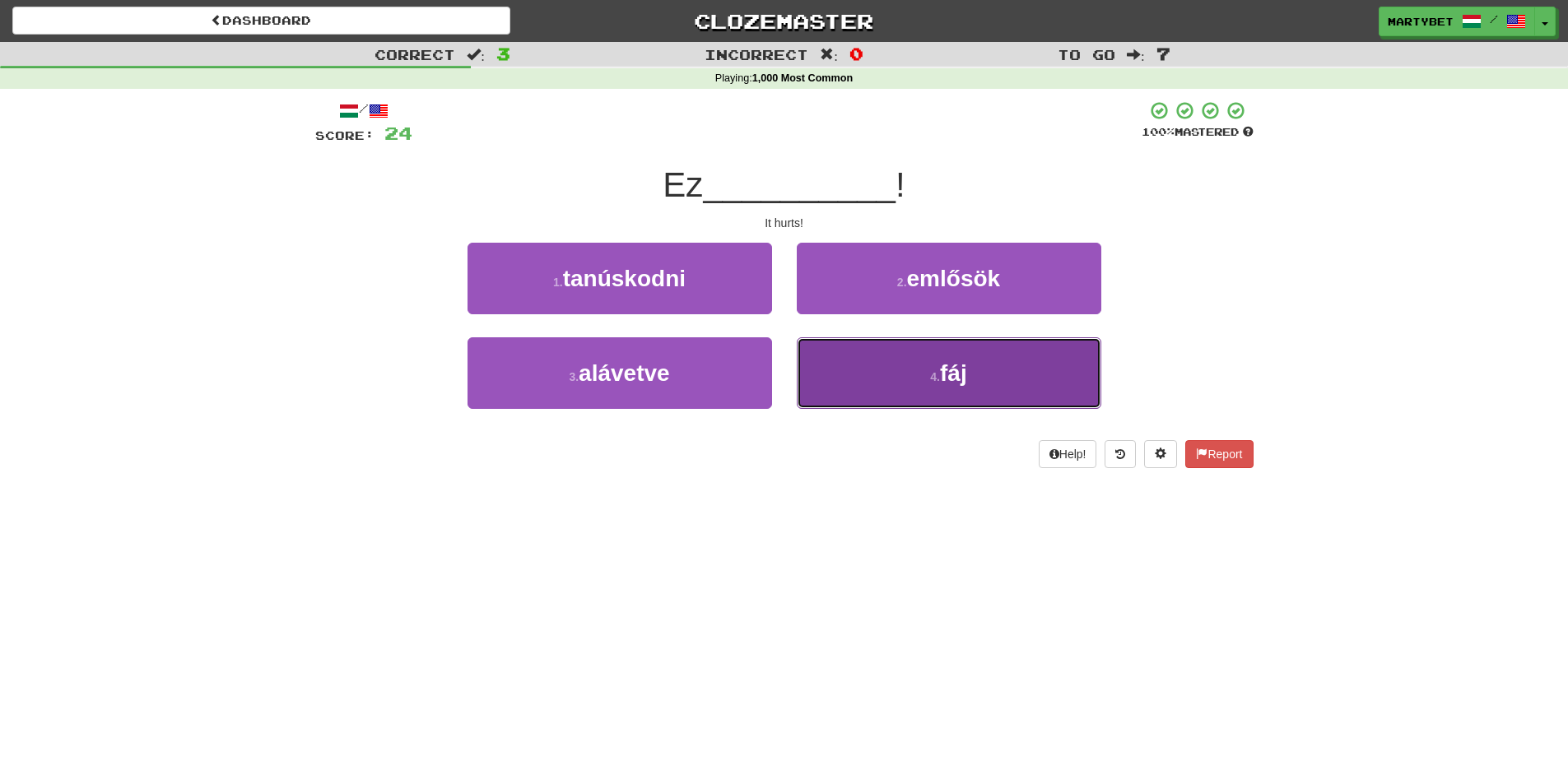
click at [958, 377] on span "fáj" at bounding box center [953, 373] width 27 height 25
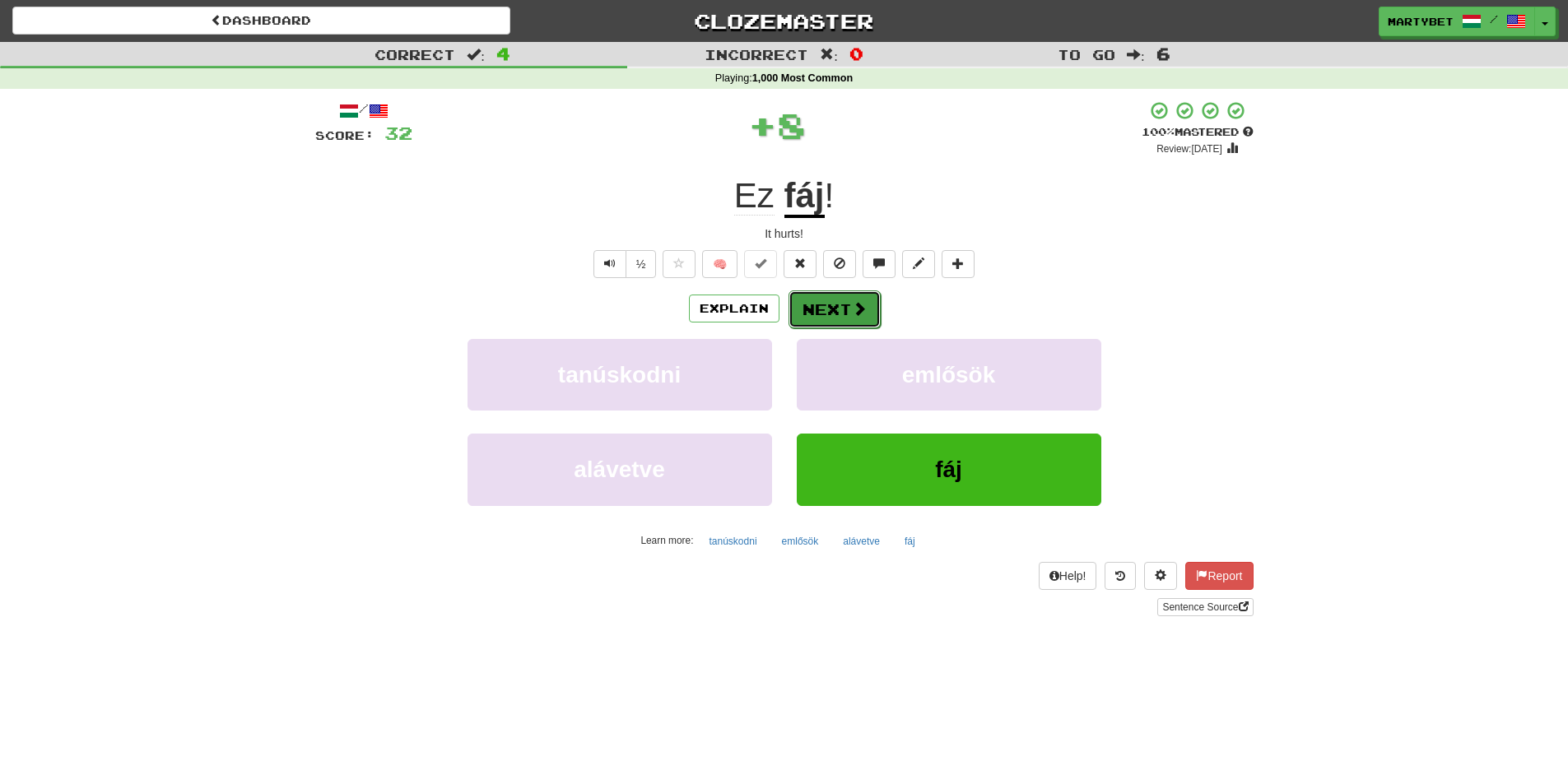
click at [828, 309] on button "Next" at bounding box center [835, 309] width 92 height 38
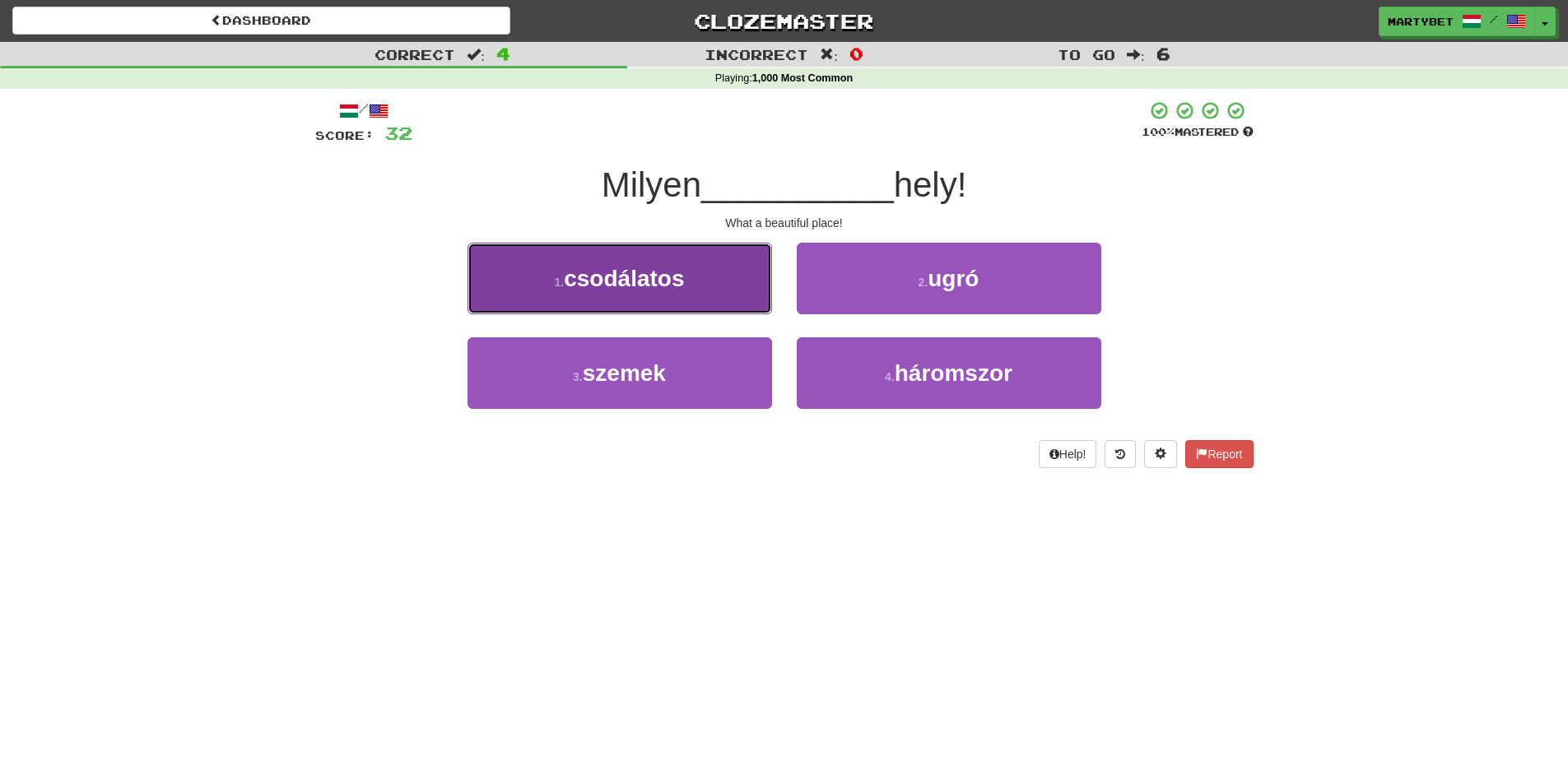
click at [653, 299] on button "1 . csodálatos" at bounding box center [619, 279] width 304 height 72
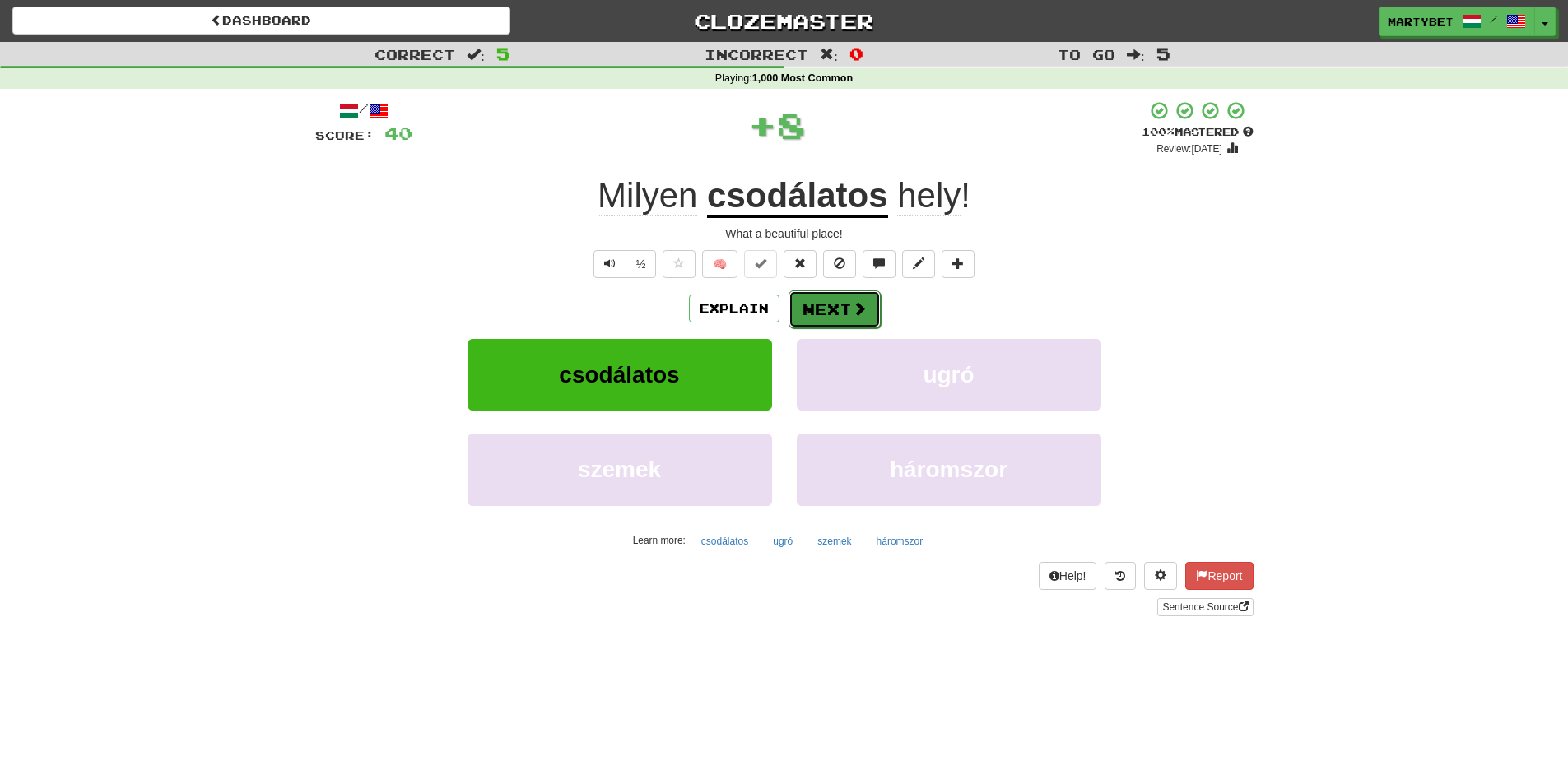
click at [819, 314] on button "Next" at bounding box center [835, 309] width 92 height 38
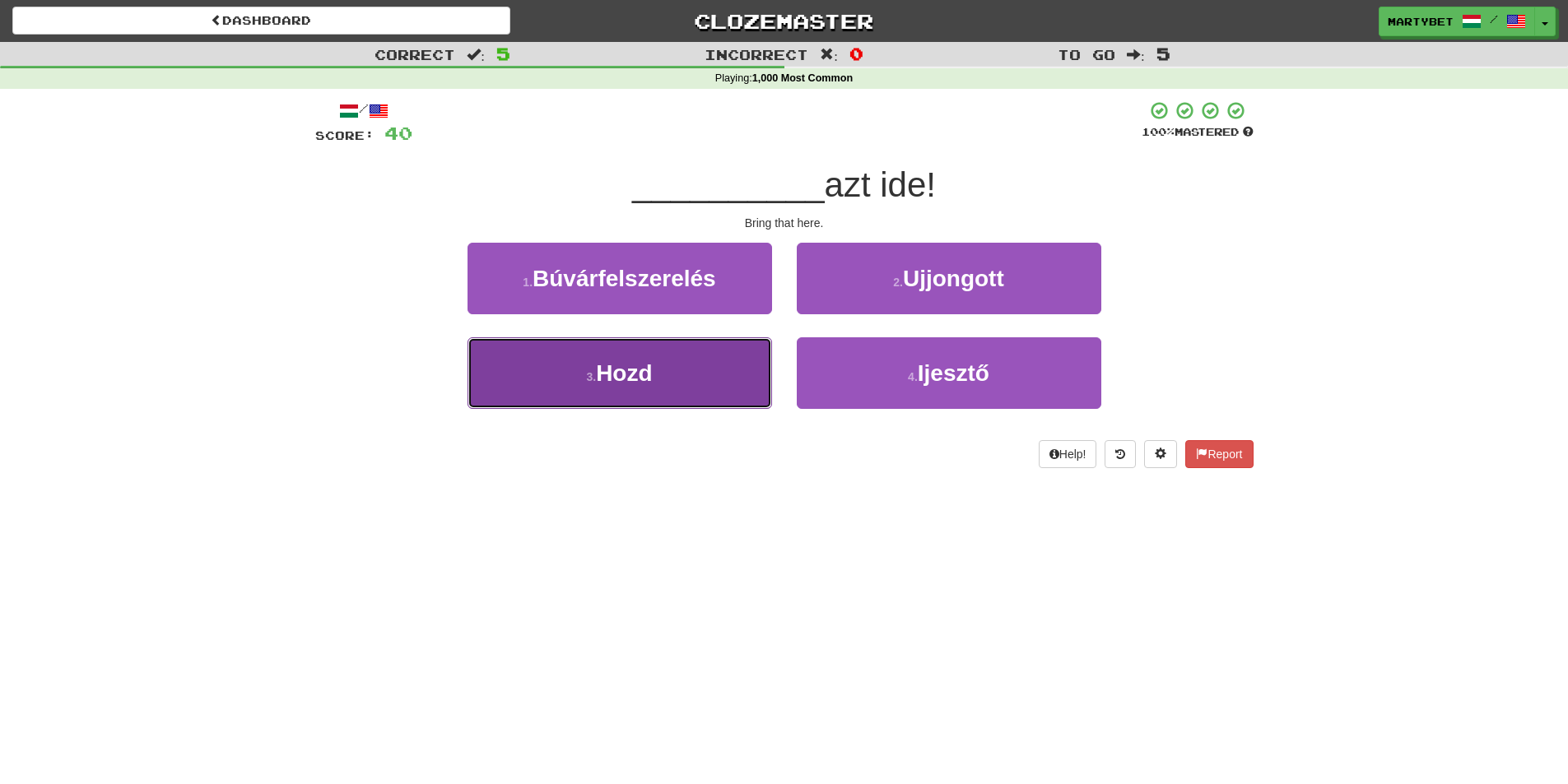
click at [649, 369] on span "Hozd" at bounding box center [624, 373] width 56 height 25
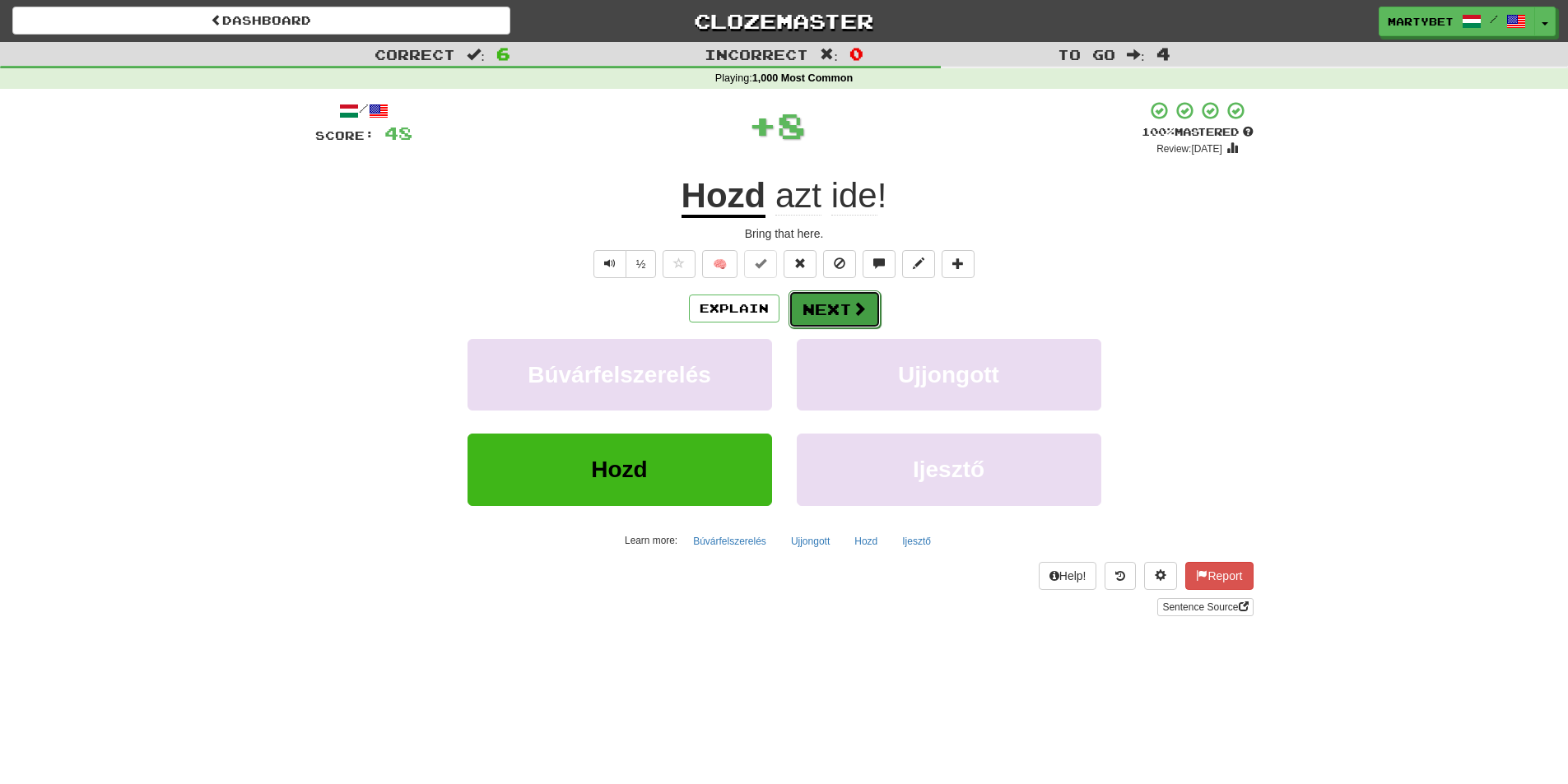
click at [848, 303] on button "Next" at bounding box center [835, 309] width 92 height 38
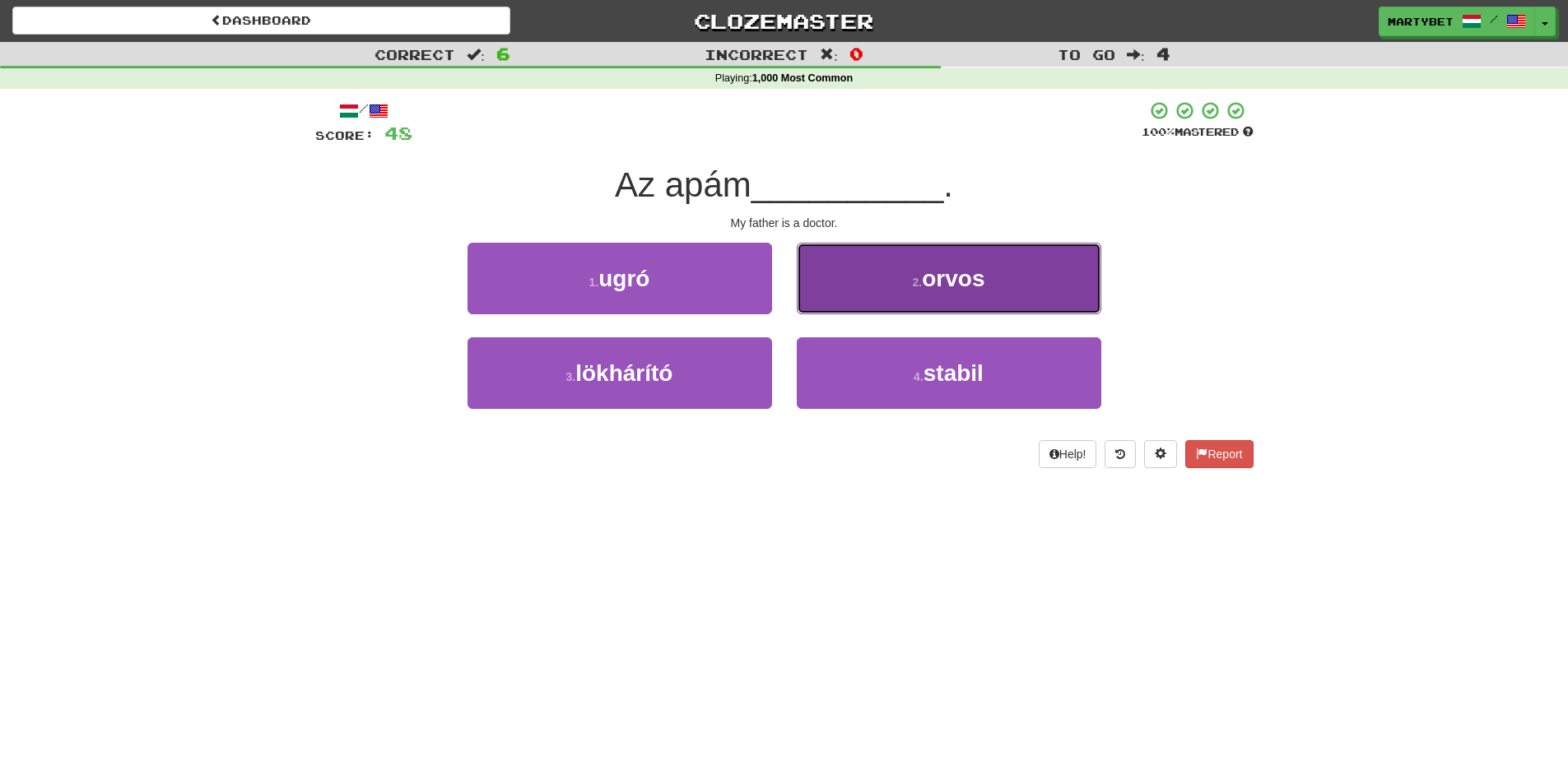
click at [985, 285] on span "orvos" at bounding box center [953, 278] width 63 height 25
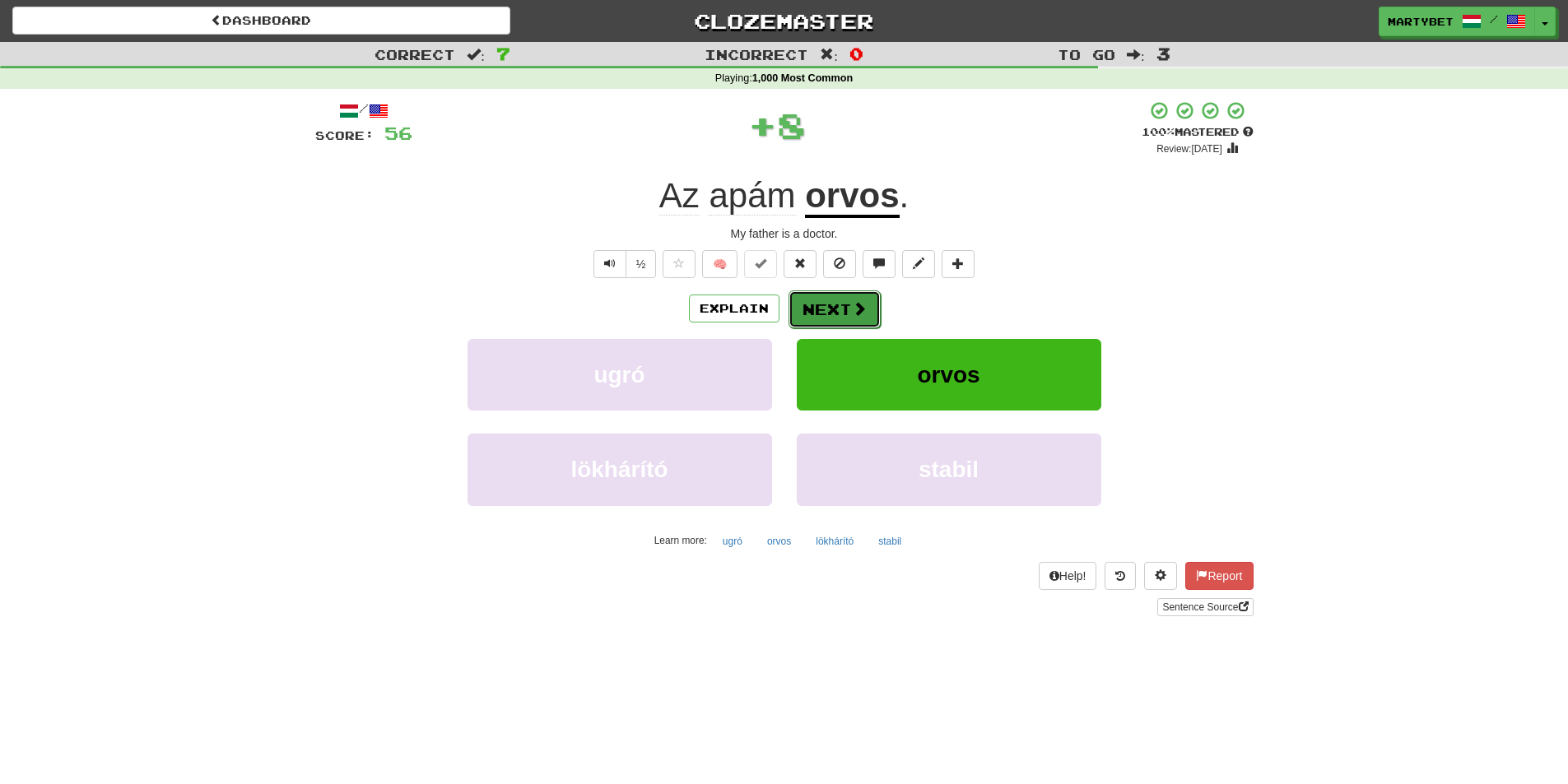
click at [826, 301] on button "Next" at bounding box center [835, 309] width 92 height 38
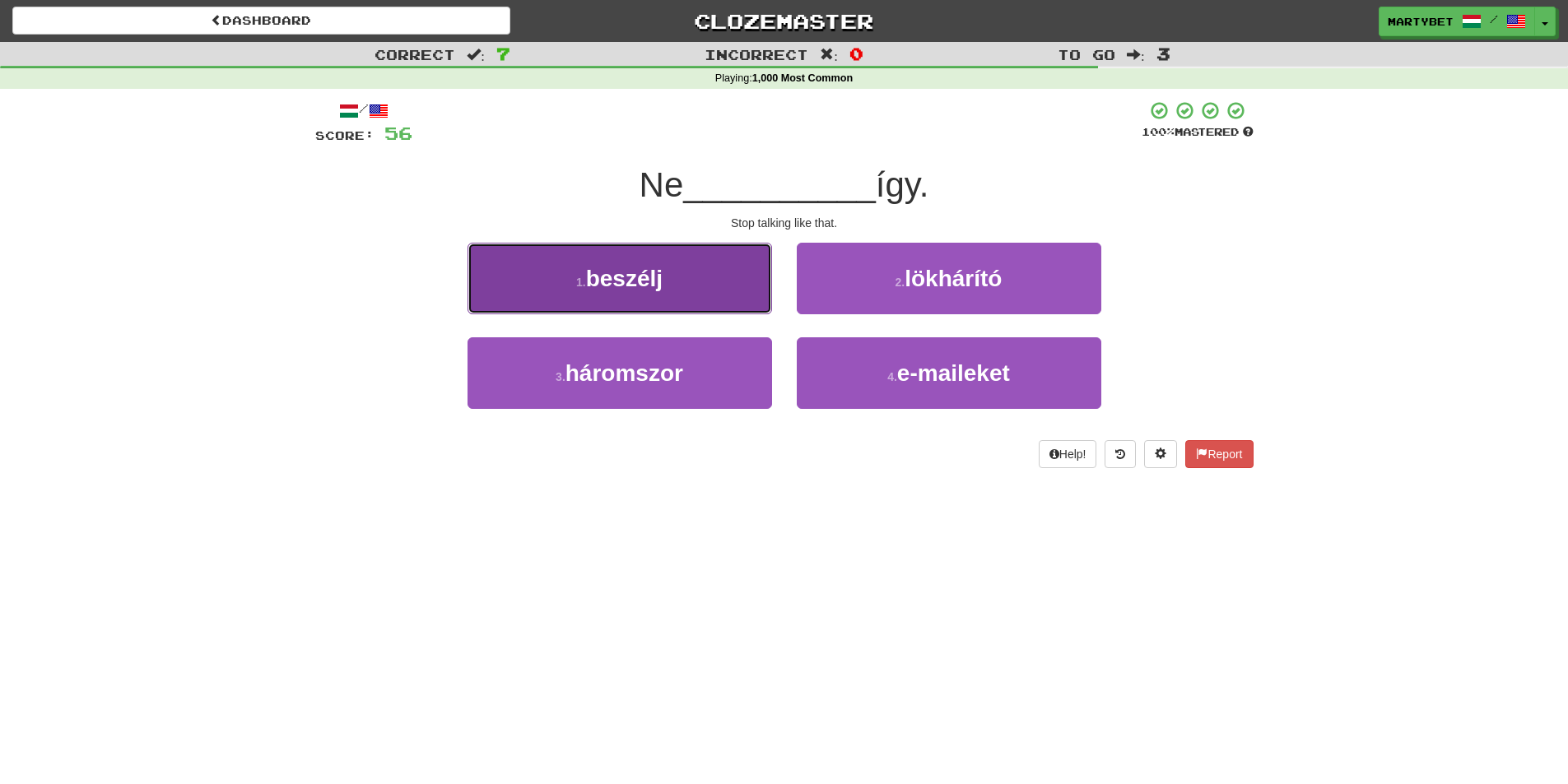
click at [640, 288] on span "beszélj" at bounding box center [624, 278] width 76 height 25
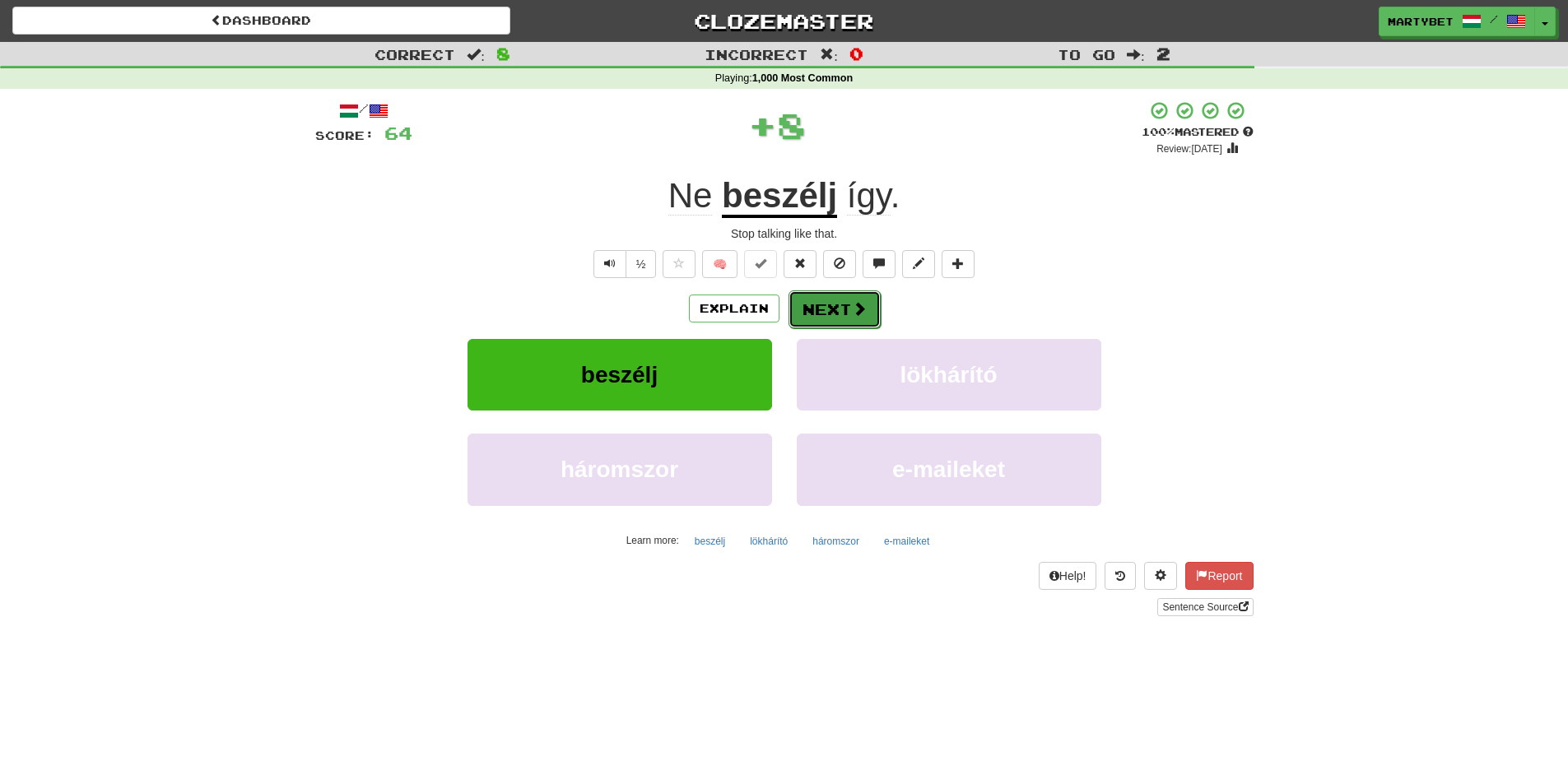
click at [840, 300] on button "Next" at bounding box center [835, 309] width 92 height 38
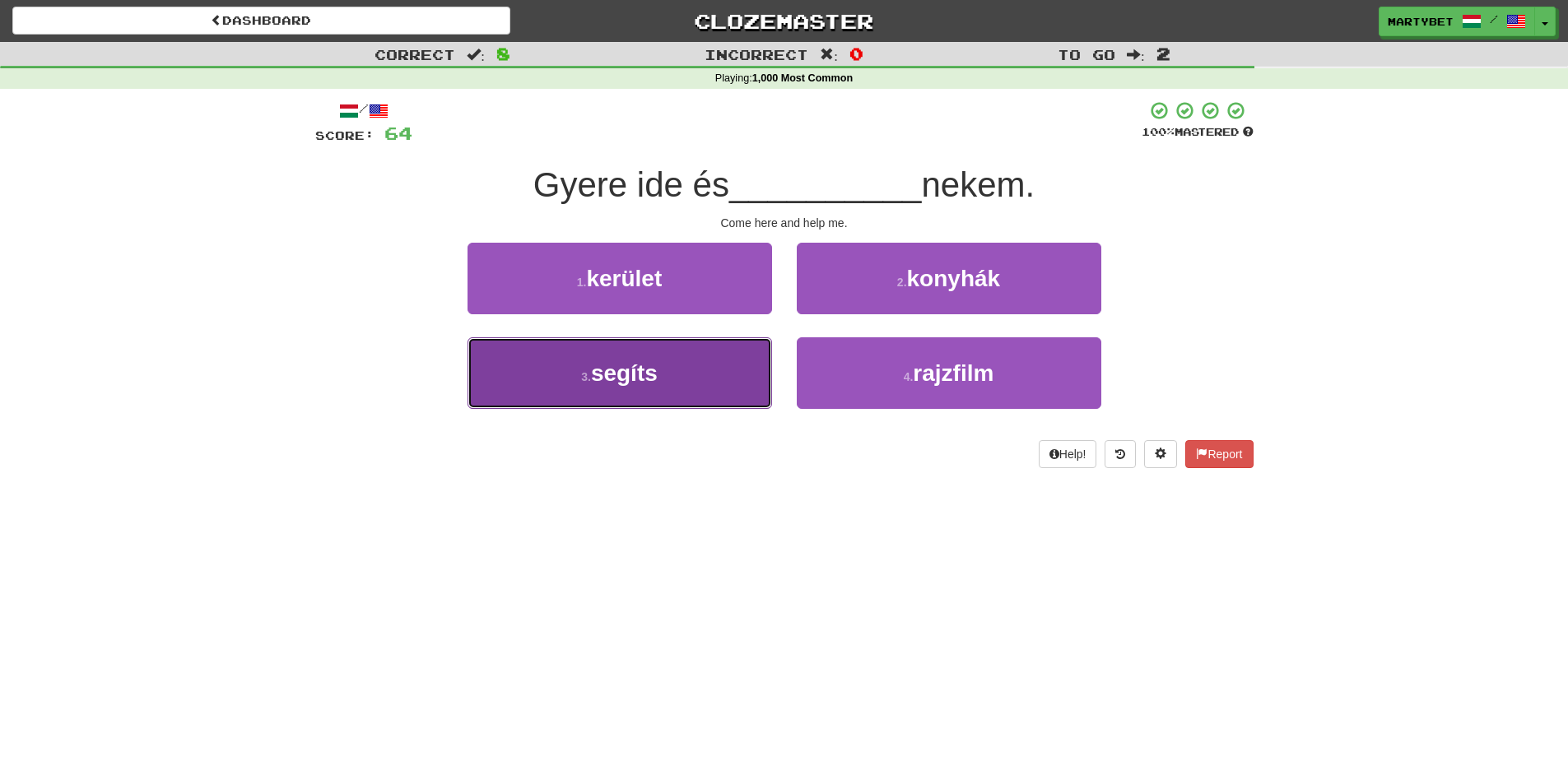
click at [641, 387] on button "3 . segíts" at bounding box center [619, 373] width 304 height 72
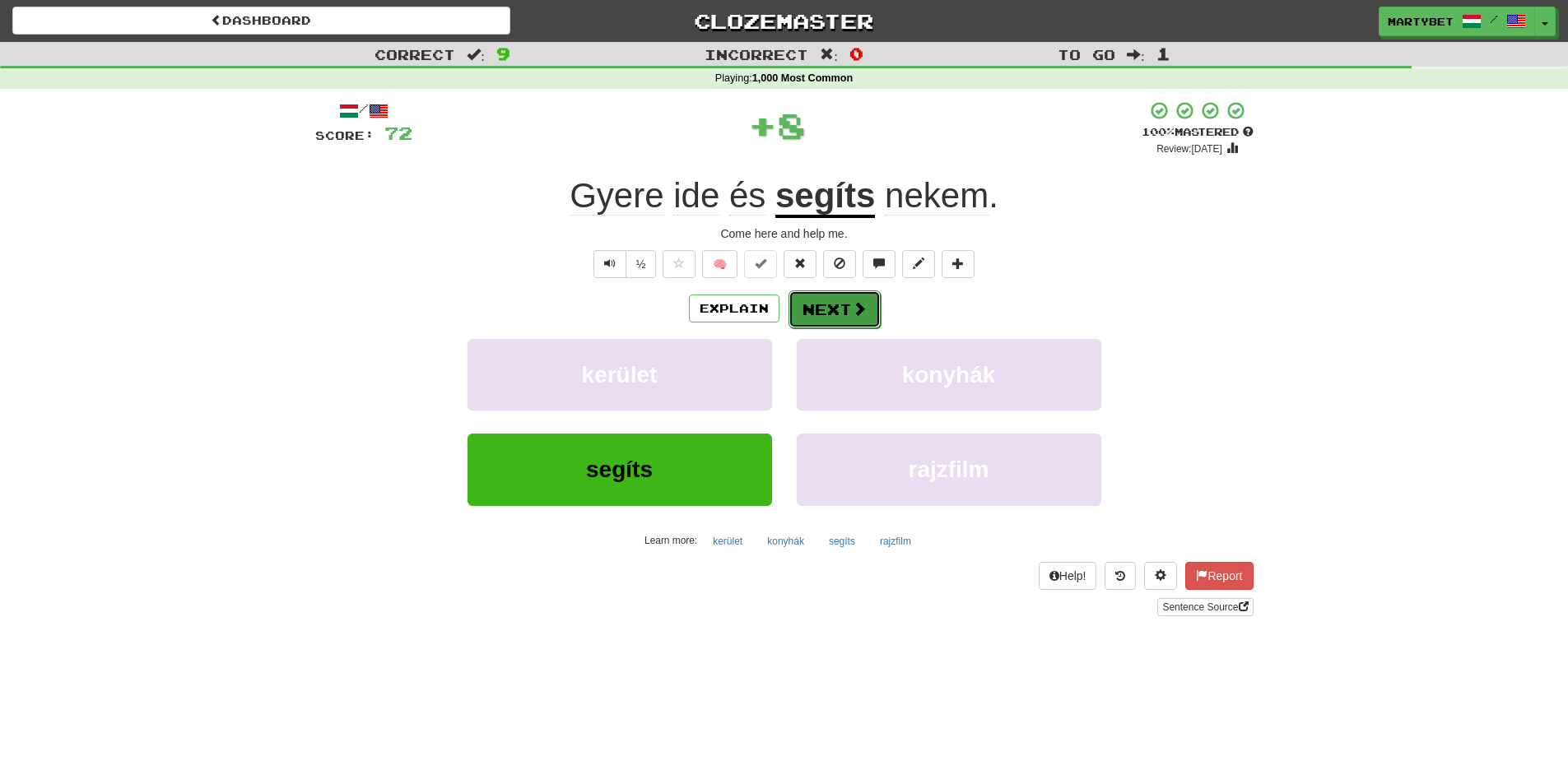
click at [820, 315] on button "Next" at bounding box center [835, 309] width 92 height 38
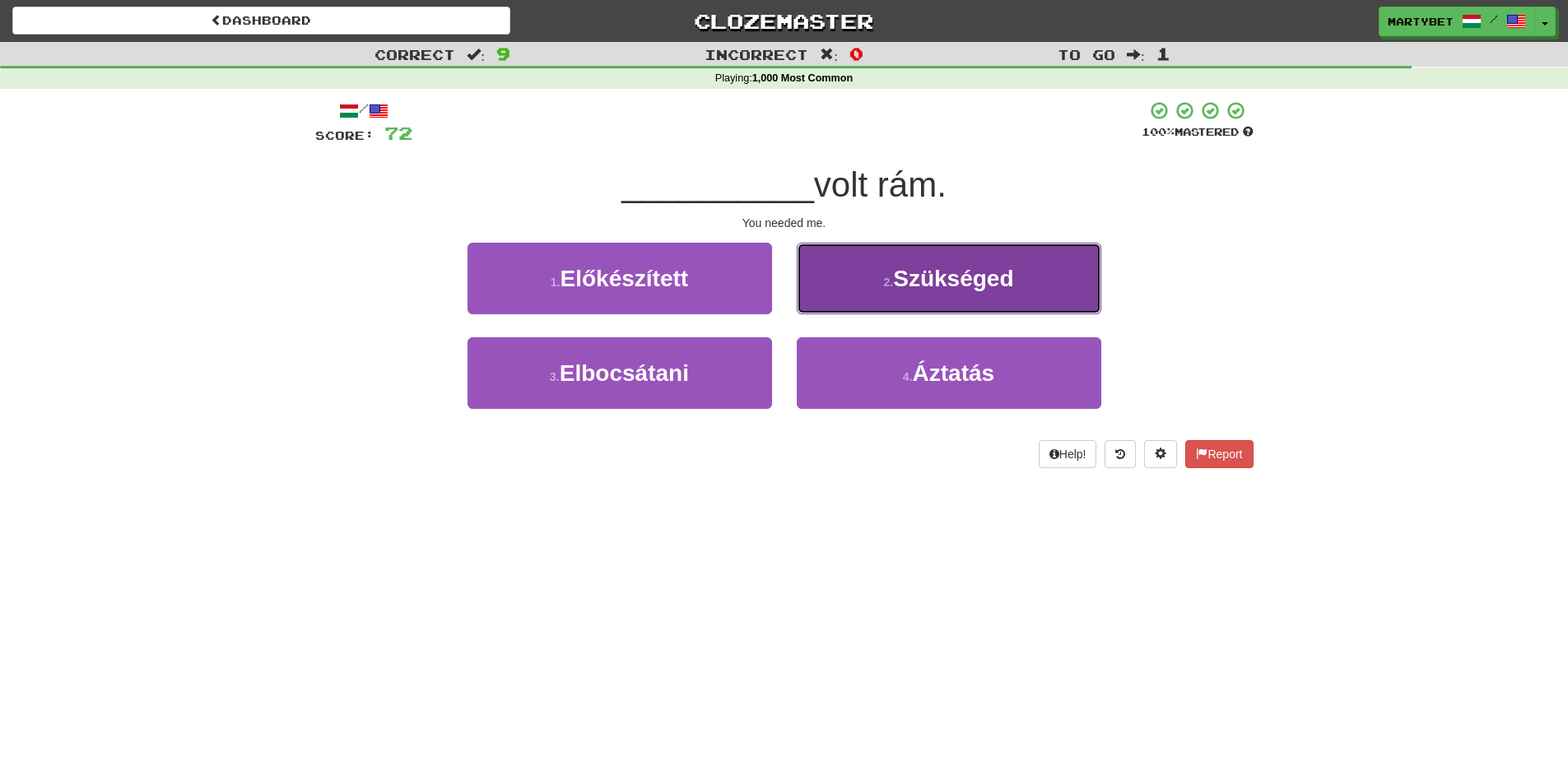
click at [957, 290] on span "Szükséged" at bounding box center [953, 278] width 120 height 25
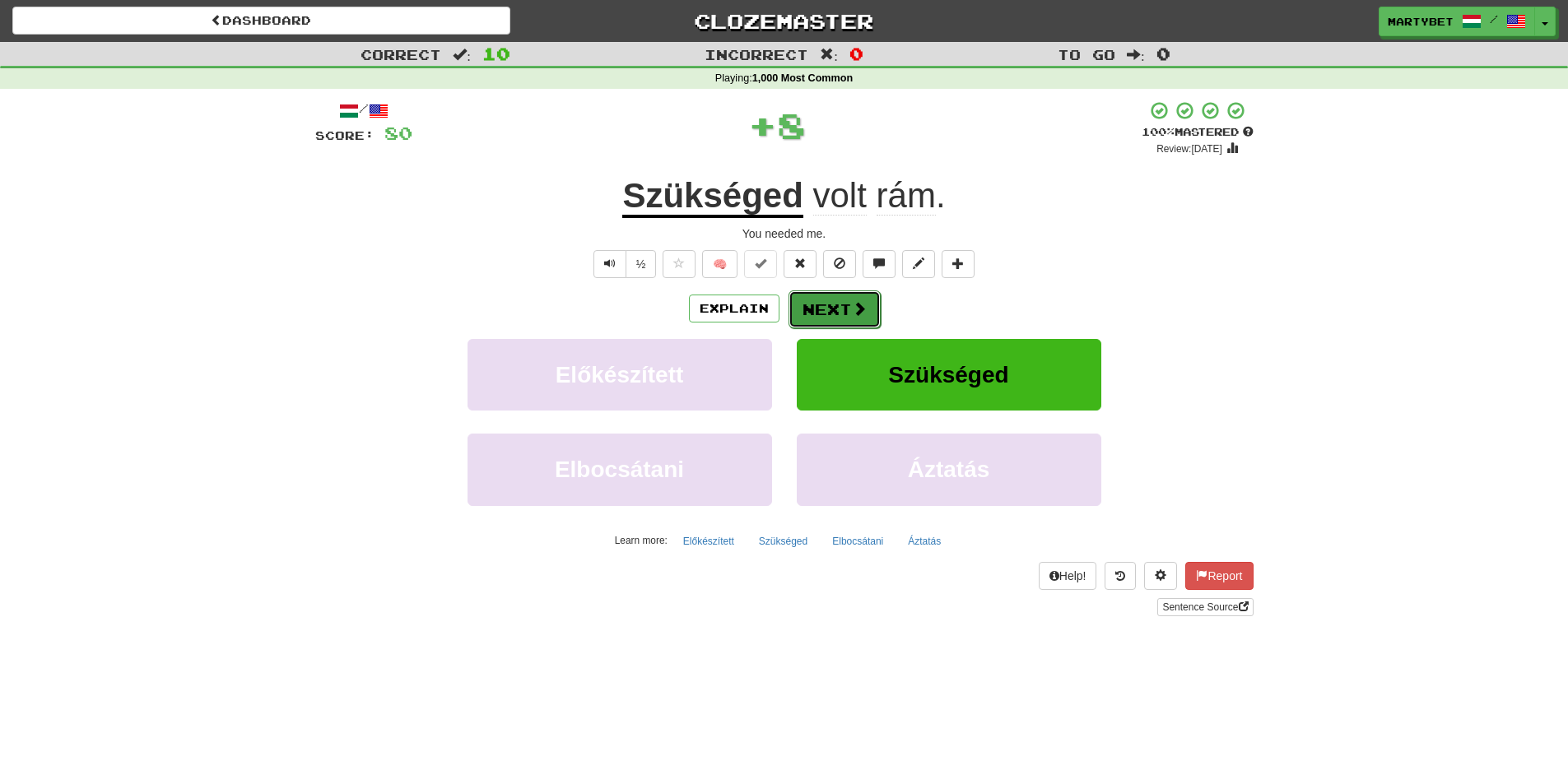
click at [855, 303] on span at bounding box center [859, 309] width 15 height 15
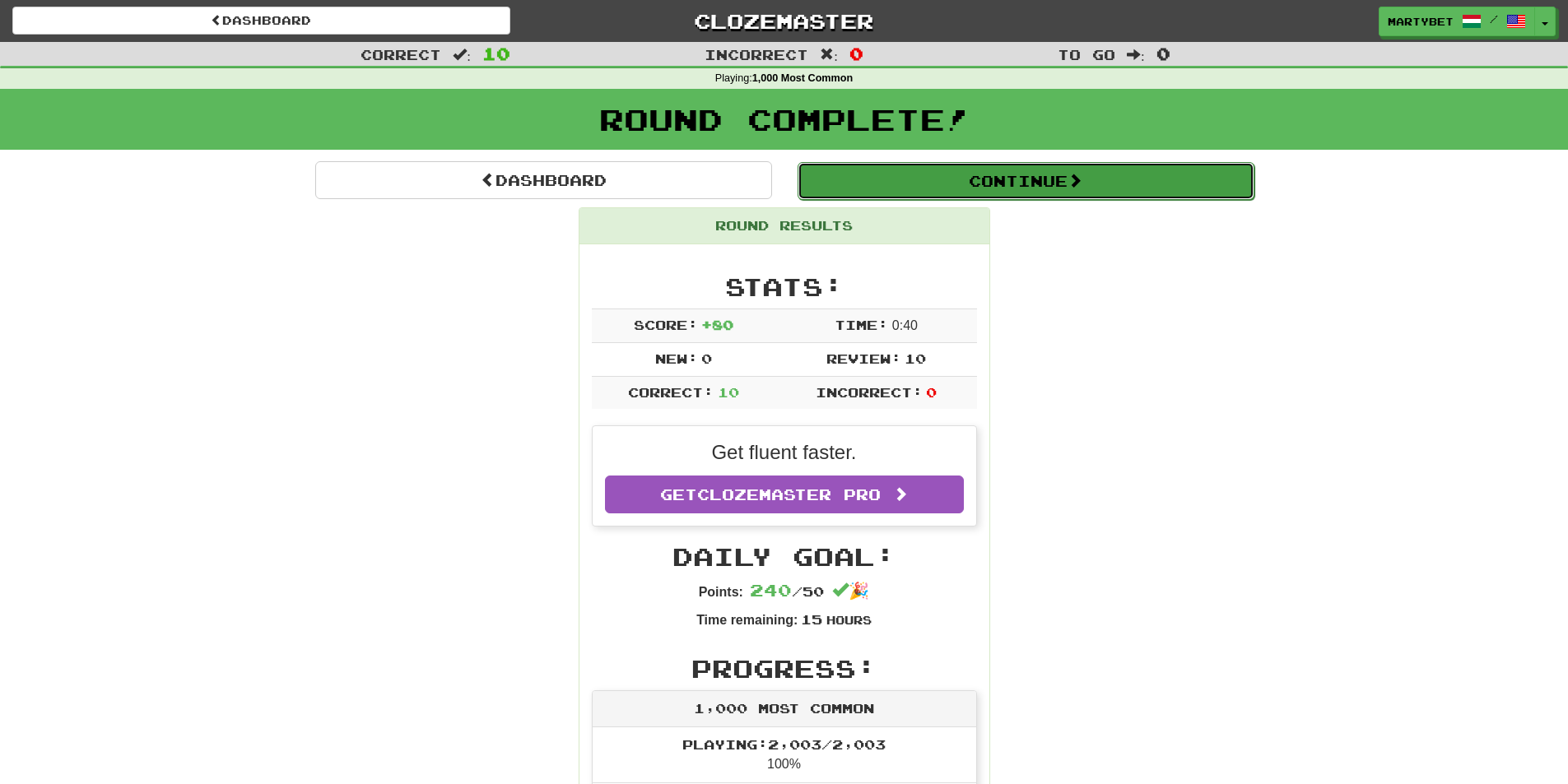
click at [994, 173] on button "Continue" at bounding box center [1026, 181] width 457 height 38
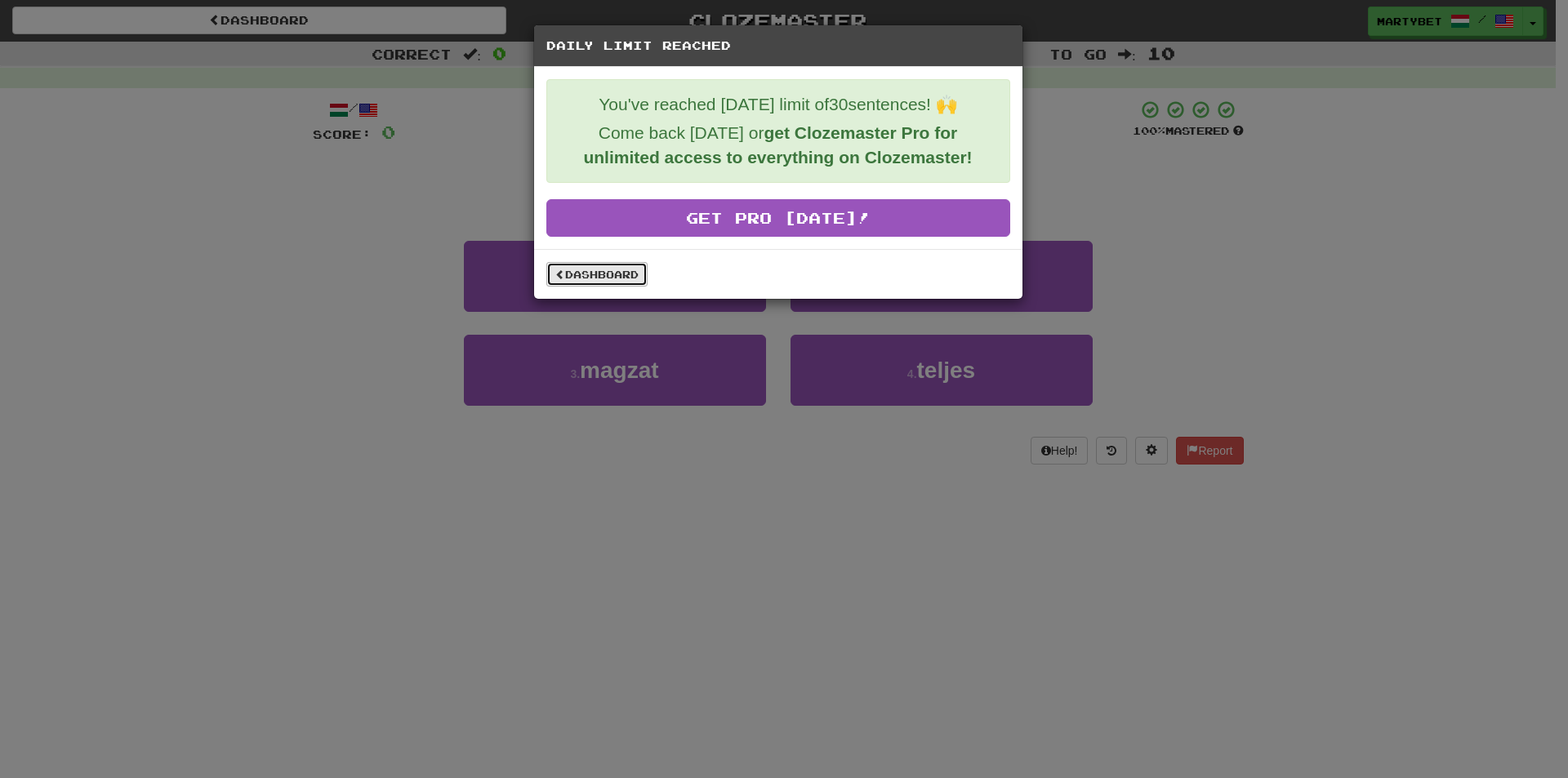
click at [594, 262] on link "Dashboard" at bounding box center [597, 274] width 102 height 25
